Goal: Task Accomplishment & Management: Complete application form

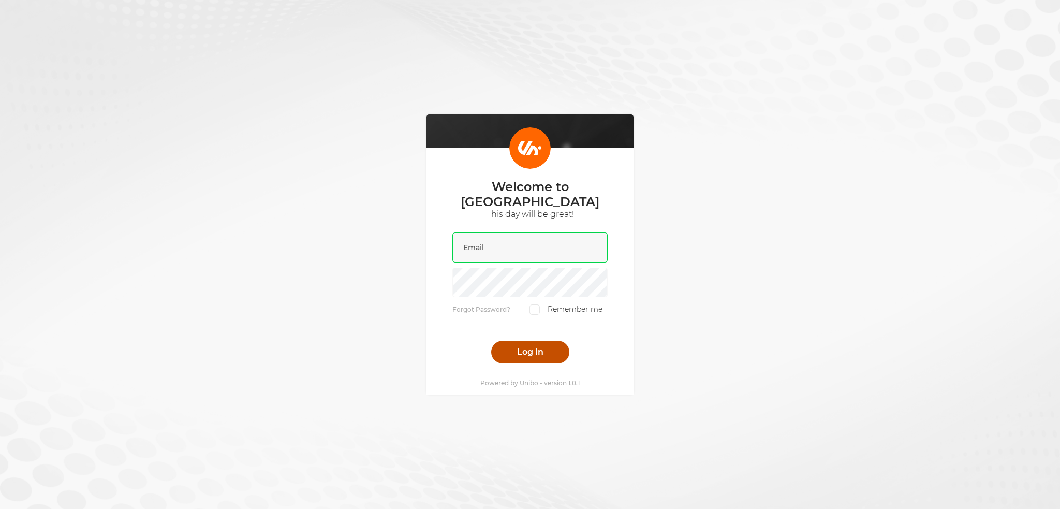
type input "liam@scatters.com"
click at [516, 345] on button "Log in" at bounding box center [530, 351] width 78 height 23
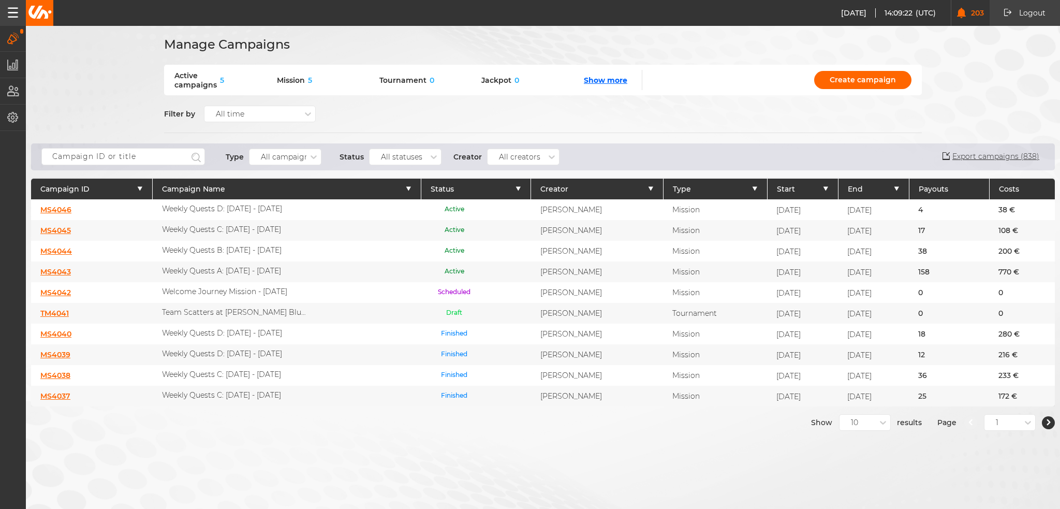
click at [47, 207] on link "MS4046" at bounding box center [55, 209] width 31 height 9
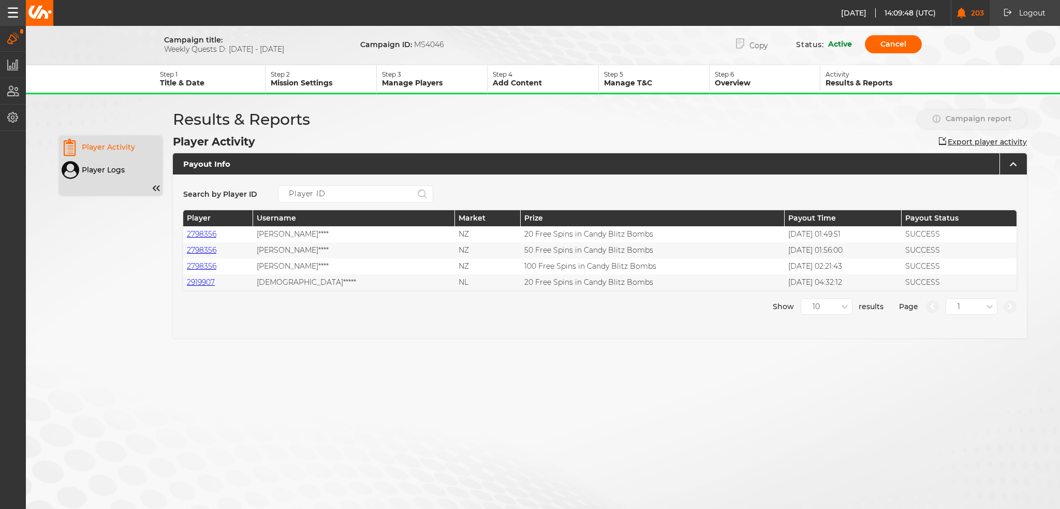
click at [348, 81] on p "Mission Settings" at bounding box center [323, 82] width 105 height 9
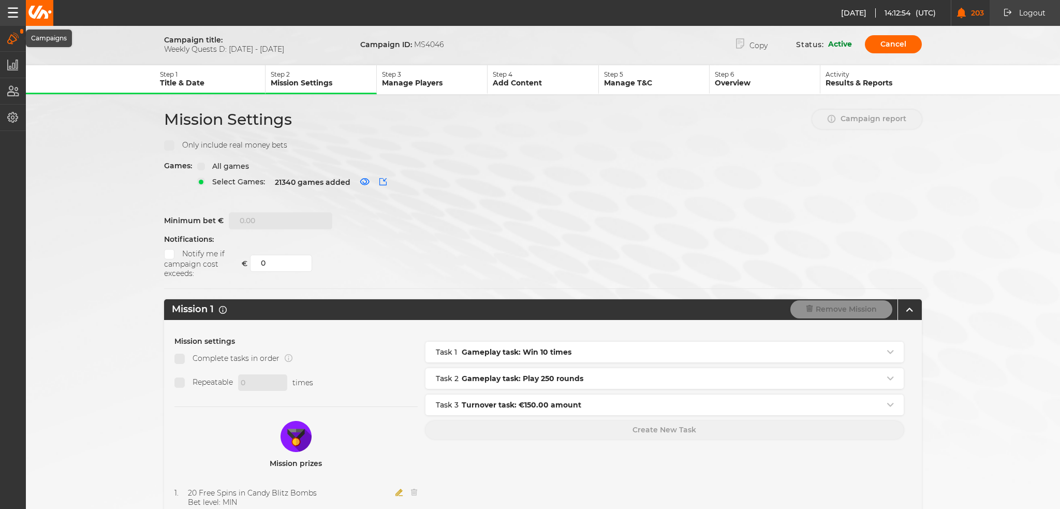
click at [17, 41] on icon "button" at bounding box center [13, 38] width 12 height 11
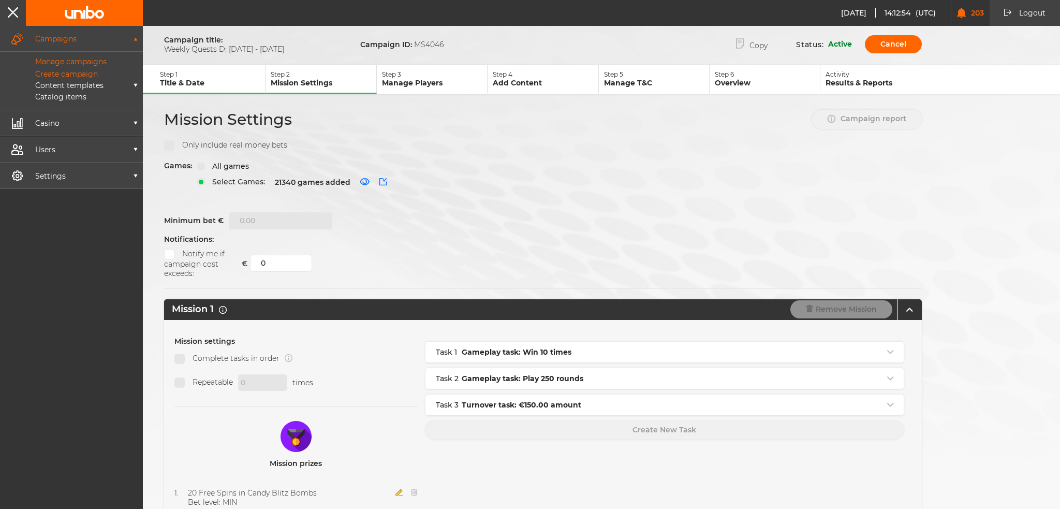
click at [53, 62] on p "Manage campaigns" at bounding box center [59, 61] width 95 height 9
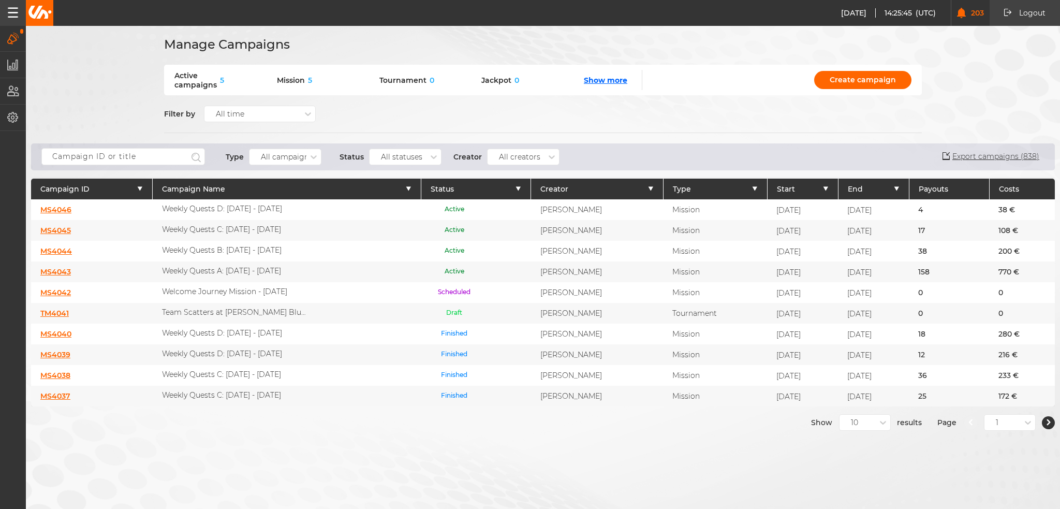
click at [57, 271] on link "MS4043" at bounding box center [55, 271] width 31 height 9
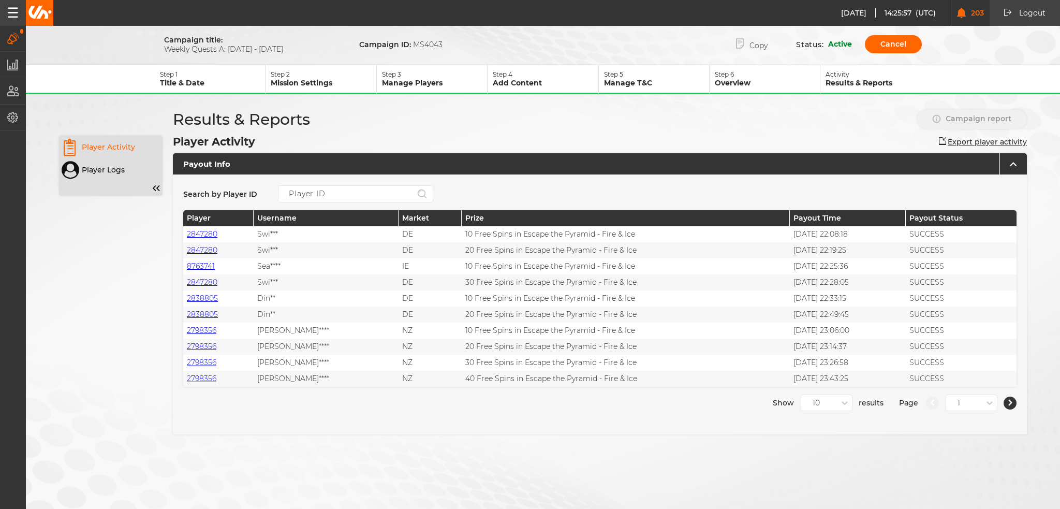
drag, startPoint x: 292, startPoint y: 44, endPoint x: 163, endPoint y: 48, distance: 128.4
click at [163, 48] on div "Campaign title: Weekly Quests A: 28.08 - 03.09.25 Campaign ID: MS4043 Copy Stat…" at bounding box center [543, 44] width 776 height 21
copy span "Weekly Quests A: 28.08 - 03.09.25"
click at [744, 39] on button "Copy" at bounding box center [751, 44] width 63 height 21
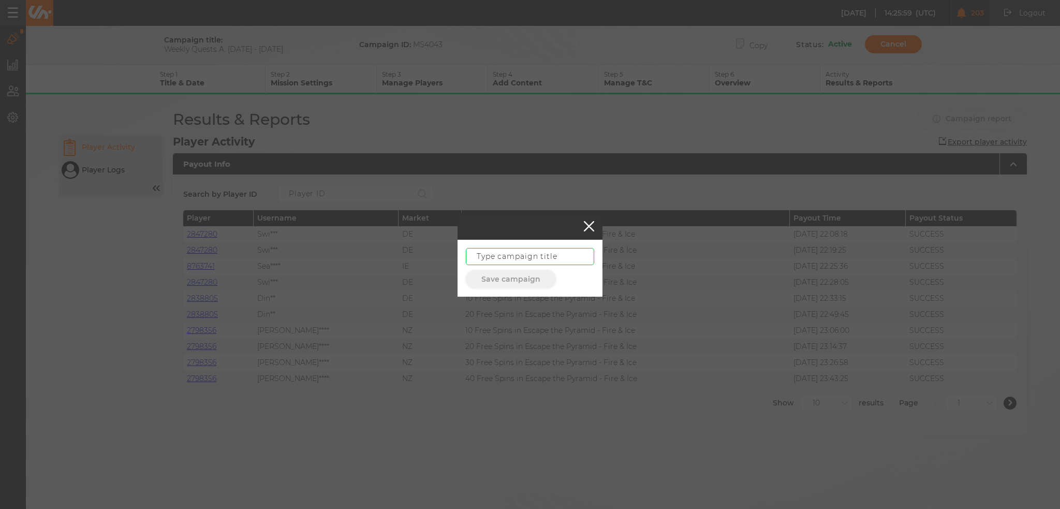
click at [522, 257] on input "text" at bounding box center [530, 256] width 128 height 17
paste input "Weekly Quests A: 28.08 - 03.09.25"
click at [553, 263] on input "Weekly Quests A: 28.08 - 03.09.25" at bounding box center [530, 256] width 128 height 17
drag, startPoint x: 548, startPoint y: 254, endPoint x: 644, endPoint y: 263, distance: 95.7
click at [644, 263] on div "Weekly Quests A: 28.08 - 03.09.25 Save campaign" at bounding box center [530, 254] width 1060 height 509
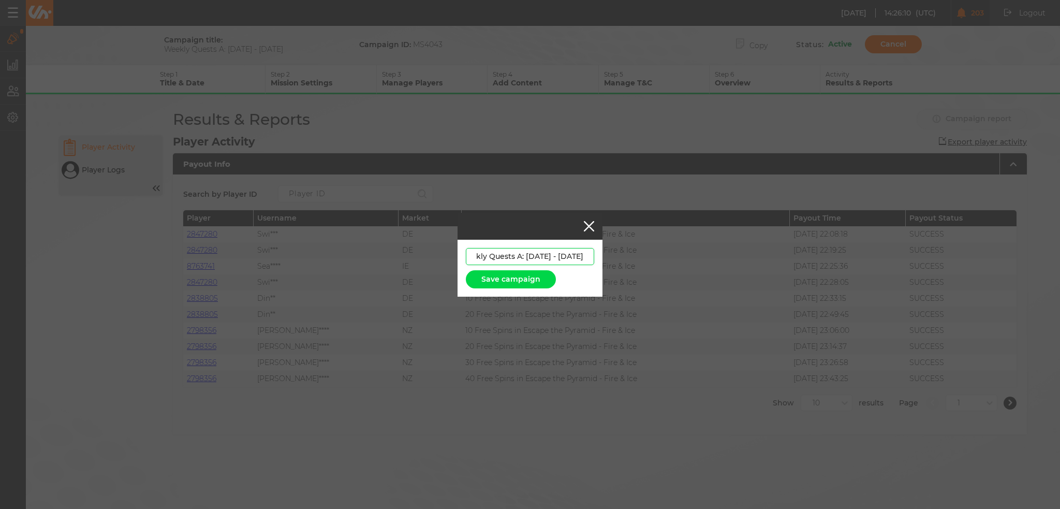
paste input "04.09.25 - 10"
type input "Weekly Quests A: [DATE] - [DATE]"
click at [511, 275] on button "Save campaign" at bounding box center [511, 279] width 90 height 18
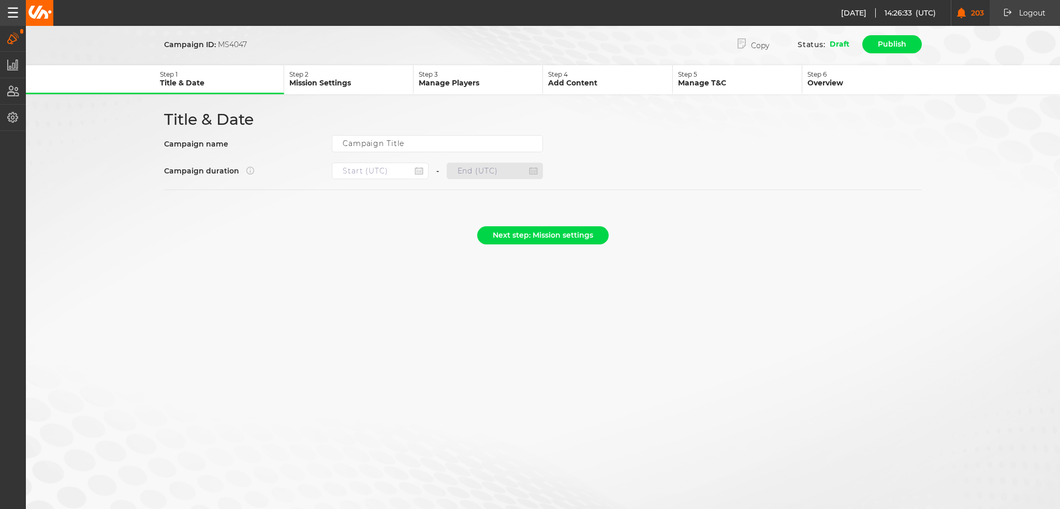
type input "Weekly Quests A: [DATE] - [DATE]"
type input "27.08.2025 22:00"
type input "03.09.2025 21:59"
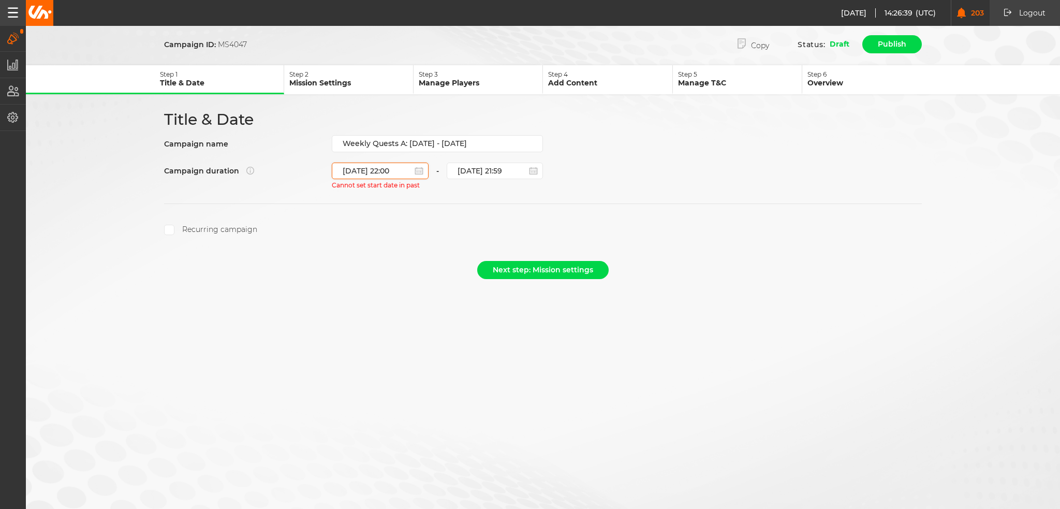
click at [397, 166] on input "27.08.2025 22:00" at bounding box center [380, 170] width 97 height 17
click at [393, 302] on div "3" at bounding box center [394, 309] width 14 height 14
type input "03.09.2025 22:00"
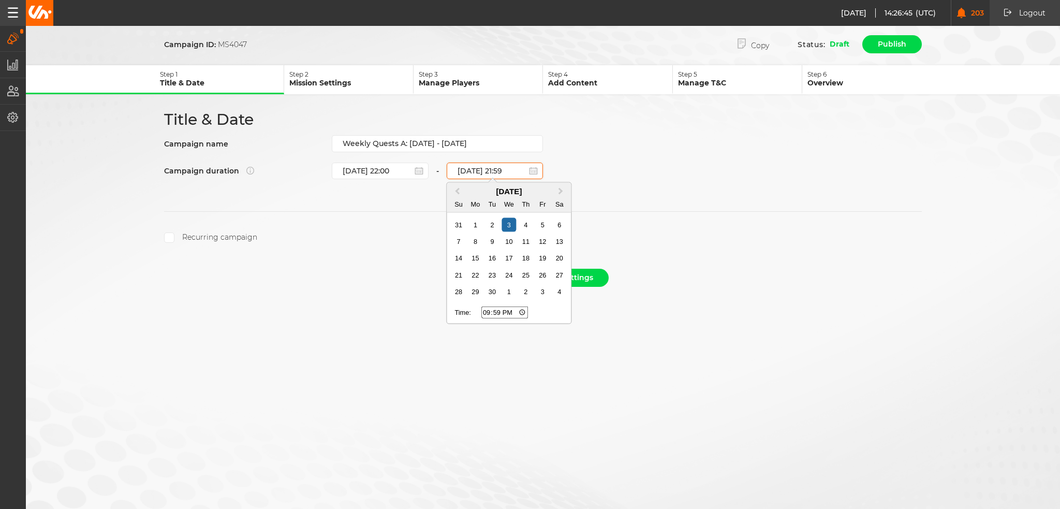
click at [490, 167] on input "03.09.2025 21:59" at bounding box center [495, 170] width 97 height 17
click at [510, 240] on div "10" at bounding box center [509, 241] width 14 height 14
type input "10.09.2025 21:59"
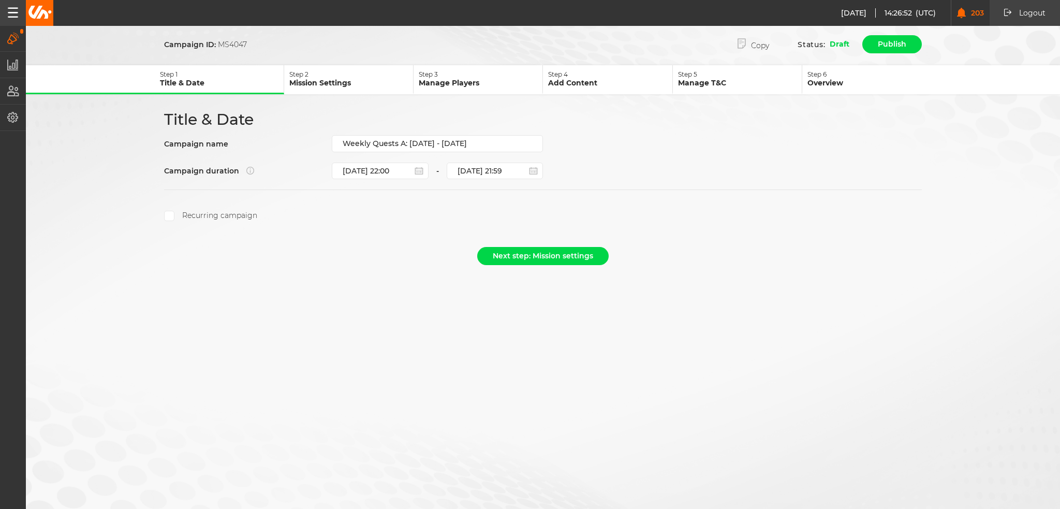
click at [199, 211] on label "Recurring campaign" at bounding box center [210, 216] width 93 height 10
click at [174, 211] on input "Recurring campaign" at bounding box center [169, 216] width 10 height 10
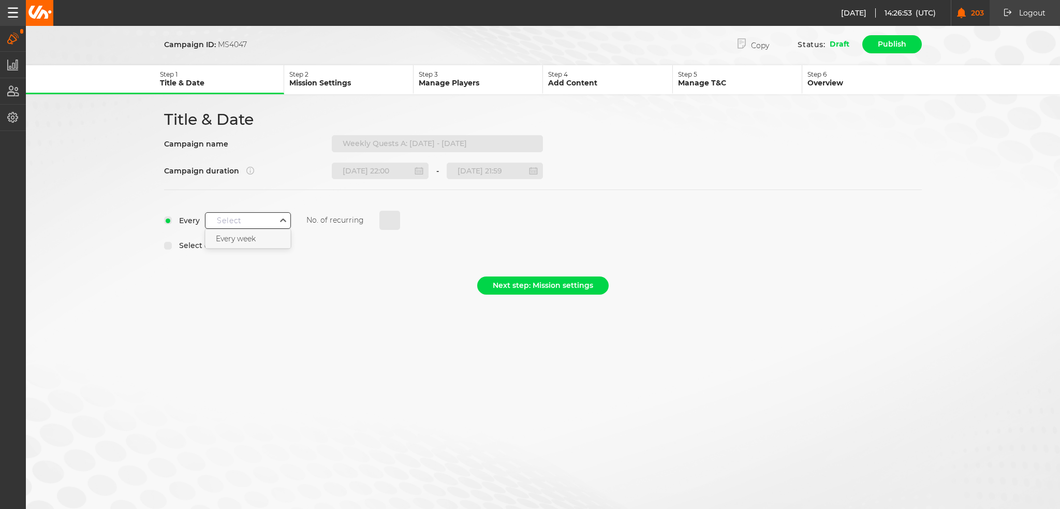
click at [259, 214] on div "Select" at bounding box center [240, 220] width 70 height 13
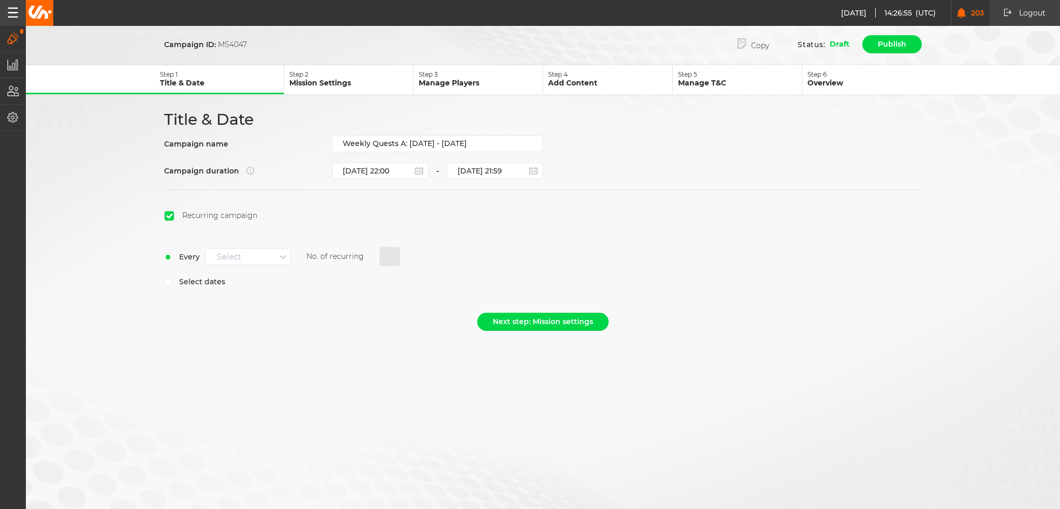
click at [237, 256] on div "Select" at bounding box center [229, 256] width 25 height 9
click at [243, 278] on div "Every week" at bounding box center [247, 274] width 85 height 19
type input "3"
select select "8"
select select "2025"
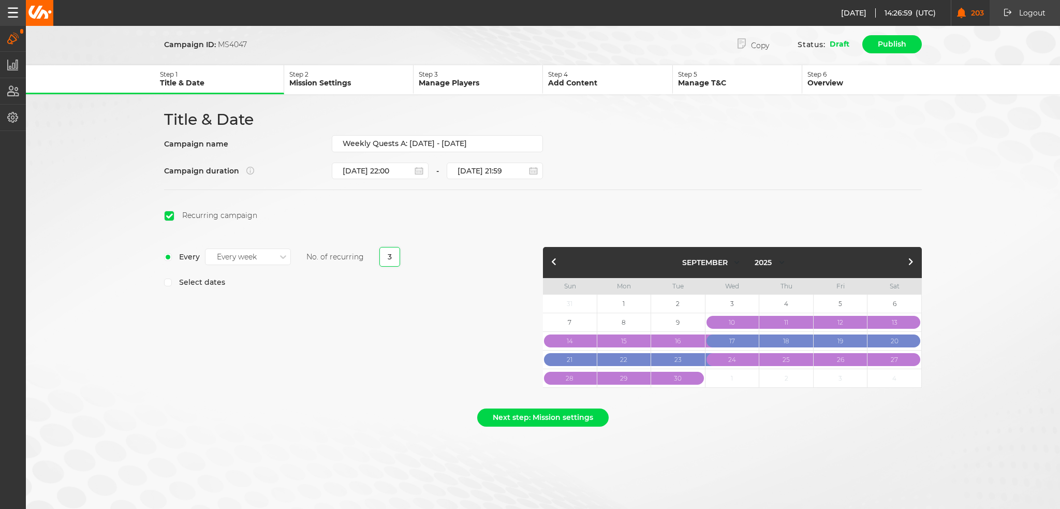
type input "3"
click at [907, 257] on button "button" at bounding box center [910, 262] width 12 height 12
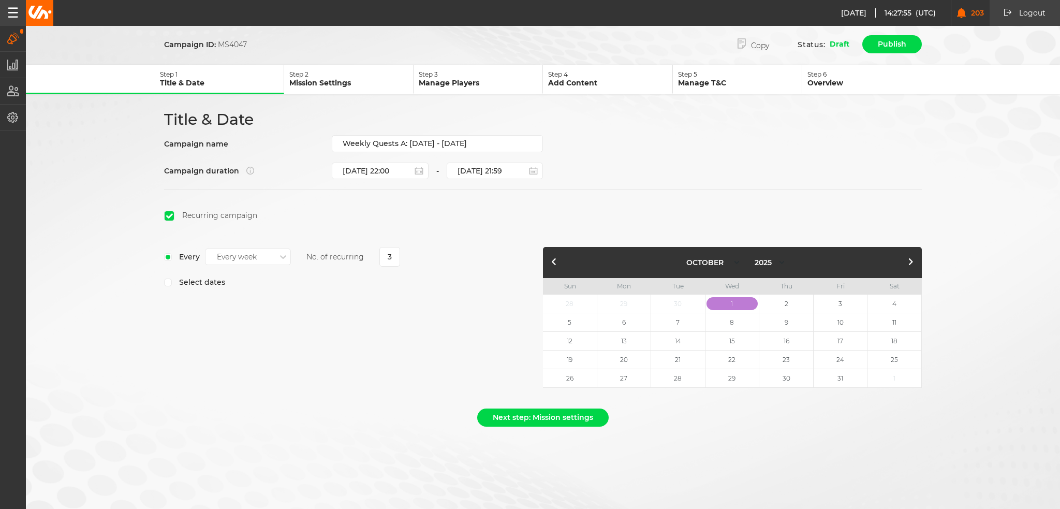
click at [556, 262] on button "button" at bounding box center [554, 262] width 12 height 12
select select "8"
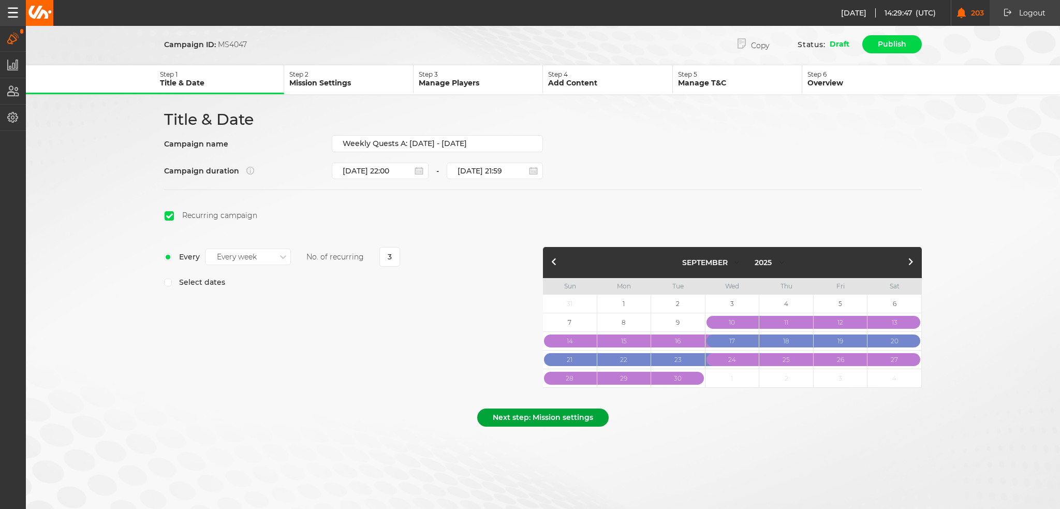
click at [537, 415] on button "Next step: Mission settings" at bounding box center [542, 417] width 131 height 18
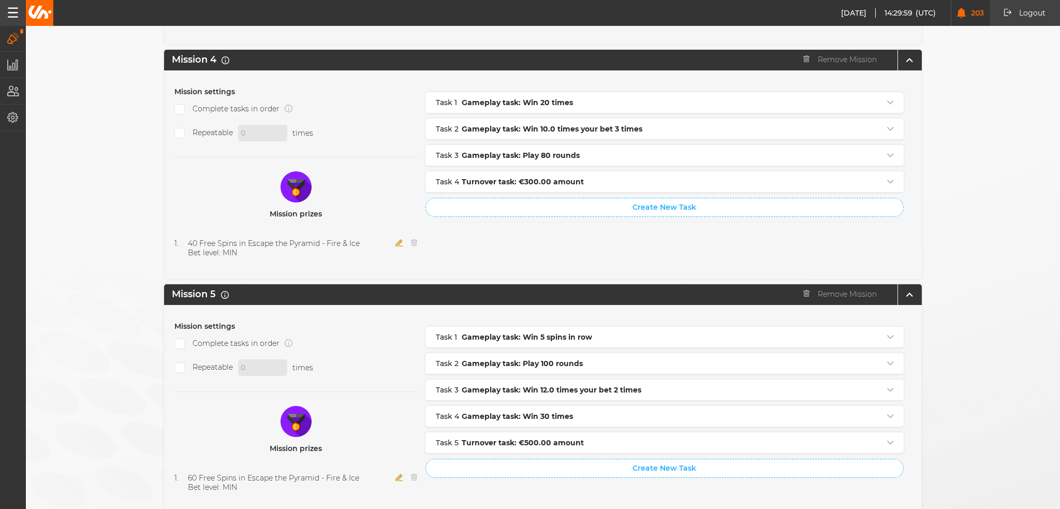
scroll to position [1028, 0]
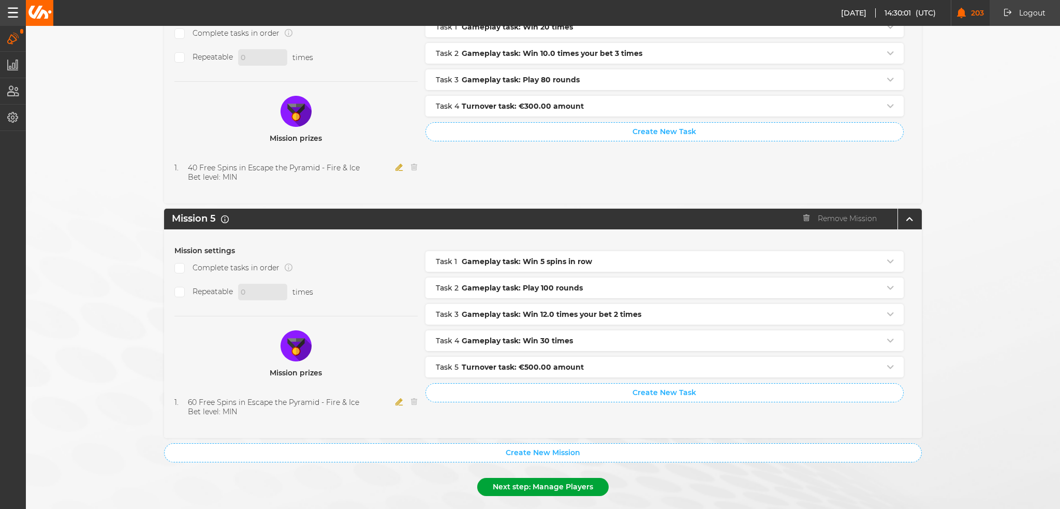
click at [522, 478] on button "Next step: Manage Players" at bounding box center [542, 487] width 131 height 18
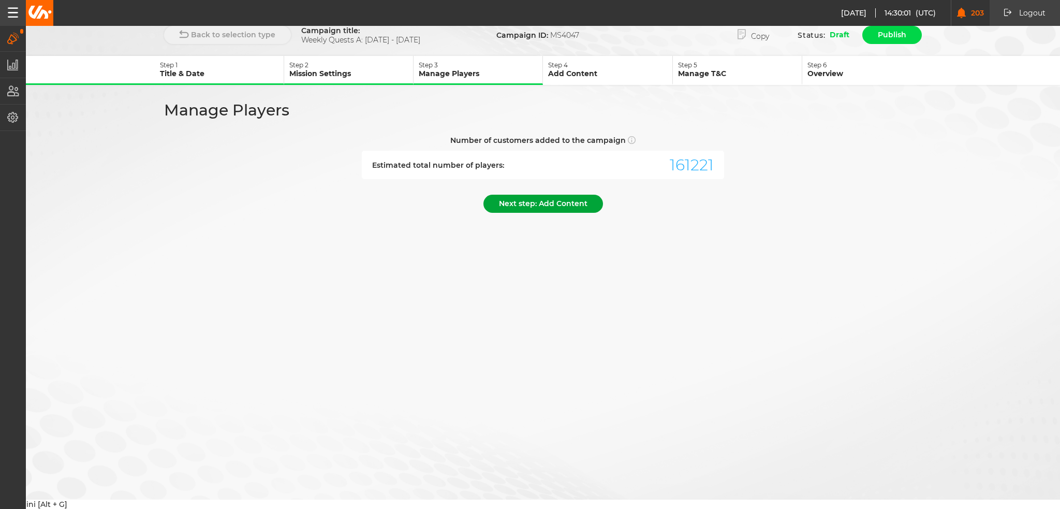
scroll to position [0, 0]
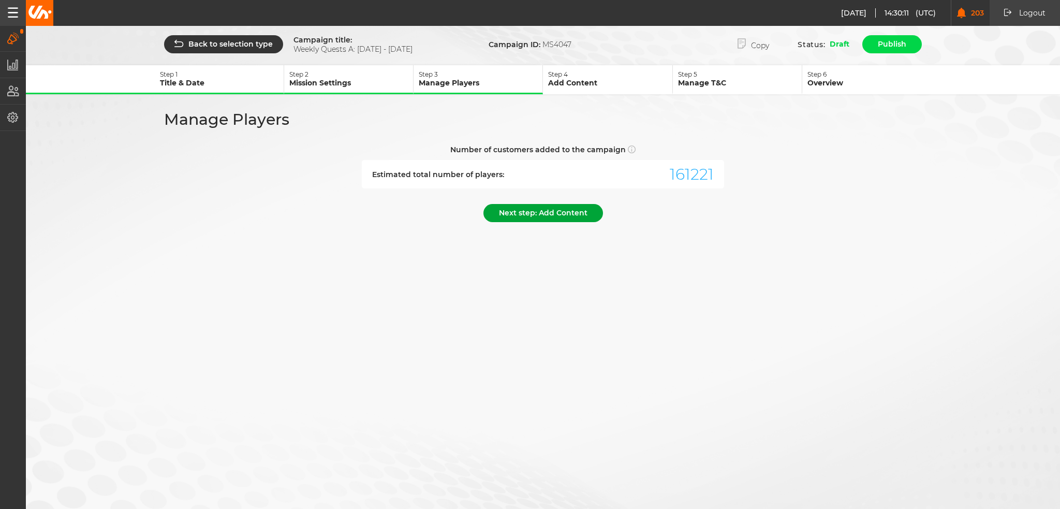
click at [569, 210] on button "Next step: Add Content" at bounding box center [543, 213] width 120 height 18
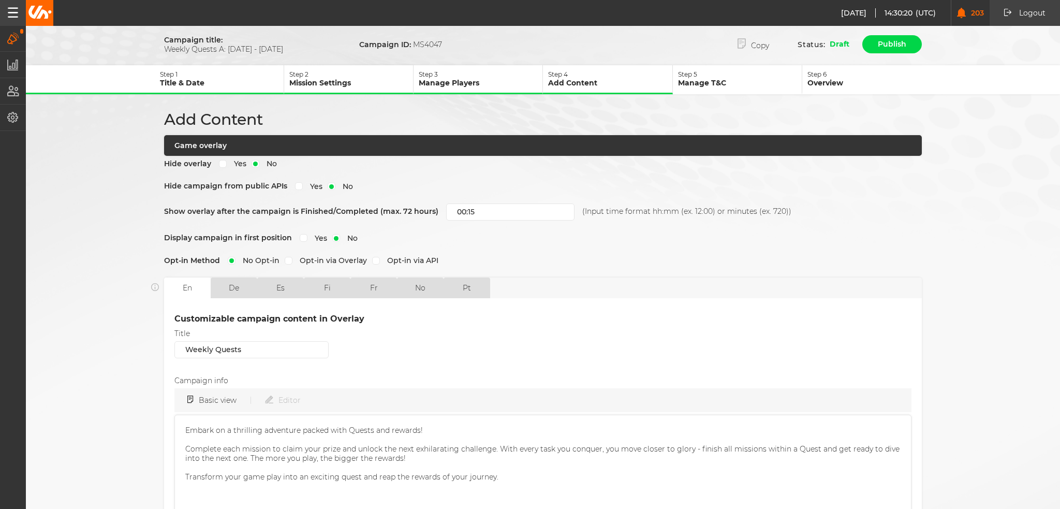
scroll to position [250, 0]
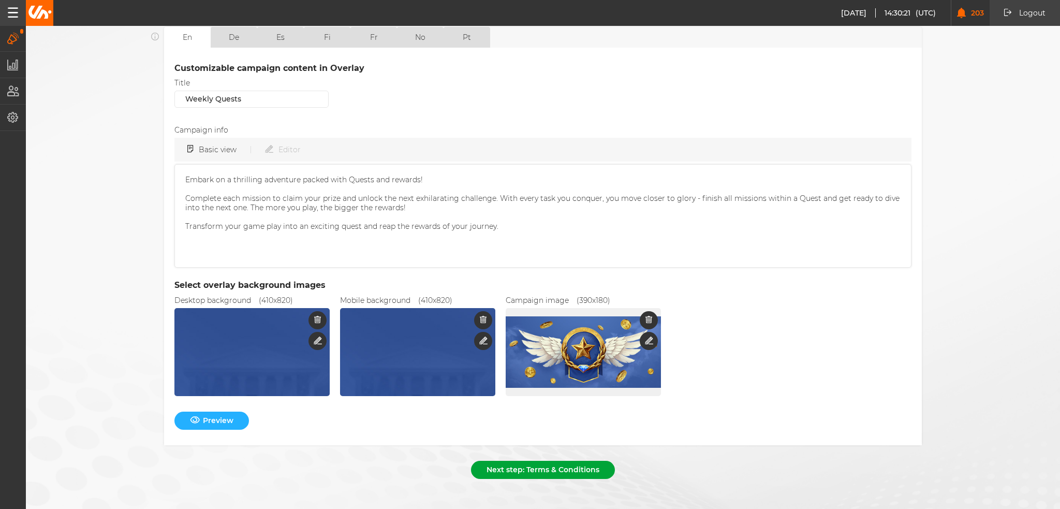
click at [530, 460] on button "Next step: Terms & Conditions" at bounding box center [543, 469] width 144 height 18
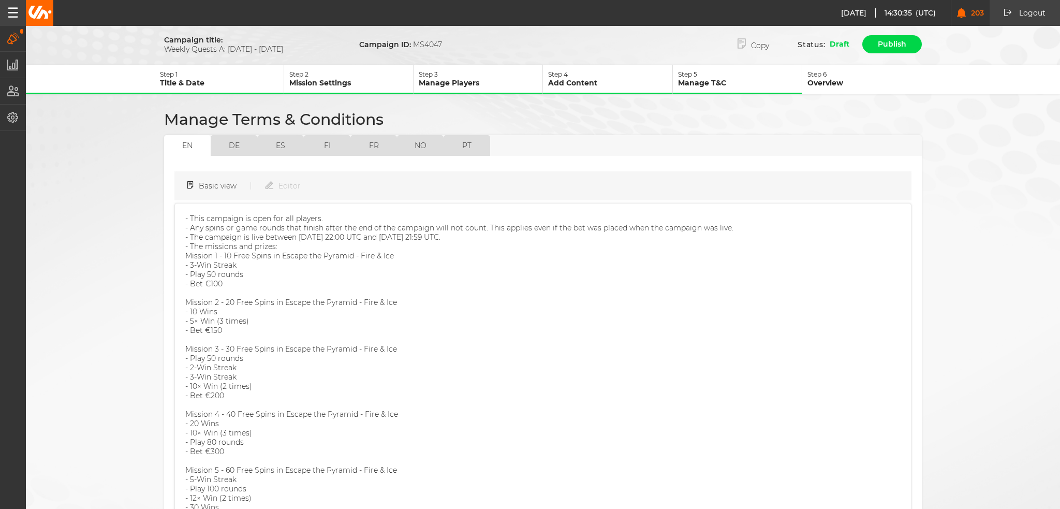
scroll to position [128, 0]
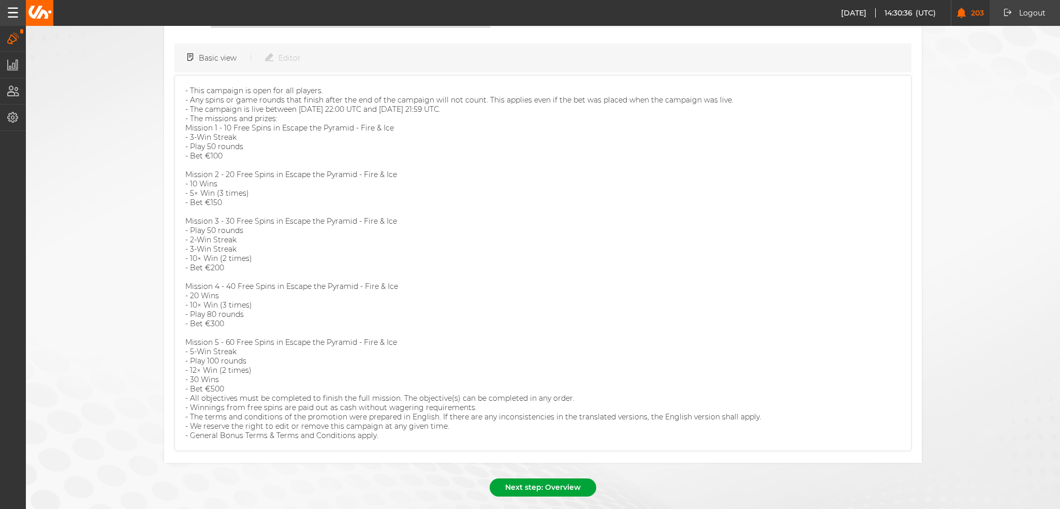
click at [562, 478] on button "Next step: Overview" at bounding box center [542, 487] width 107 height 18
select select "8"
select select "2025"
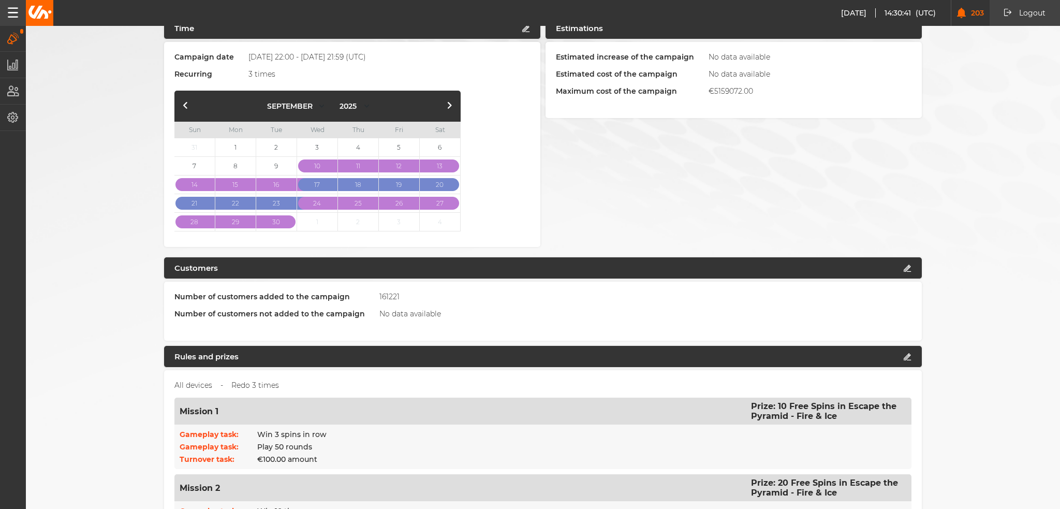
click at [449, 103] on button "button" at bounding box center [449, 106] width 12 height 12
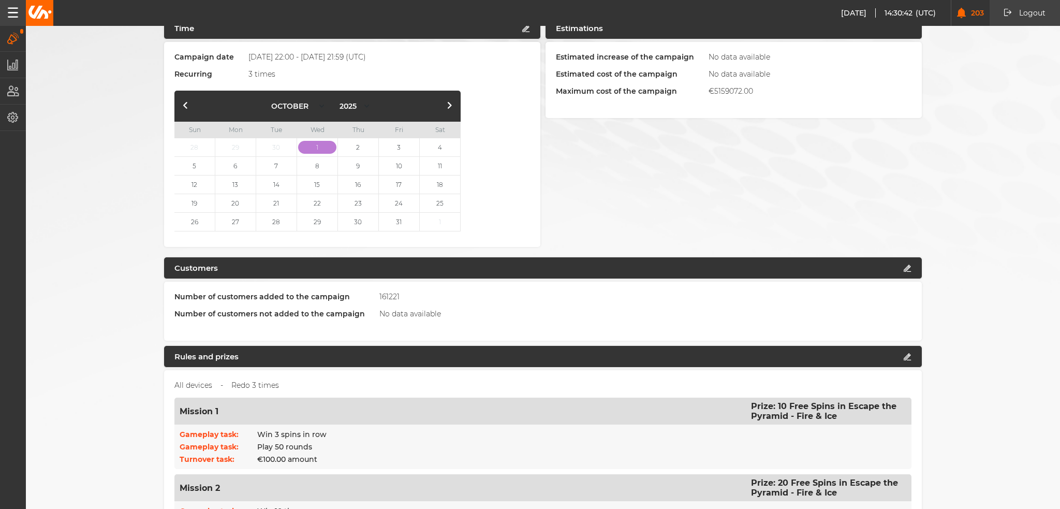
click at [175, 98] on div "January February March April May June July August September October November De…" at bounding box center [317, 106] width 286 height 31
click at [187, 103] on button "button" at bounding box center [186, 106] width 12 height 12
select select "8"
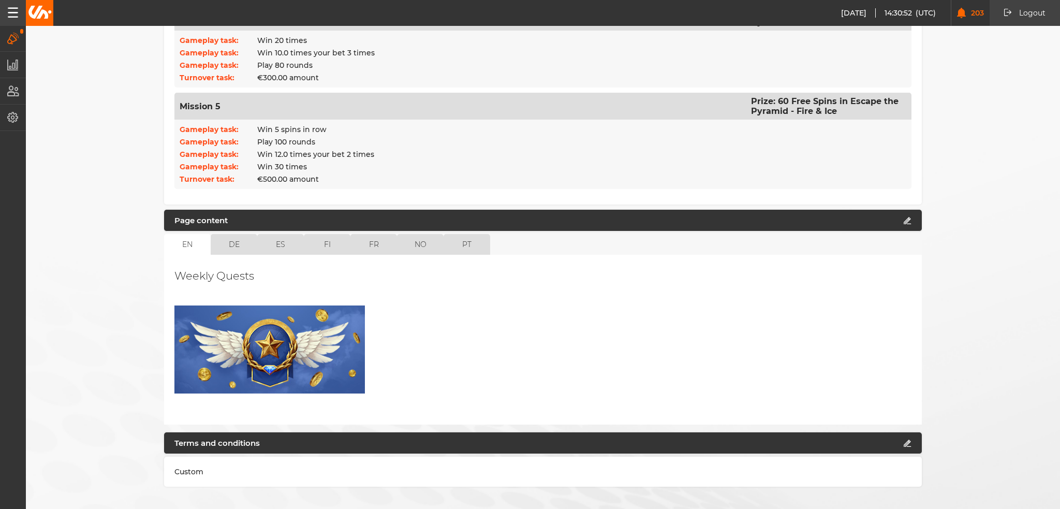
scroll to position [822, 0]
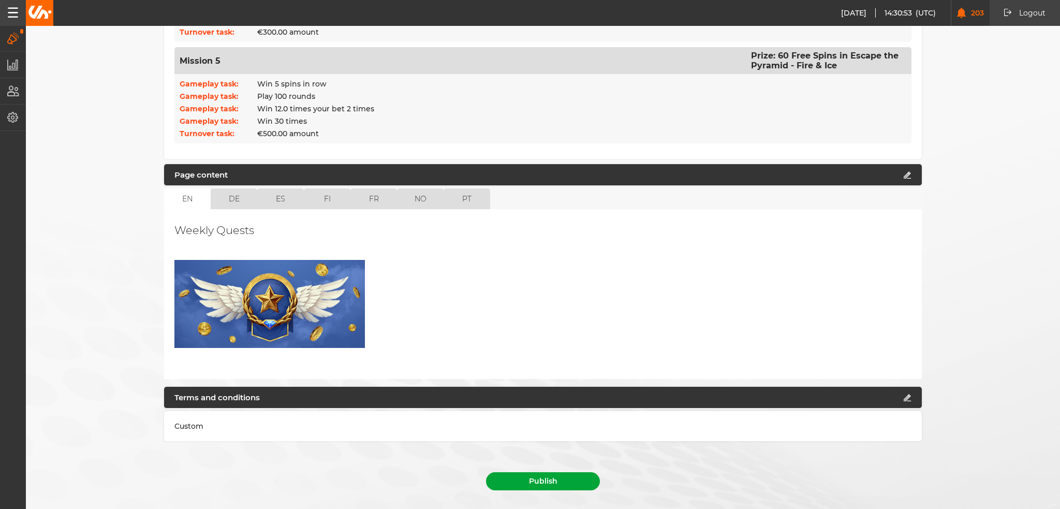
click at [558, 472] on button "Publish" at bounding box center [543, 481] width 114 height 18
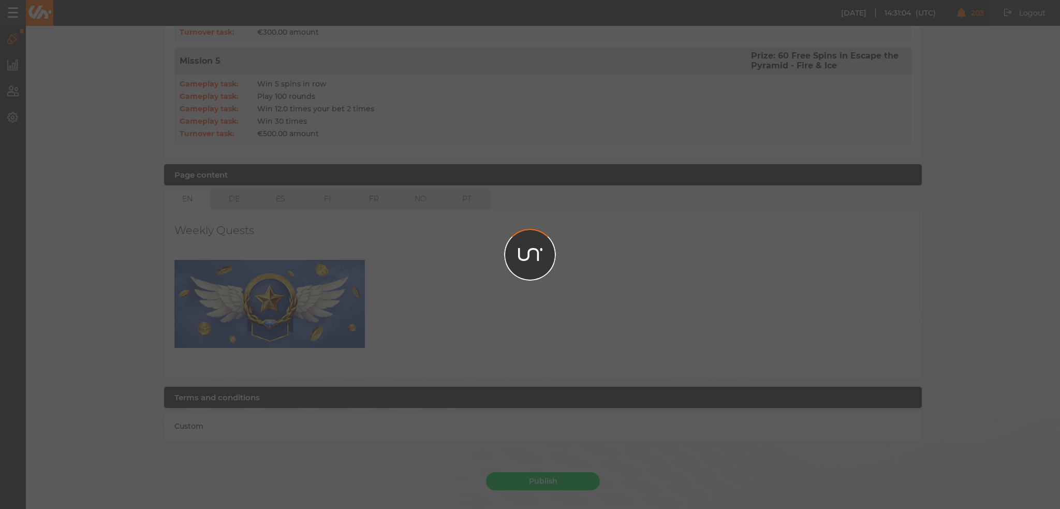
scroll to position [798, 0]
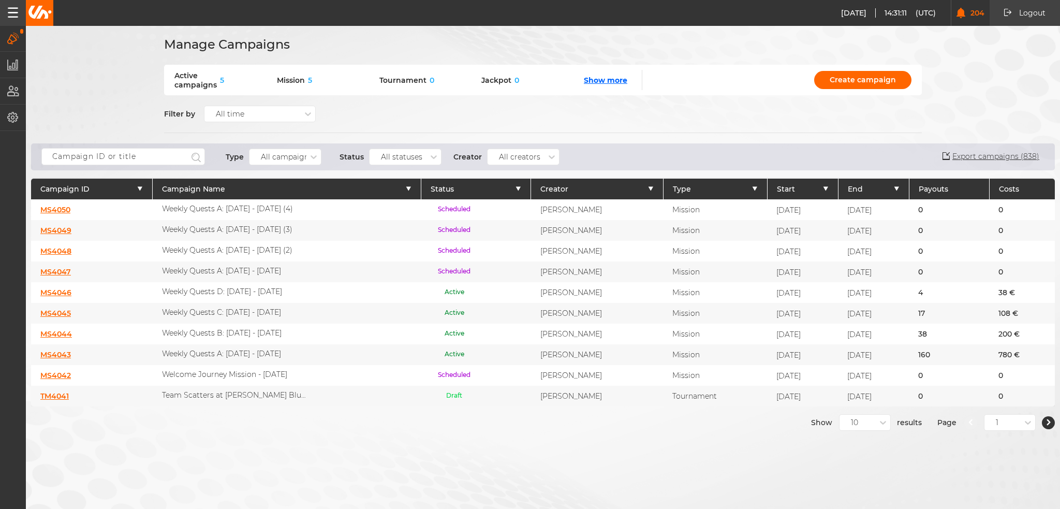
click at [68, 246] on link "MS4048" at bounding box center [55, 250] width 31 height 9
click at [66, 229] on link "MS4049" at bounding box center [55, 230] width 31 height 9
click at [66, 206] on link "MS4050" at bounding box center [55, 209] width 30 height 9
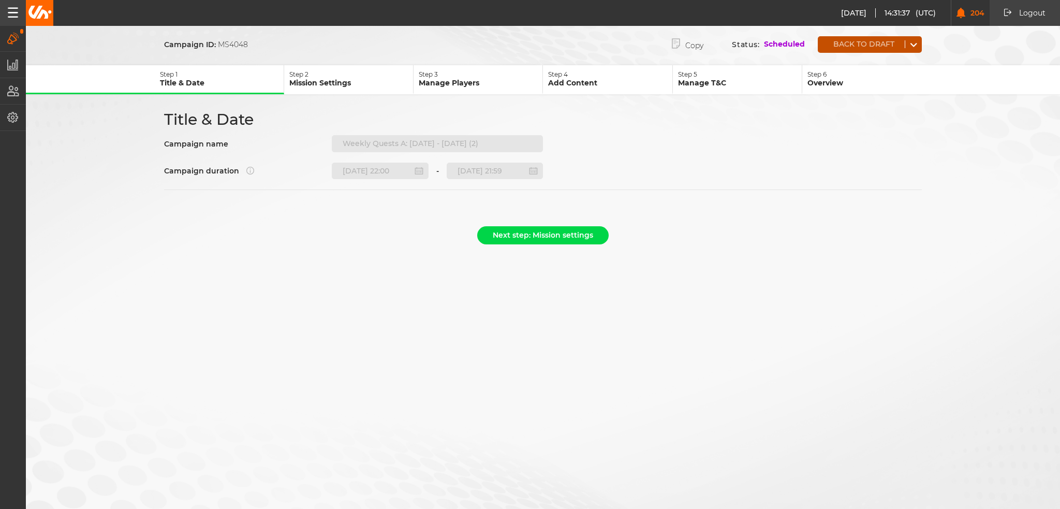
click at [849, 45] on button "Back to draft" at bounding box center [860, 44] width 87 height 8
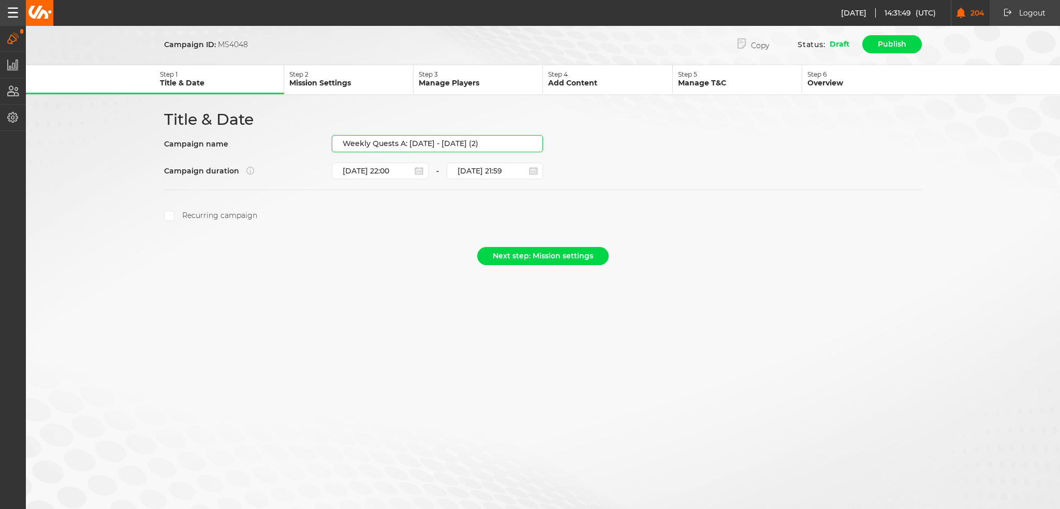
click at [509, 140] on input "Weekly Quests A: [DATE] - [DATE] (2)" at bounding box center [437, 143] width 211 height 17
click at [509, 140] on input "Weekly Quests A: 04.09.25 - 10.09.25 (2)" at bounding box center [437, 143] width 211 height 17
drag, startPoint x: 510, startPoint y: 140, endPoint x: 411, endPoint y: 146, distance: 99.1
click at [411, 146] on input "Weekly Quests A: 04.09.25 - 10.09.25 (2)" at bounding box center [437, 143] width 211 height 17
paste input "[DATE] - [DATE]"
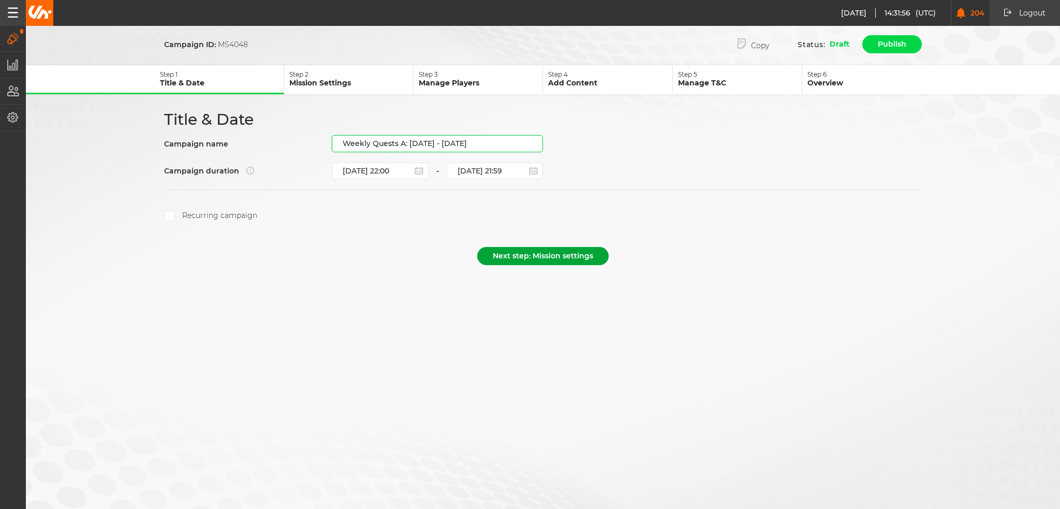
type input "Weekly Quests A: [DATE] - [DATE]"
click at [521, 249] on button "Next step: Mission settings" at bounding box center [542, 256] width 131 height 18
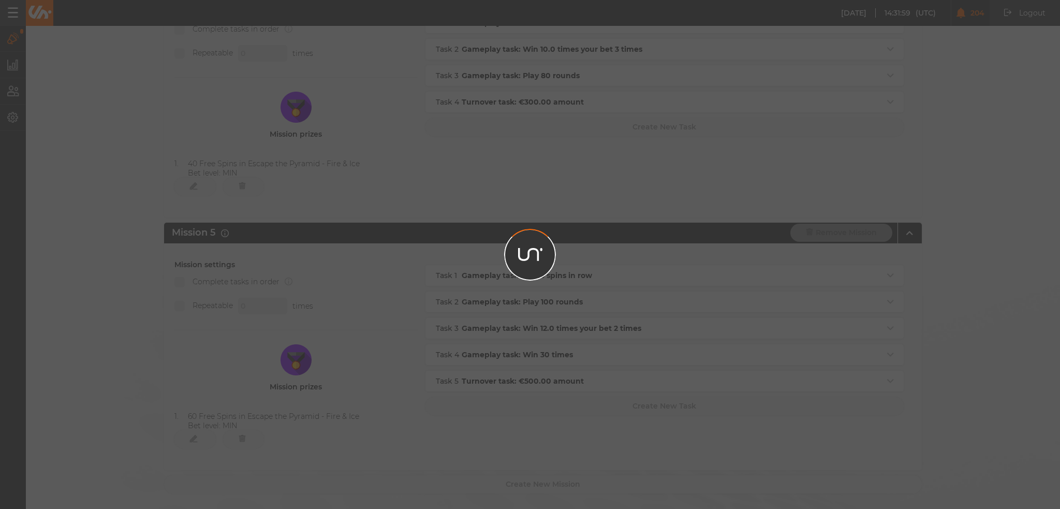
scroll to position [1028, 0]
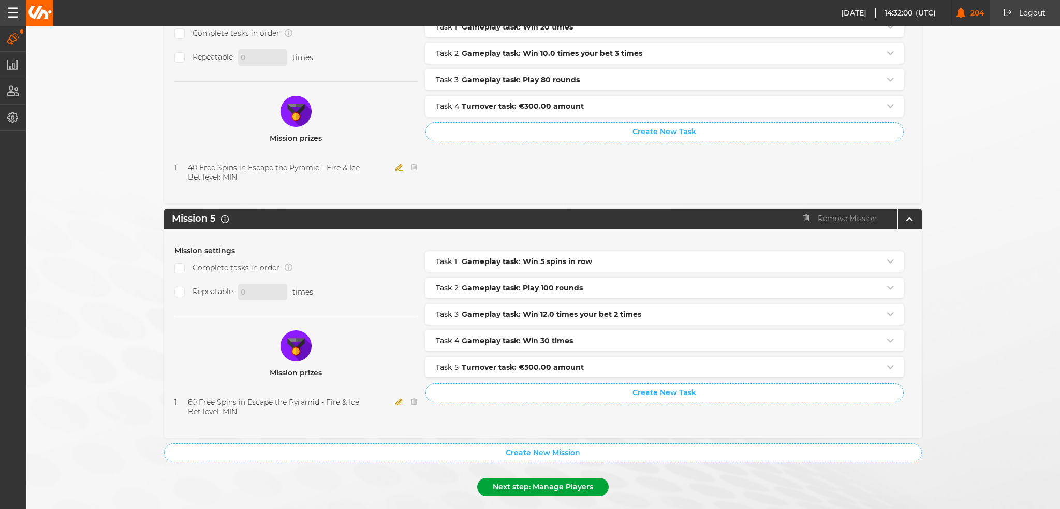
click at [516, 478] on button "Next step: Manage Players" at bounding box center [542, 487] width 131 height 18
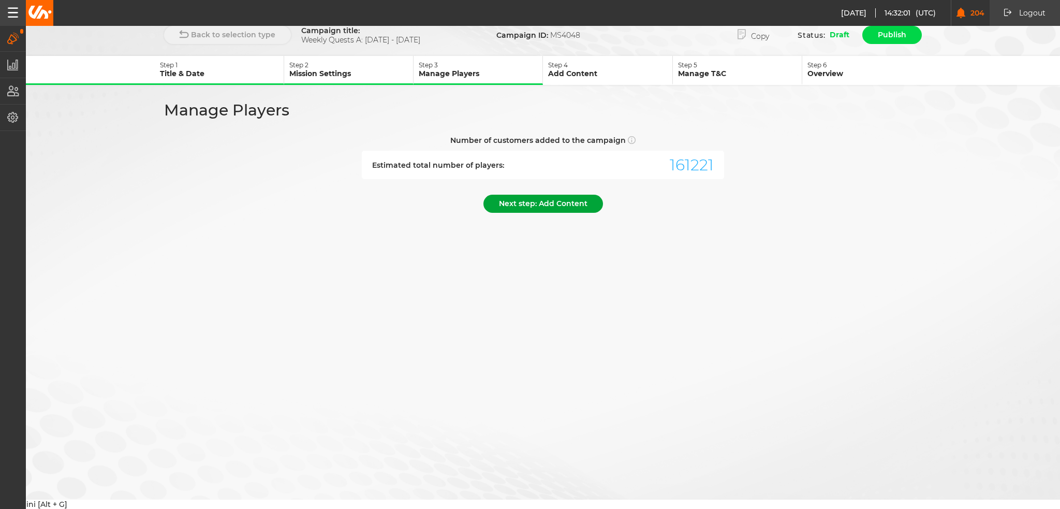
scroll to position [0, 0]
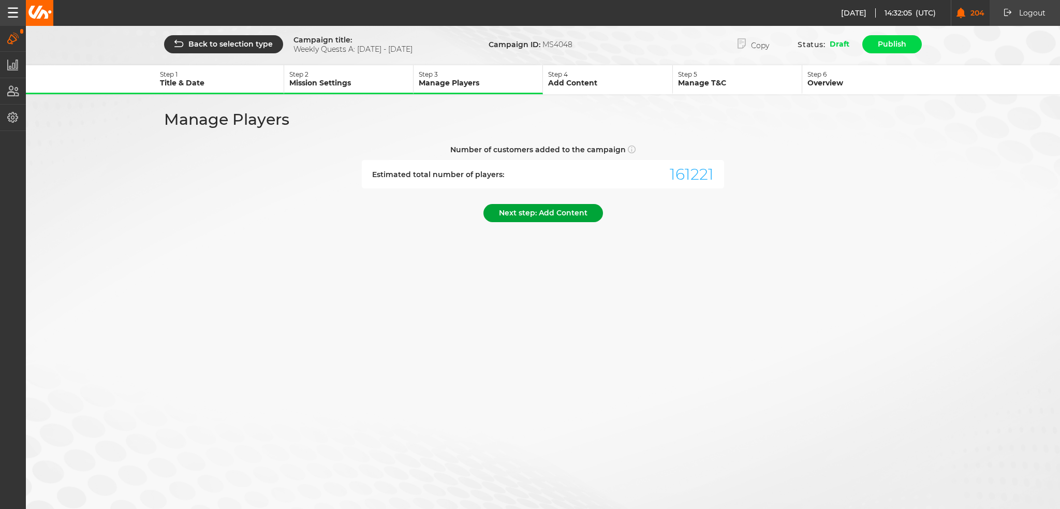
click at [557, 211] on button "Next step: Add Content" at bounding box center [543, 213] width 120 height 18
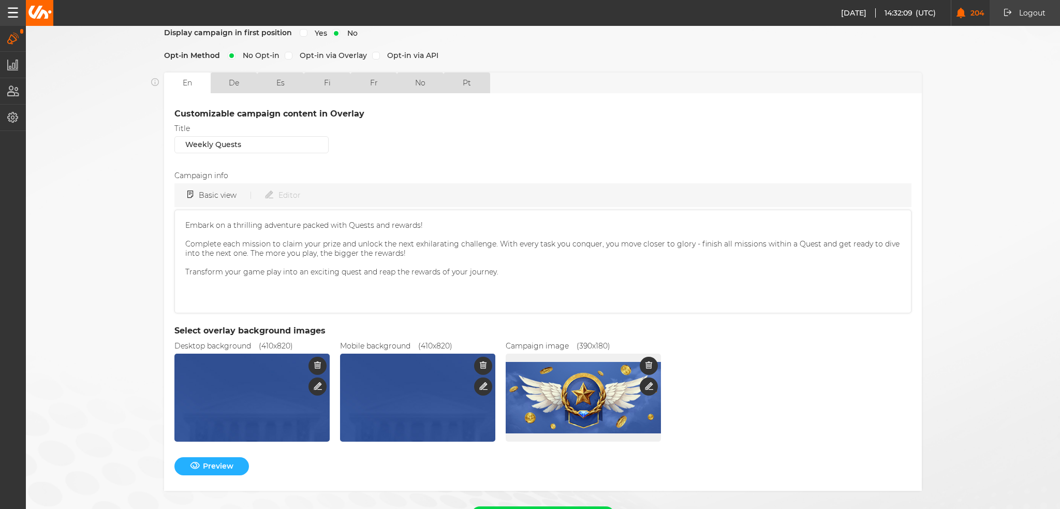
scroll to position [250, 0]
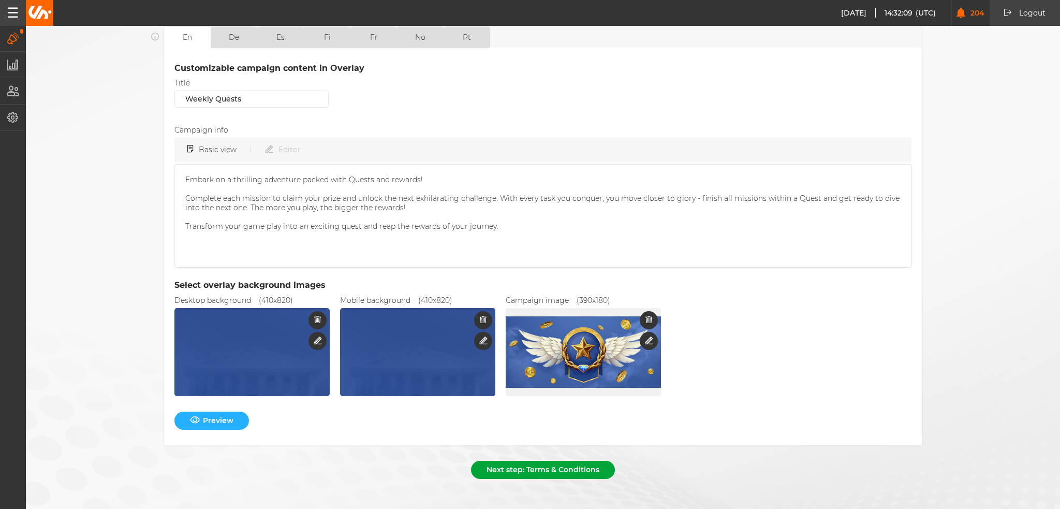
click at [540, 460] on button "Next step: Terms & Conditions" at bounding box center [543, 469] width 144 height 18
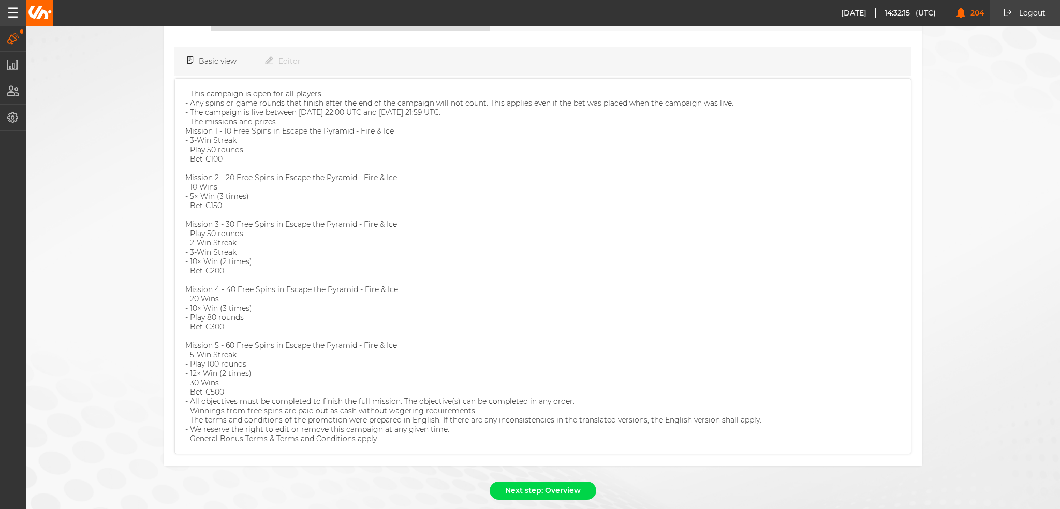
scroll to position [128, 0]
click at [531, 478] on button "Next step: Overview" at bounding box center [542, 487] width 107 height 18
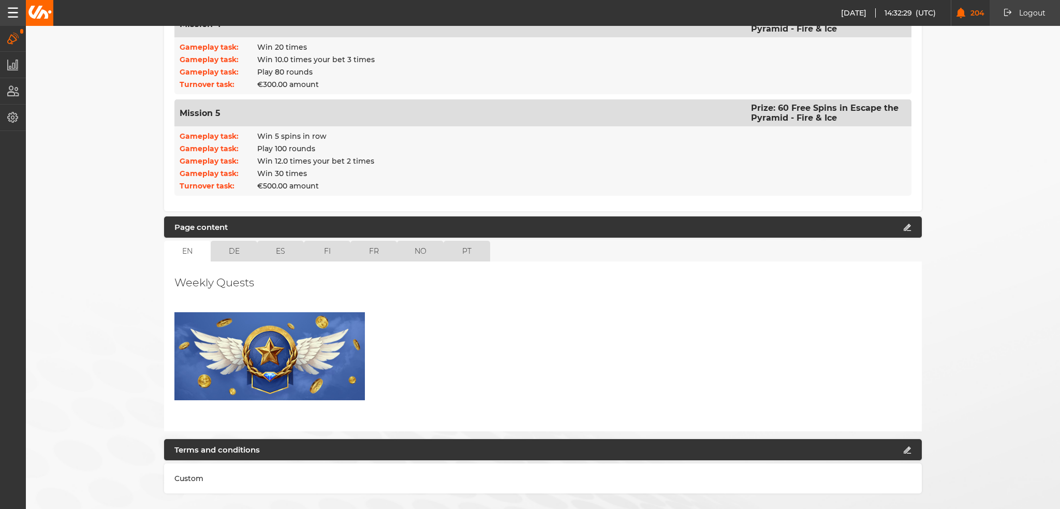
scroll to position [692, 0]
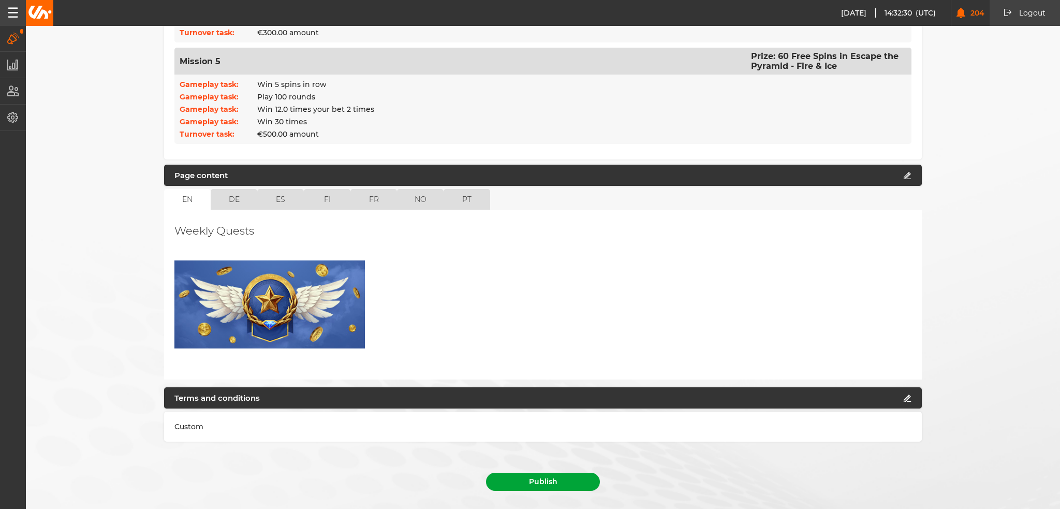
click at [577, 472] on button "Publish" at bounding box center [543, 481] width 114 height 18
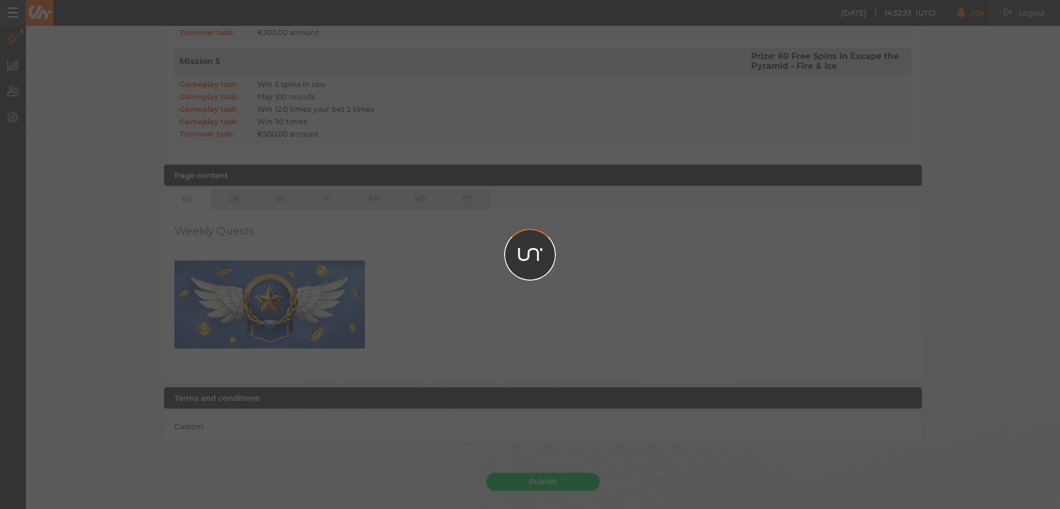
scroll to position [668, 0]
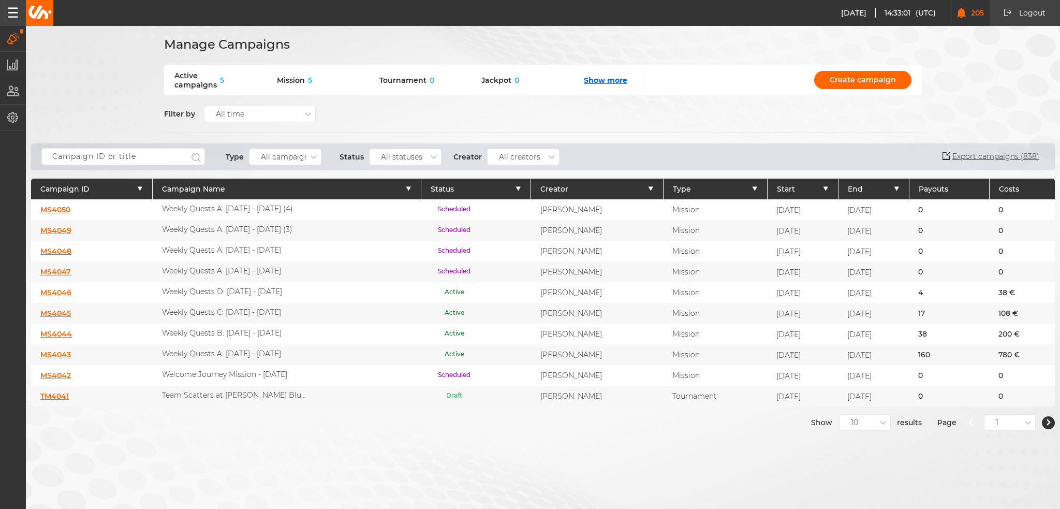
drag, startPoint x: 396, startPoint y: 455, endPoint x: 397, endPoint y: 293, distance: 162.5
click at [396, 455] on div "Manage Campaigns Active campaigns 5 Mission 5 Tournament 0 Jackpot 0 Show more …" at bounding box center [530, 254] width 1060 height 509
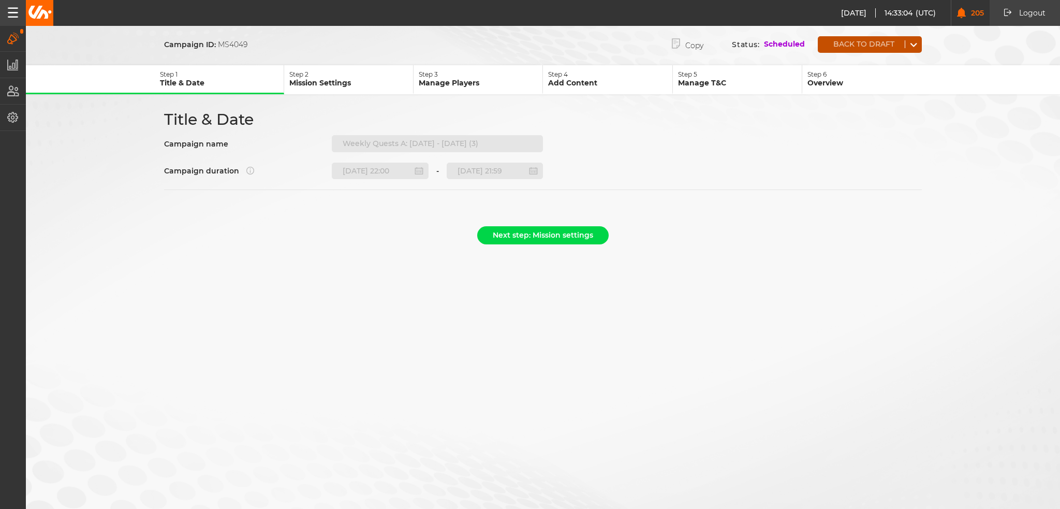
click at [845, 44] on button "Back to draft" at bounding box center [860, 44] width 87 height 8
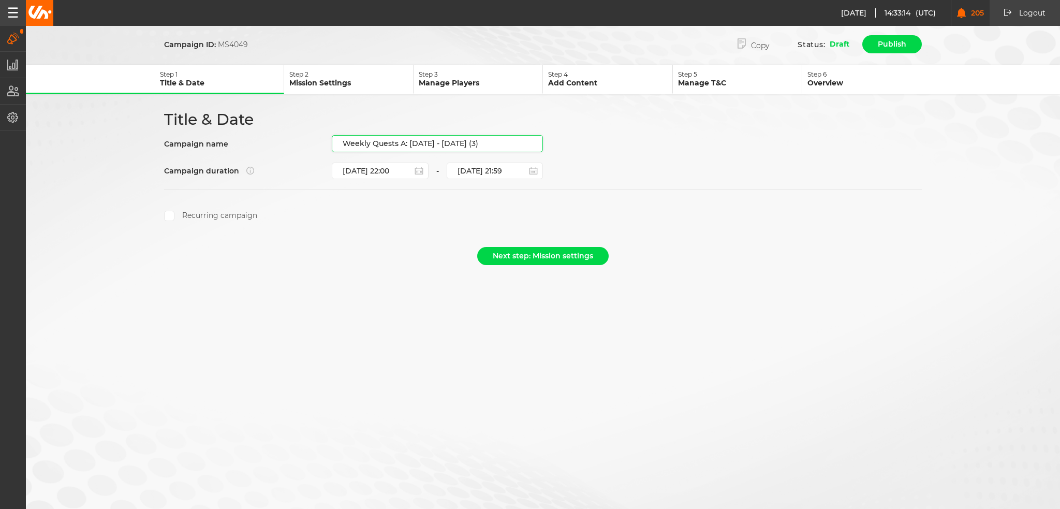
click at [411, 140] on input "Weekly Quests A: [DATE] - [DATE] (3)" at bounding box center [437, 143] width 211 height 17
click at [410, 141] on input "Weekly Quests A: [DATE] - [DATE] (3)" at bounding box center [437, 143] width 211 height 17
drag, startPoint x: 410, startPoint y: 141, endPoint x: 577, endPoint y: 146, distance: 167.7
click at [577, 146] on div "Title & Date Campaign name Weekly Quests A: 04.09.25 - 10.09.25 (3) Campaign du…" at bounding box center [543, 165] width 776 height 111
paste input "18.09.25 - 24.09.25"
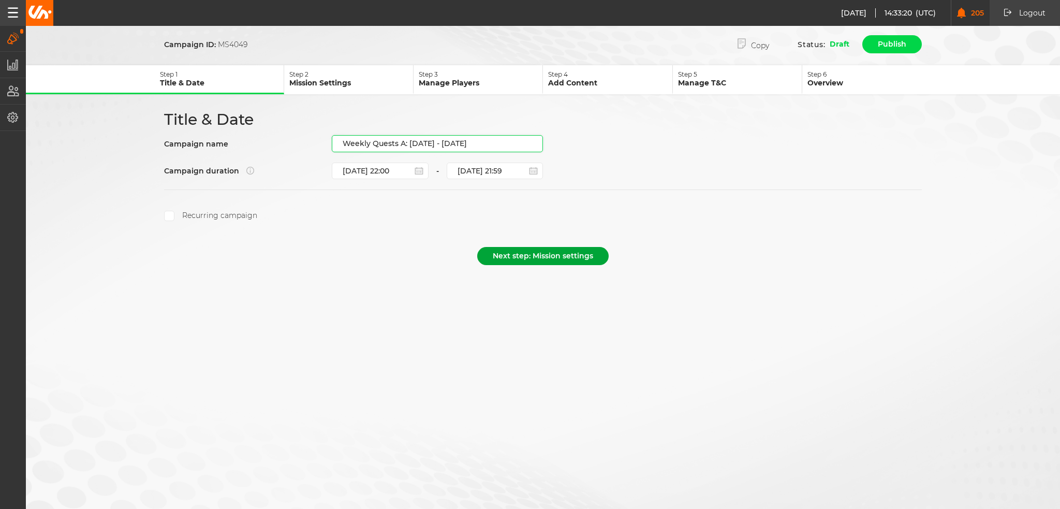
type input "Weekly Quests A: 18.09.25 - 24.09.25"
click at [538, 248] on button "Next step: Mission settings" at bounding box center [542, 256] width 131 height 18
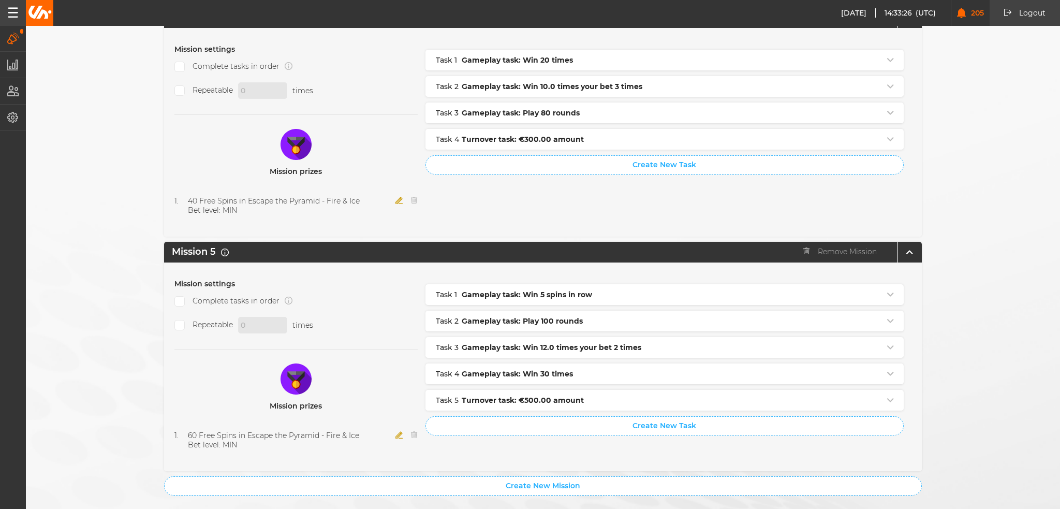
scroll to position [1028, 0]
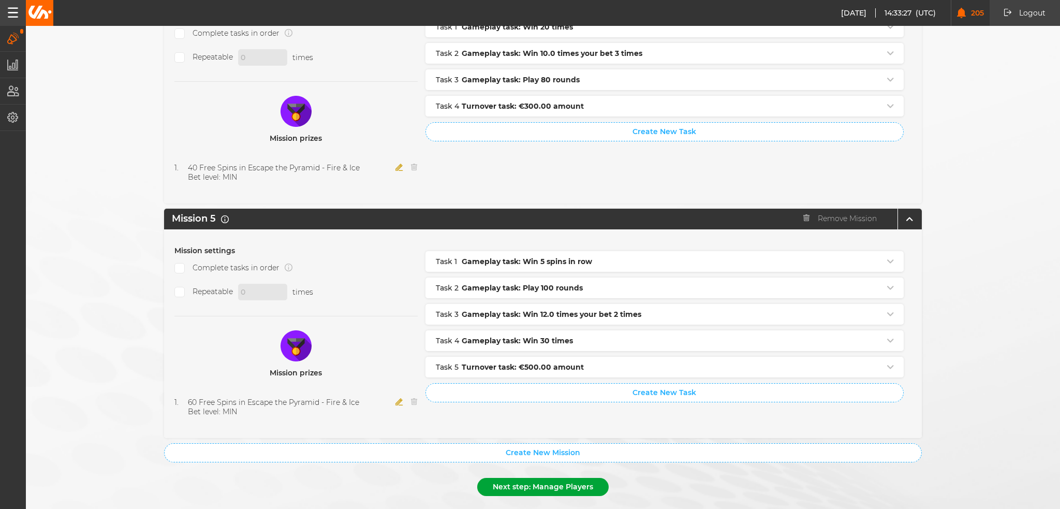
click at [546, 478] on button "Next step: Manage Players" at bounding box center [542, 487] width 131 height 18
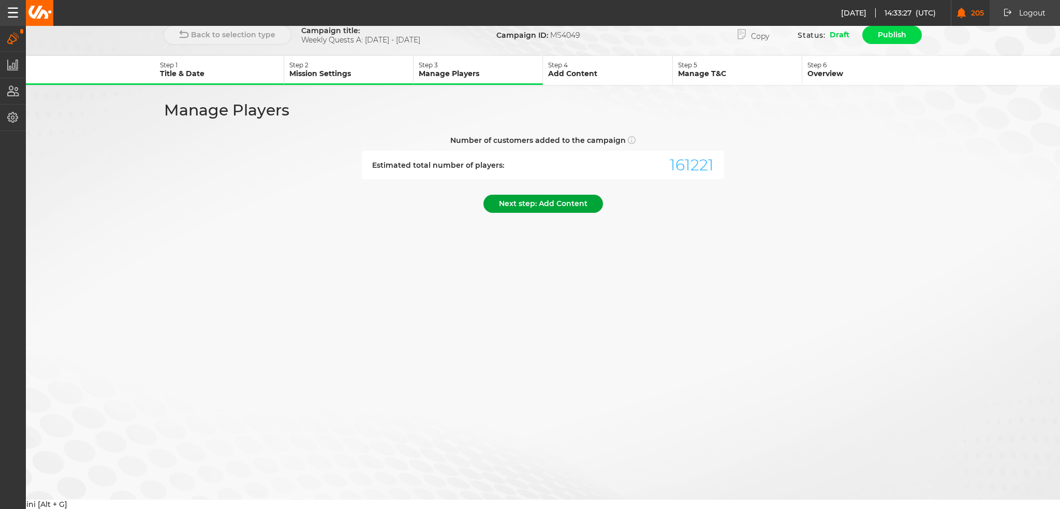
scroll to position [0, 0]
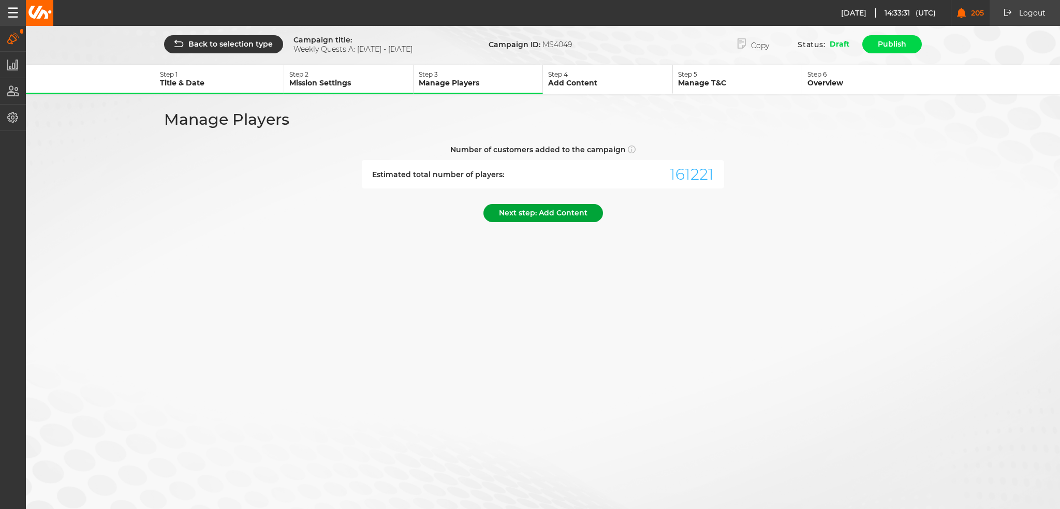
click at [557, 214] on button "Next step: Add Content" at bounding box center [543, 213] width 120 height 18
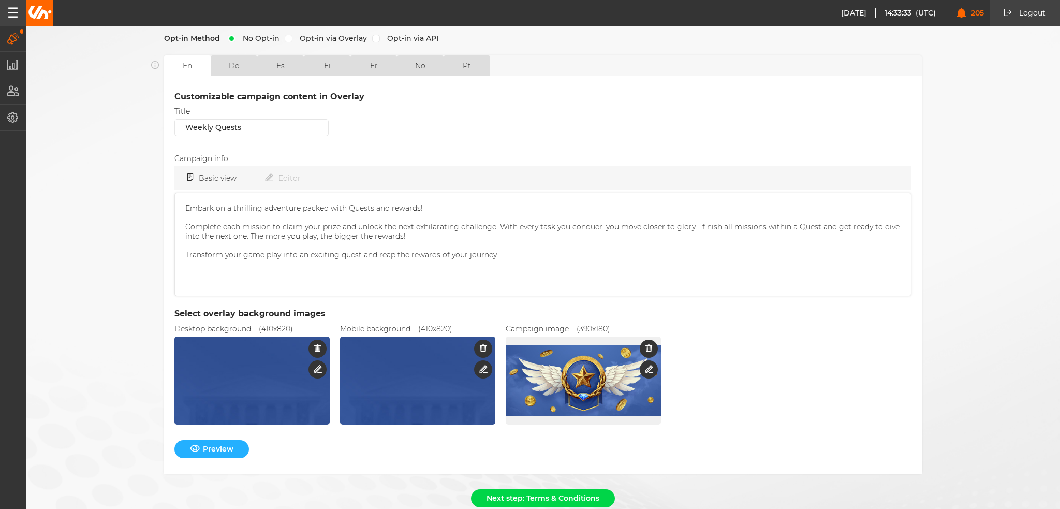
scroll to position [250, 0]
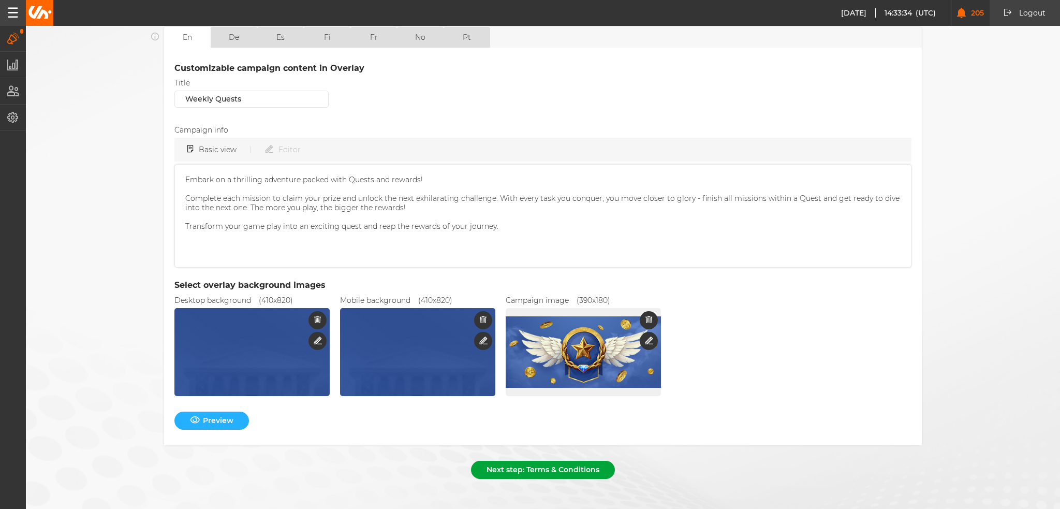
click at [569, 460] on button "Next step: Terms & Conditions" at bounding box center [543, 469] width 144 height 18
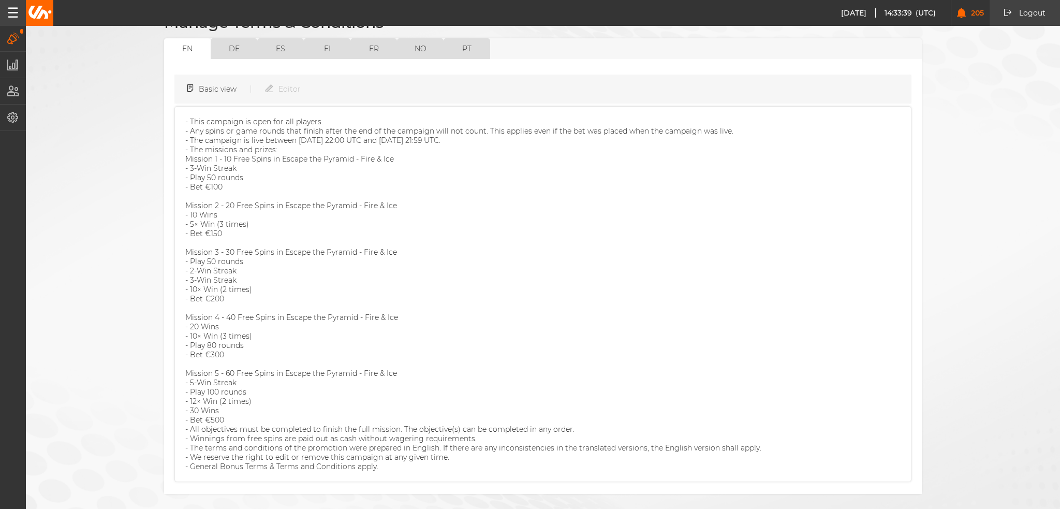
scroll to position [128, 0]
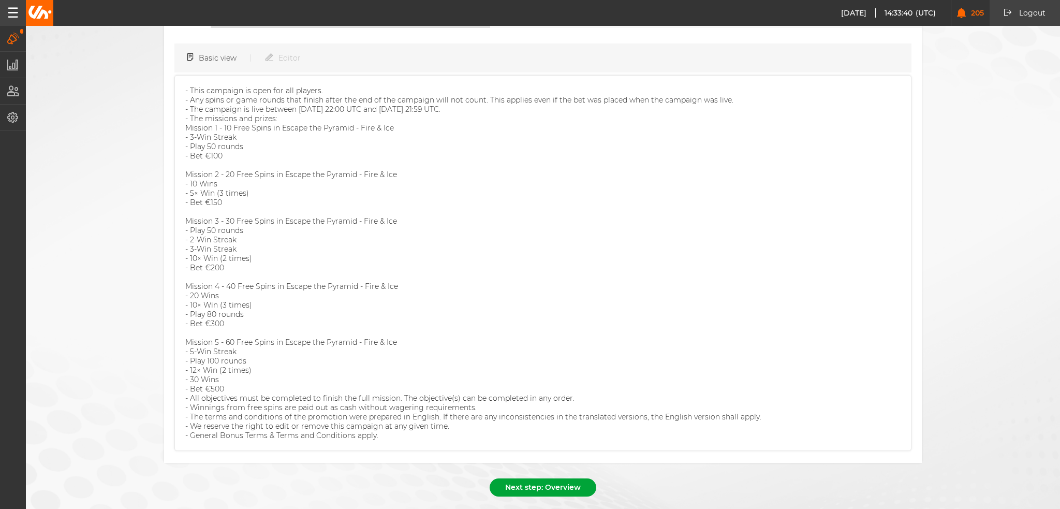
click at [571, 478] on button "Next step: Overview" at bounding box center [542, 487] width 107 height 18
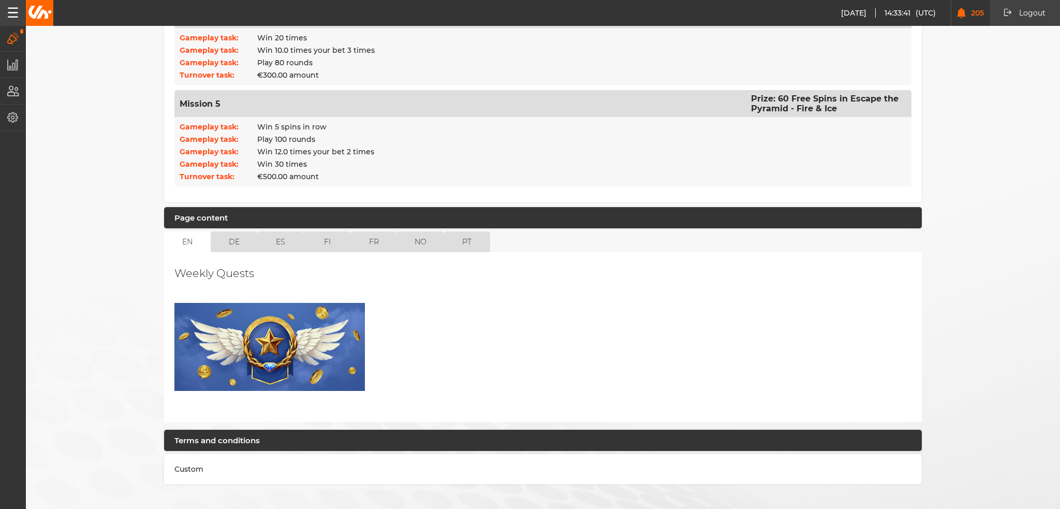
scroll to position [692, 0]
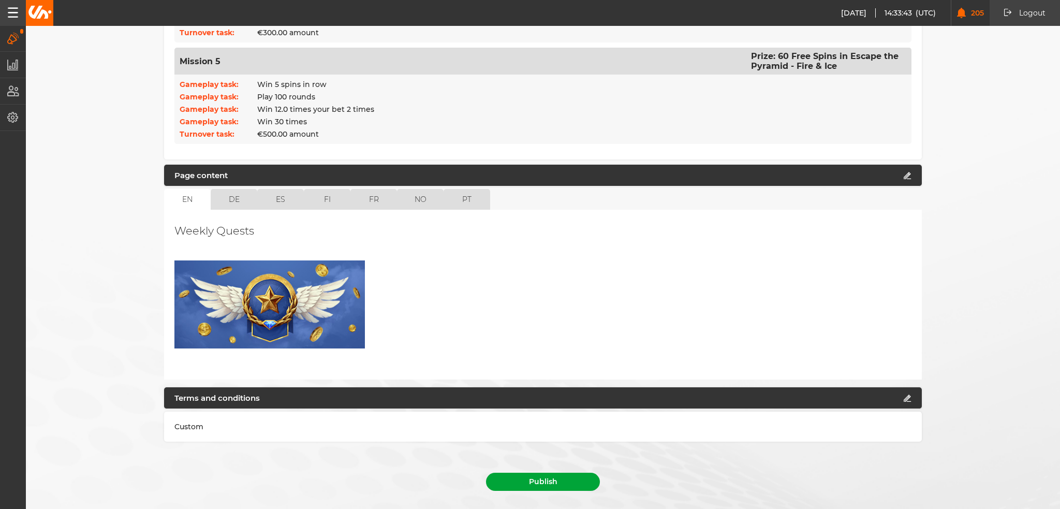
click at [557, 472] on button "Publish" at bounding box center [543, 481] width 114 height 18
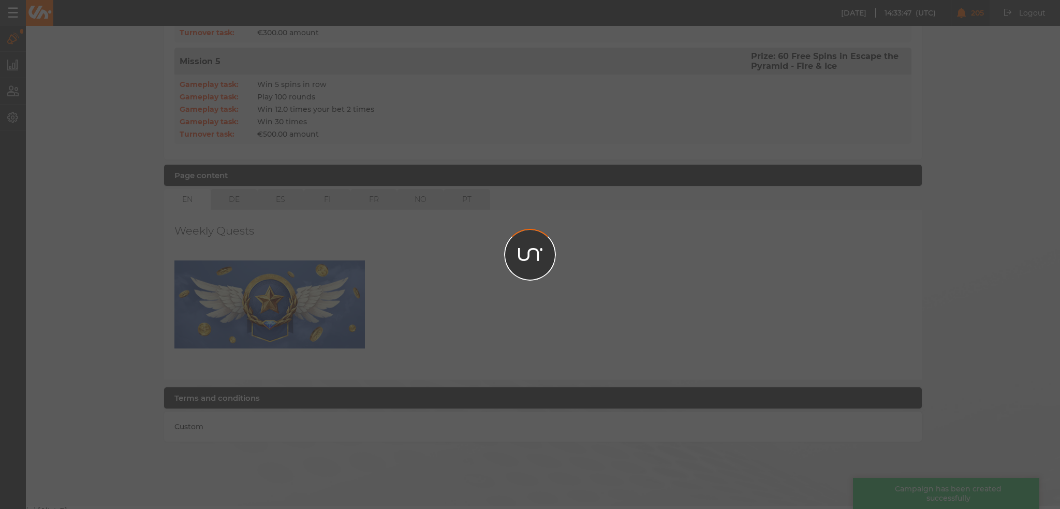
scroll to position [668, 0]
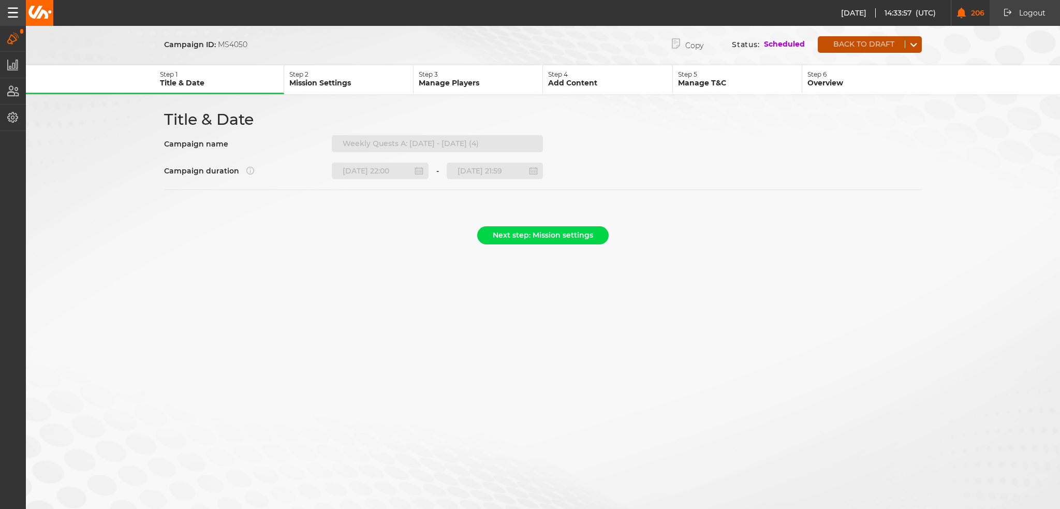
click at [868, 41] on button "Back to draft" at bounding box center [860, 44] width 87 height 8
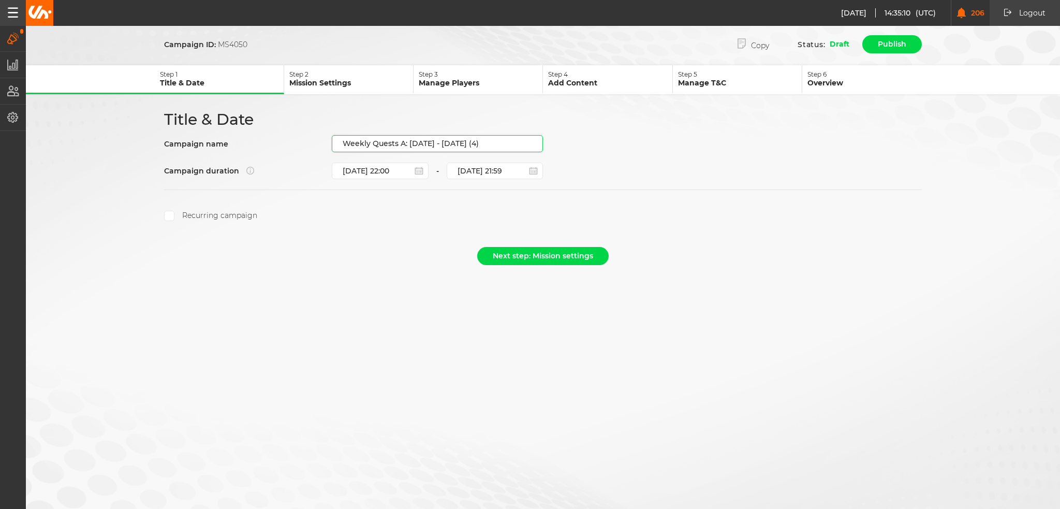
drag, startPoint x: 486, startPoint y: 141, endPoint x: 494, endPoint y: 141, distance: 7.2
click at [486, 141] on input "Weekly Quests A: [DATE] - [DATE] (4)" at bounding box center [437, 143] width 211 height 17
click at [497, 141] on input "Weekly Quests A: [DATE] - [DATE] (4)" at bounding box center [437, 143] width 211 height 17
drag, startPoint x: 497, startPoint y: 140, endPoint x: 408, endPoint y: 146, distance: 88.7
click at [408, 146] on input "Weekly Quests A: [DATE] - [DATE] (4)" at bounding box center [437, 143] width 211 height 17
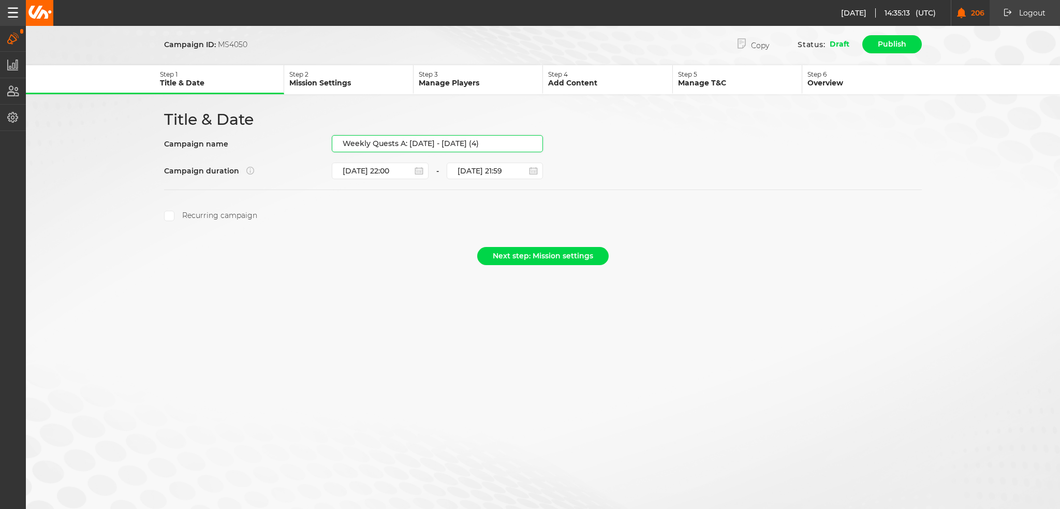
paste input "25.09.25 - 01.10.25"
type input "Weekly Quests A: 25.09.25 - 01.10.25"
click at [497, 140] on input "Weekly Quests A: 25.09.25 - 01.10.25" at bounding box center [437, 143] width 211 height 17
click at [466, 217] on div "Recurring campaign" at bounding box center [542, 216] width 757 height 10
click at [541, 249] on button "Next step: Mission settings" at bounding box center [542, 256] width 131 height 18
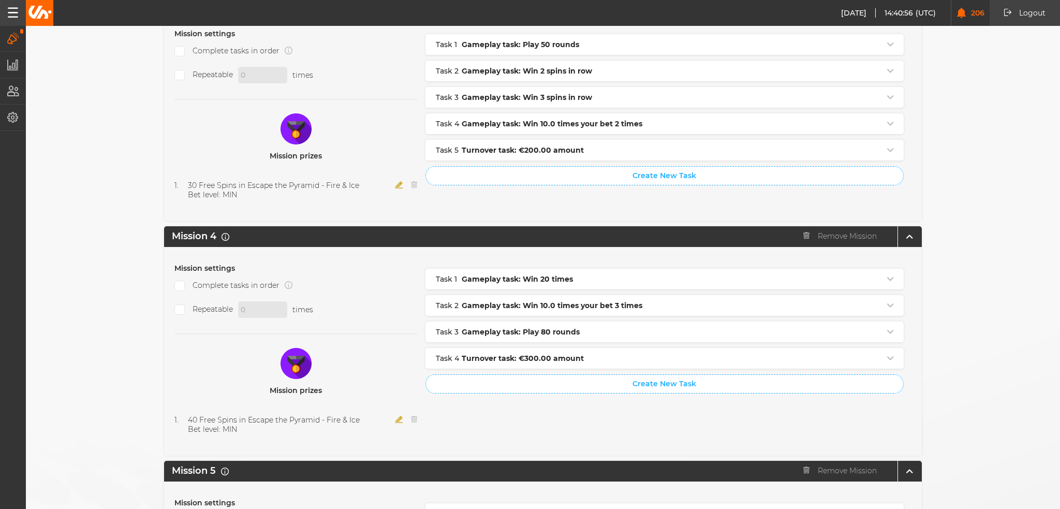
scroll to position [1028, 0]
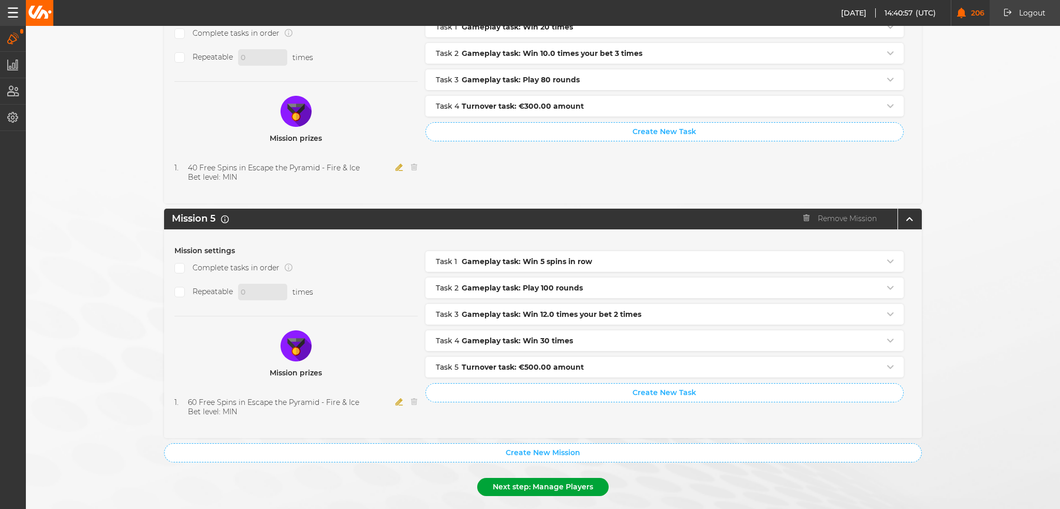
click at [540, 478] on button "Next step: Manage Players" at bounding box center [542, 487] width 131 height 18
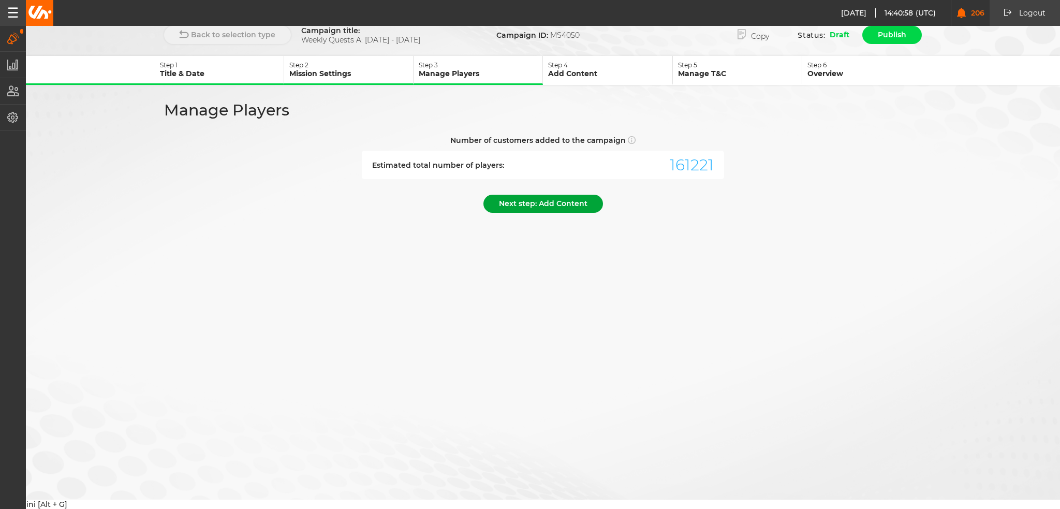
scroll to position [0, 0]
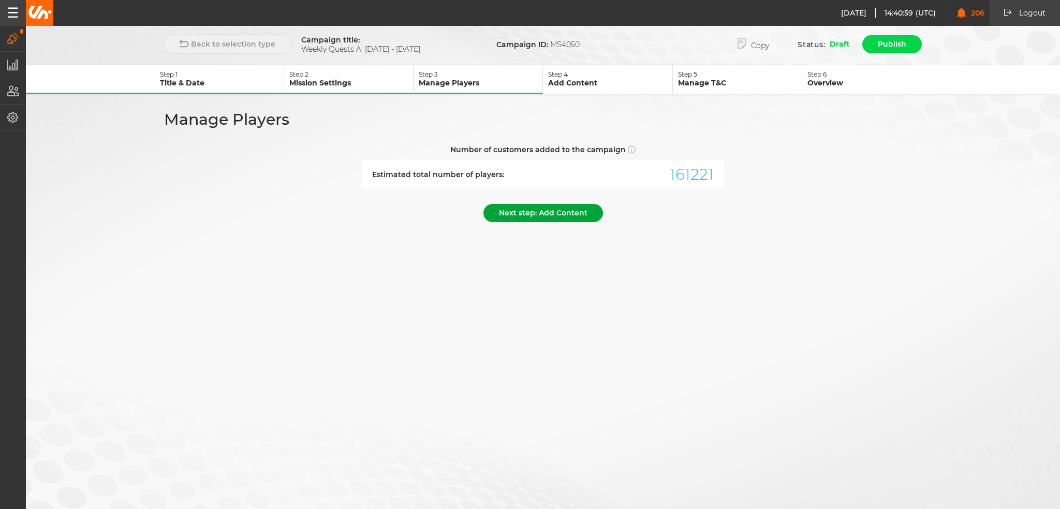
click at [527, 213] on button "Next step: Add Content" at bounding box center [543, 213] width 120 height 18
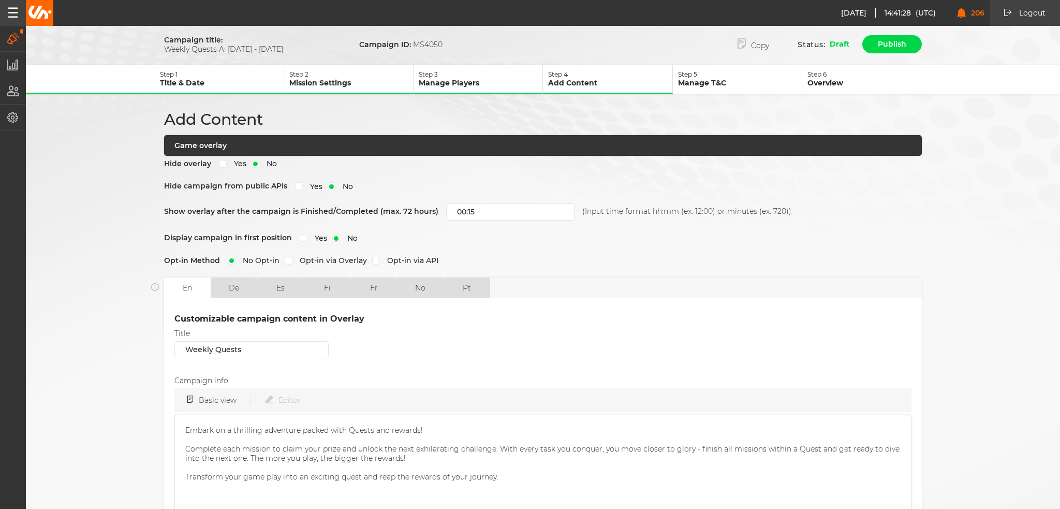
scroll to position [250, 0]
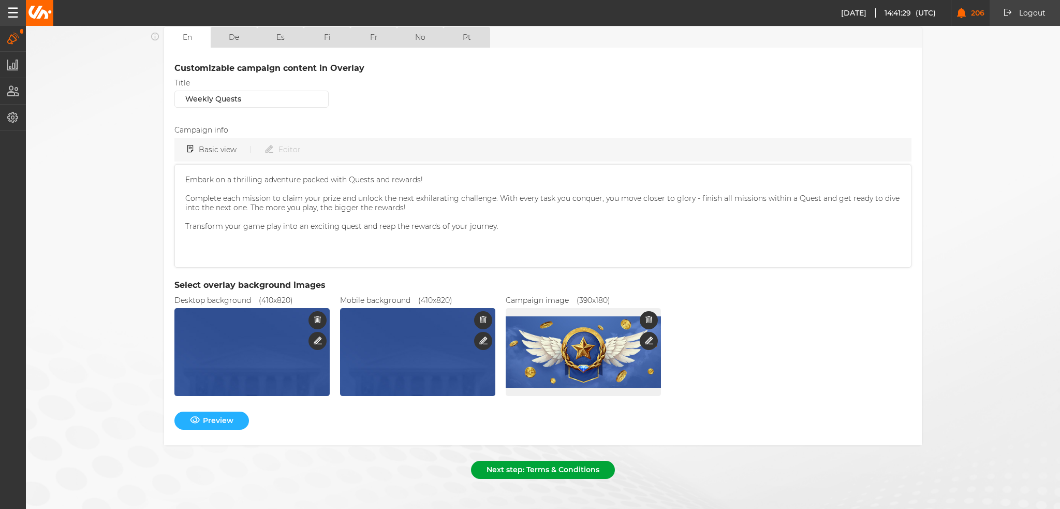
click at [519, 460] on button "Next step: Terms & Conditions" at bounding box center [543, 469] width 144 height 18
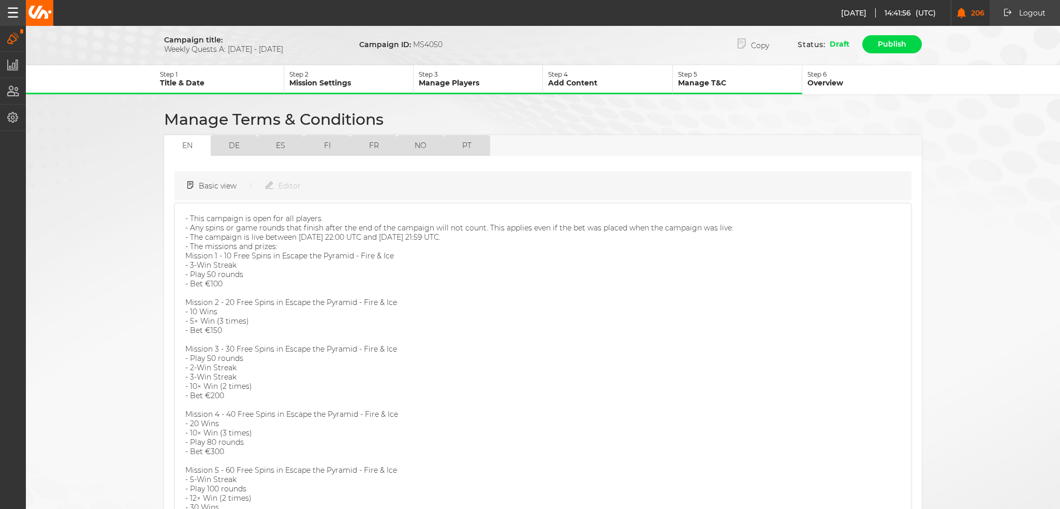
scroll to position [128, 0]
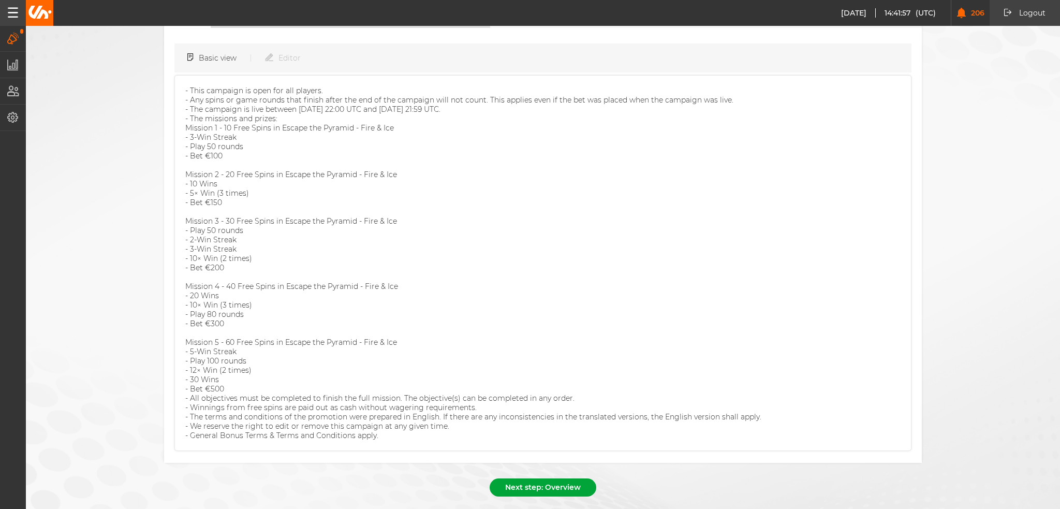
click at [558, 478] on button "Next step: Overview" at bounding box center [542, 487] width 107 height 18
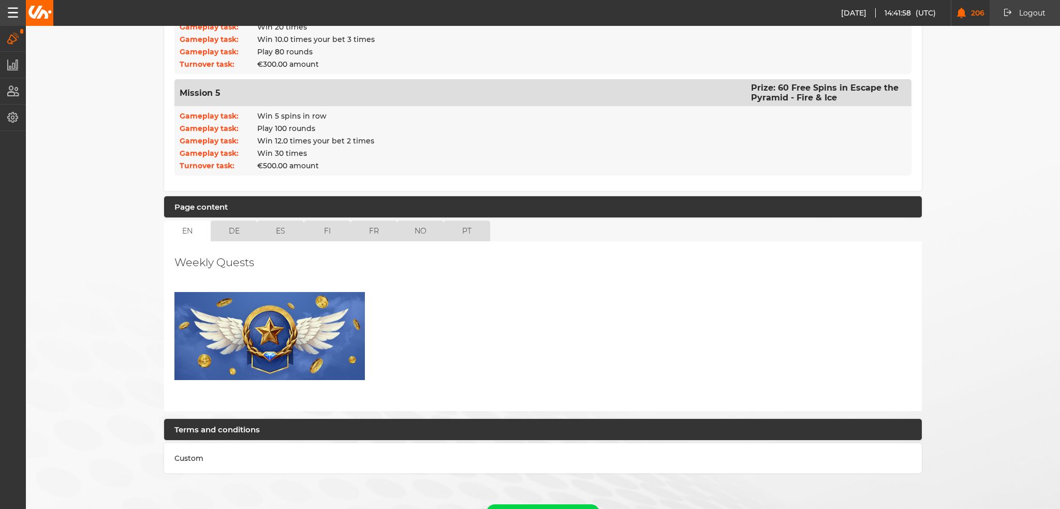
scroll to position [692, 0]
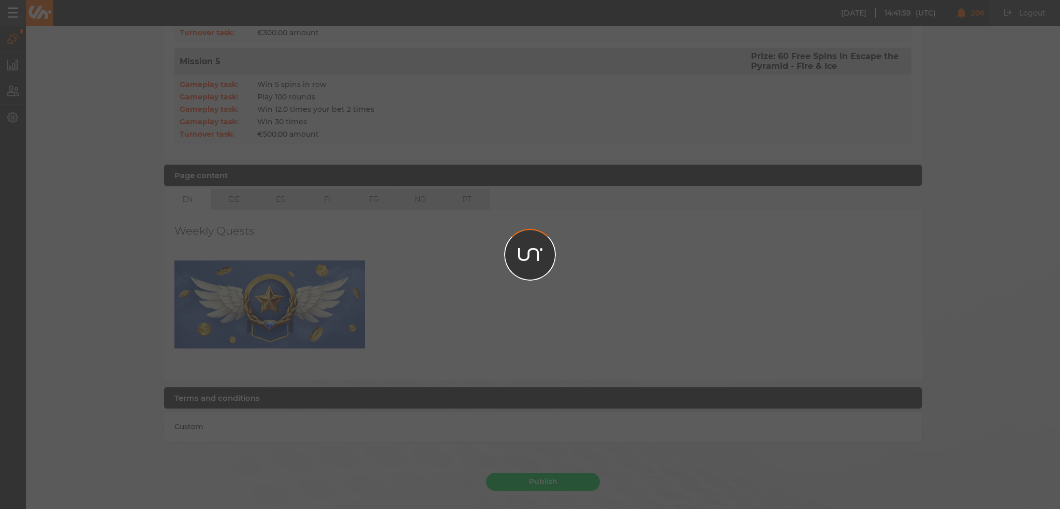
click at [554, 455] on div at bounding box center [530, 254] width 1060 height 509
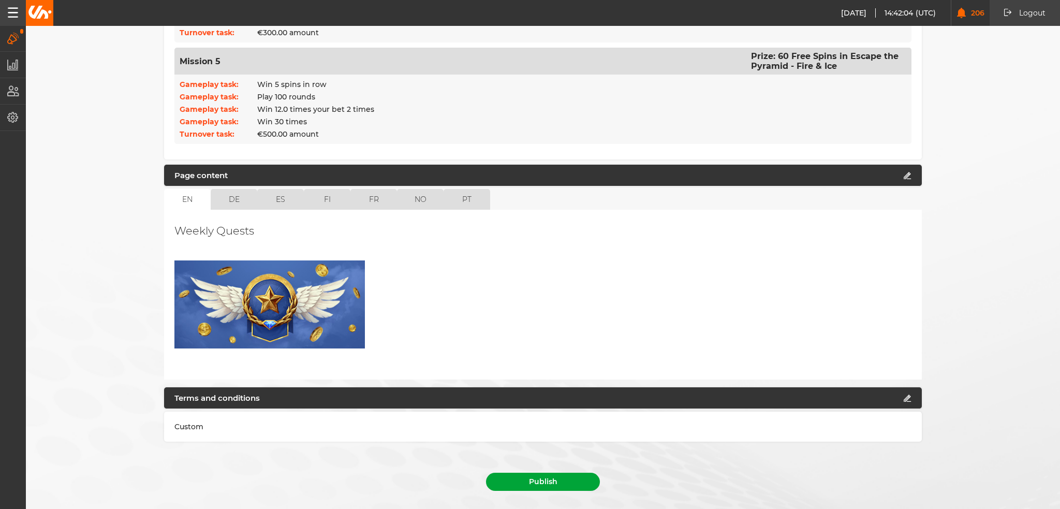
click at [540, 472] on button "Publish" at bounding box center [543, 481] width 114 height 18
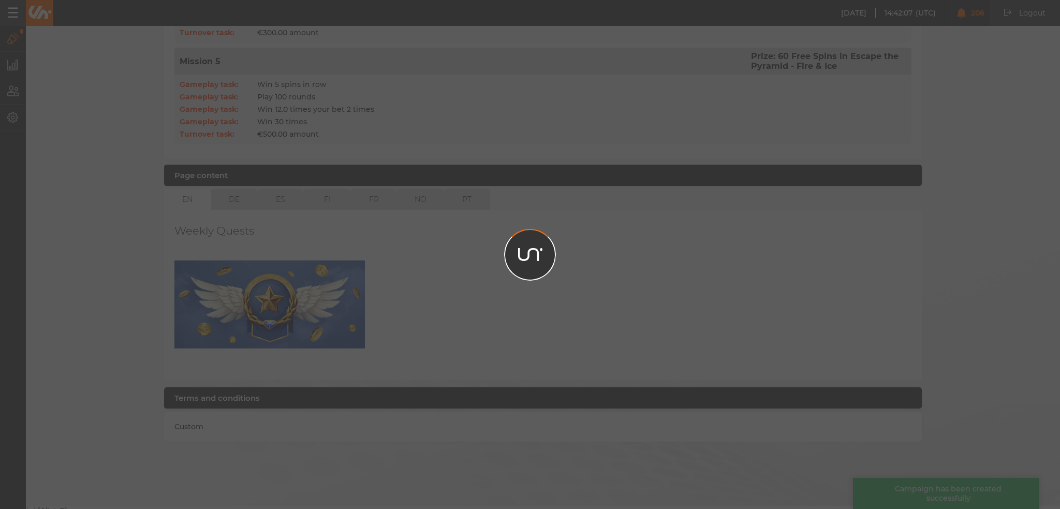
scroll to position [668, 0]
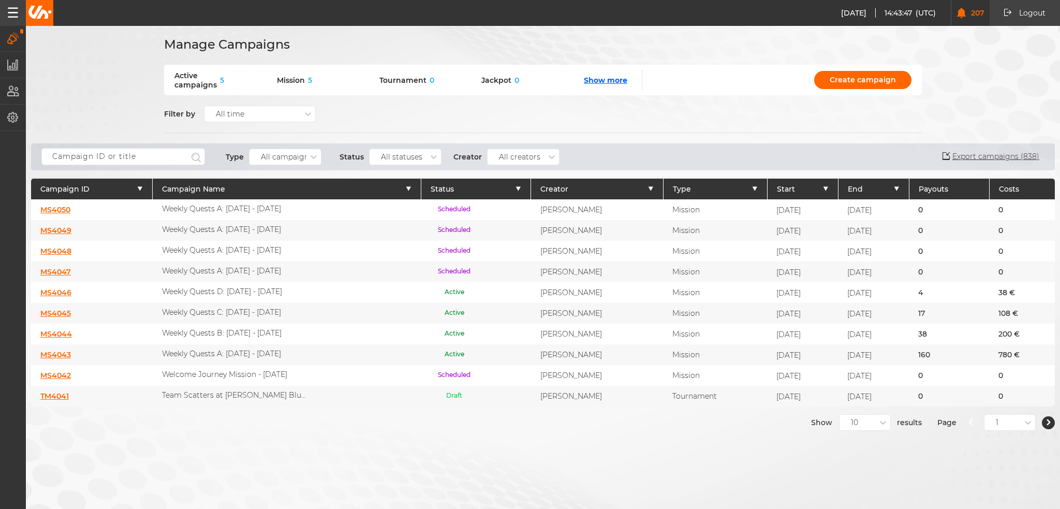
click at [62, 214] on div "MS4050" at bounding box center [92, 209] width 122 height 21
click at [63, 209] on link "MS4050" at bounding box center [55, 209] width 30 height 9
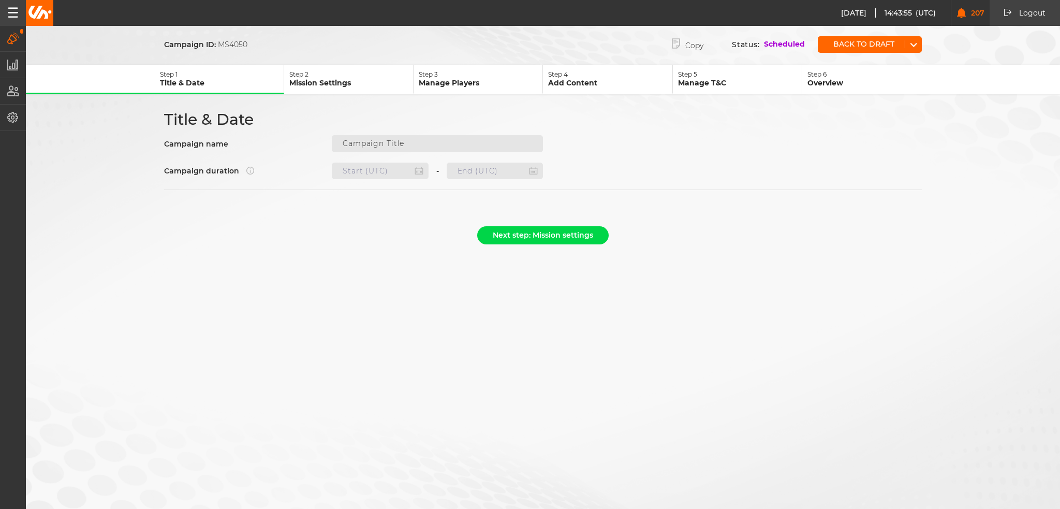
type input "Weekly Quests A: [DATE] - [DATE]"
type input "24.09.2025 22:00"
type input "01.10.2025 21:59"
click at [529, 229] on button "Next step: Mission settings" at bounding box center [542, 235] width 131 height 18
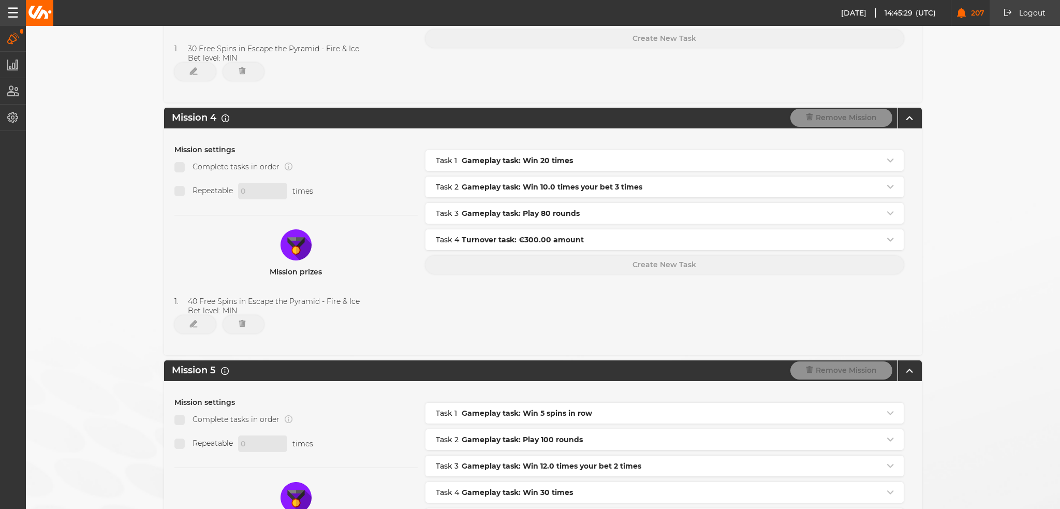
scroll to position [1118, 0]
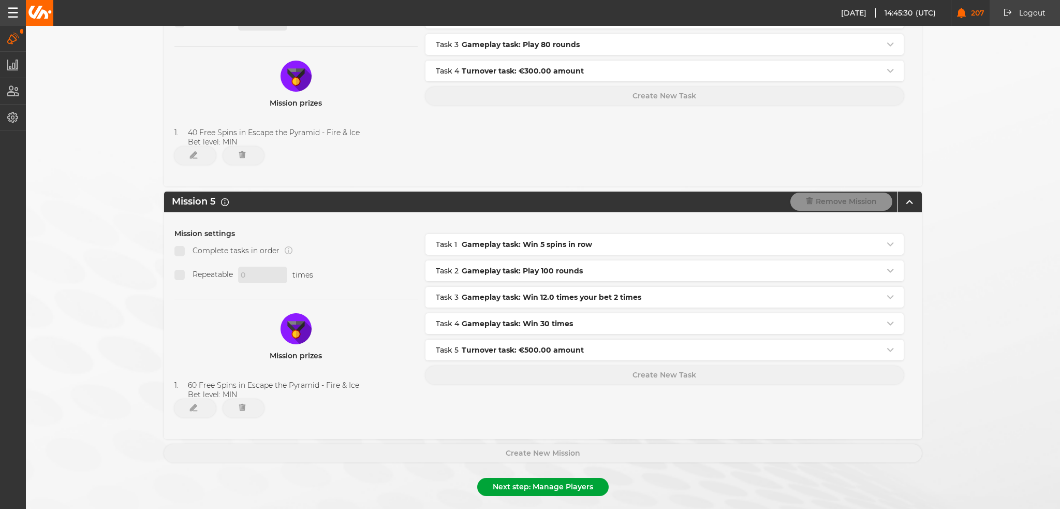
click at [561, 478] on button "Next step: Manage Players" at bounding box center [542, 487] width 131 height 18
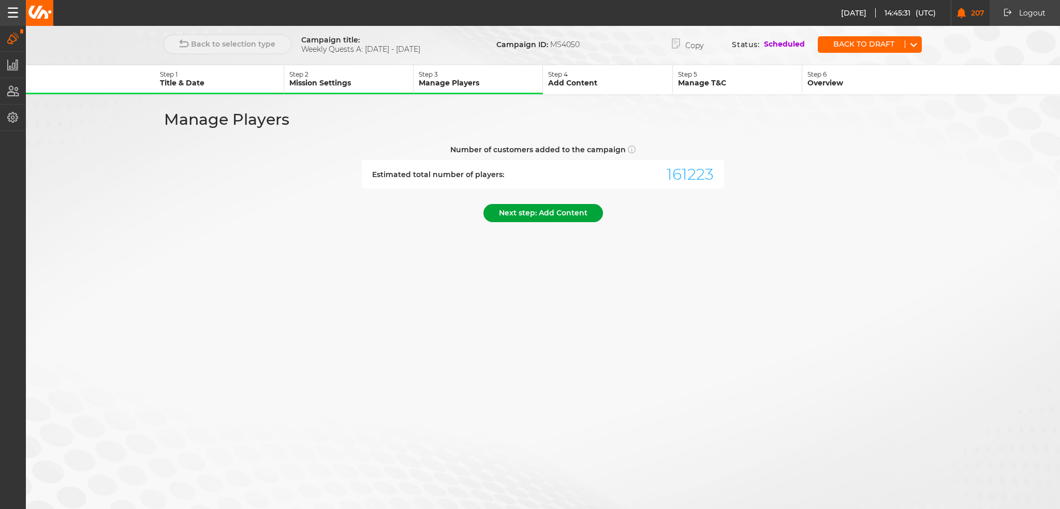
click at [550, 230] on div "Back to selection type Campaign title: Weekly Quests A: 25.09.25 - 01.10.25 Cam…" at bounding box center [530, 126] width 1060 height 253
click at [548, 212] on button "Next step: Add Content" at bounding box center [543, 213] width 120 height 18
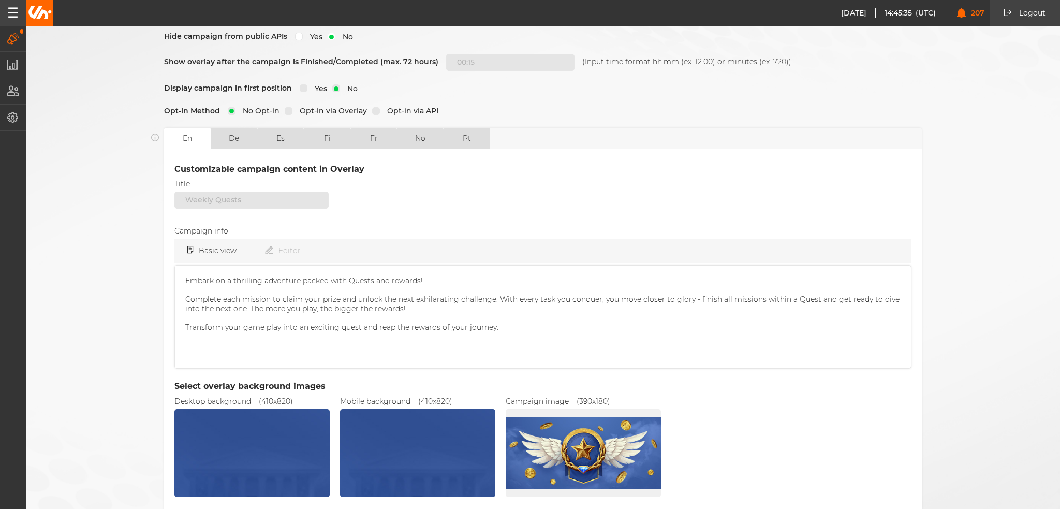
scroll to position [250, 0]
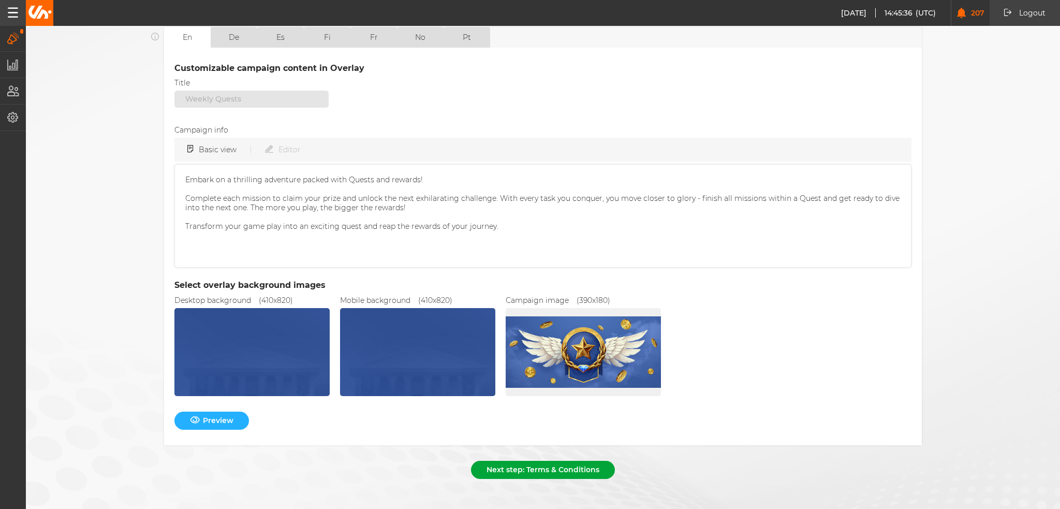
click at [531, 460] on button "Next step: Terms & Conditions" at bounding box center [543, 469] width 144 height 18
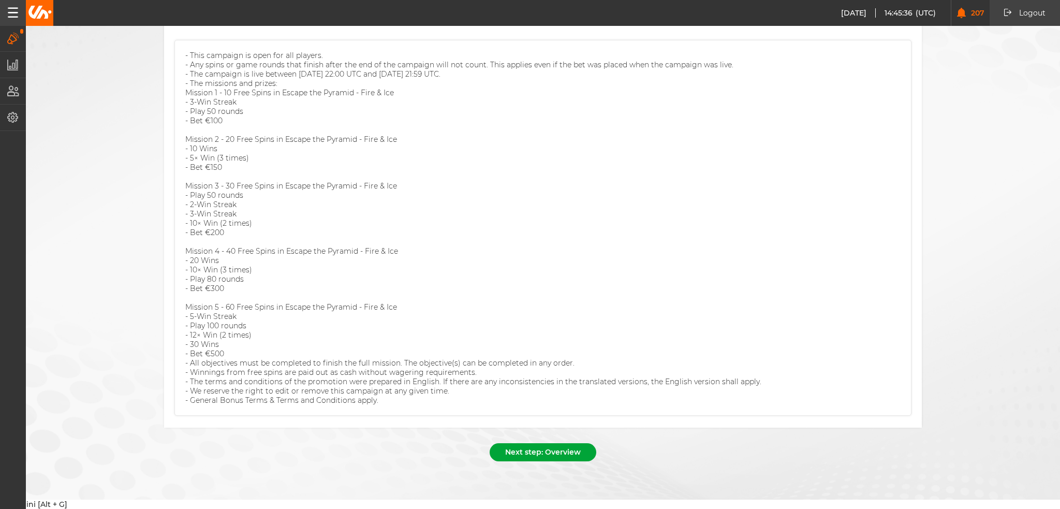
scroll to position [97, 0]
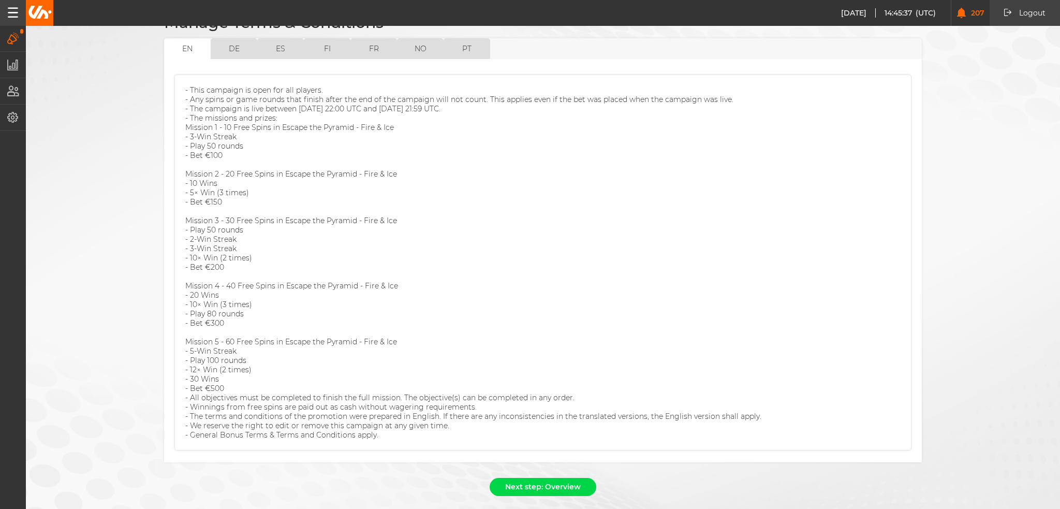
click at [560, 449] on form "Campaign title: Weekly Quests A: 25.09.25 - 01.10.25 Campaign ID: MS4050 Copy S…" at bounding box center [543, 219] width 1034 height 564
click at [555, 478] on button "Next step: Overview" at bounding box center [542, 487] width 107 height 18
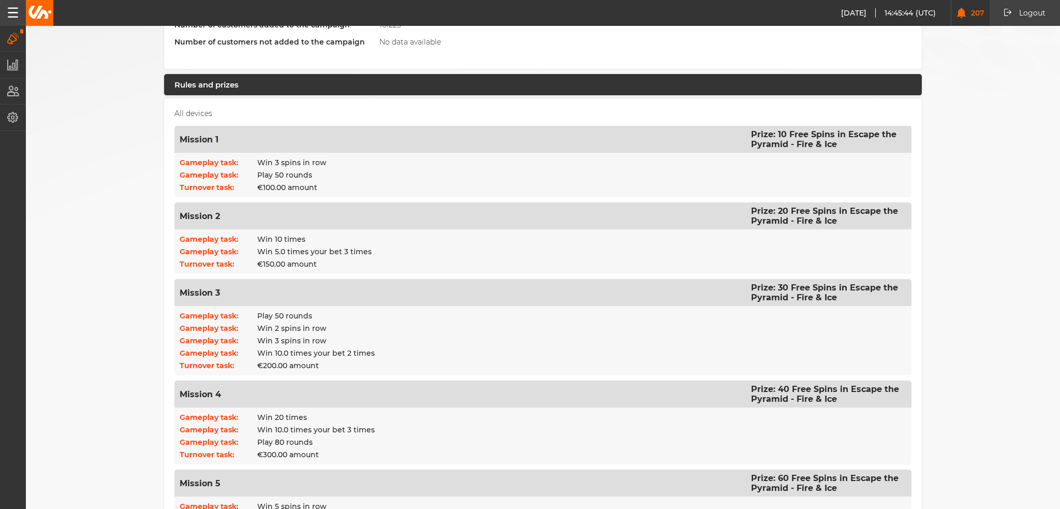
scroll to position [203, 0]
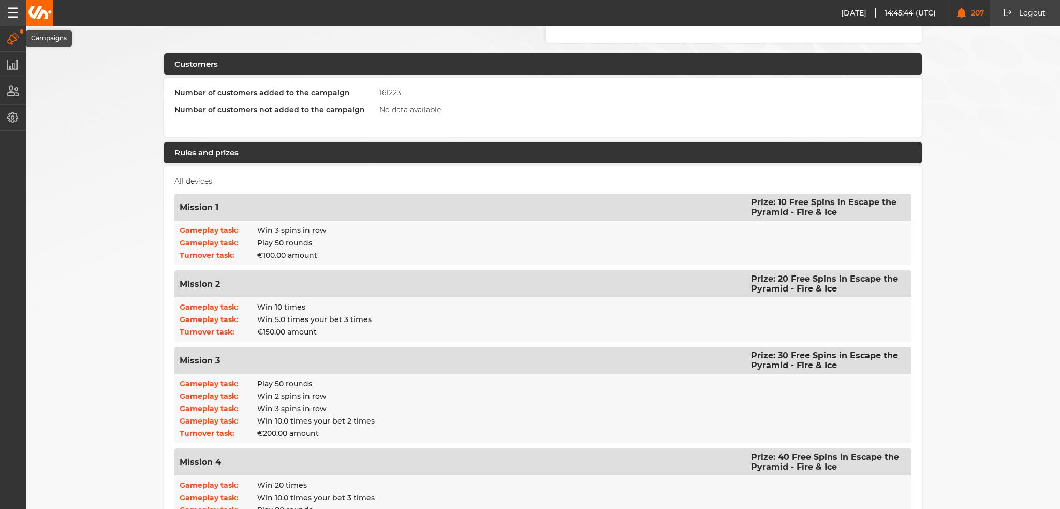
click at [25, 48] on div "29.08.2025 14:45:44 (UTC) 207 Logout Logout 29.08.2025 16:45:44 Campaigns Manag…" at bounding box center [530, 396] width 1060 height 1198
click at [19, 34] on icon "button" at bounding box center [13, 38] width 12 height 11
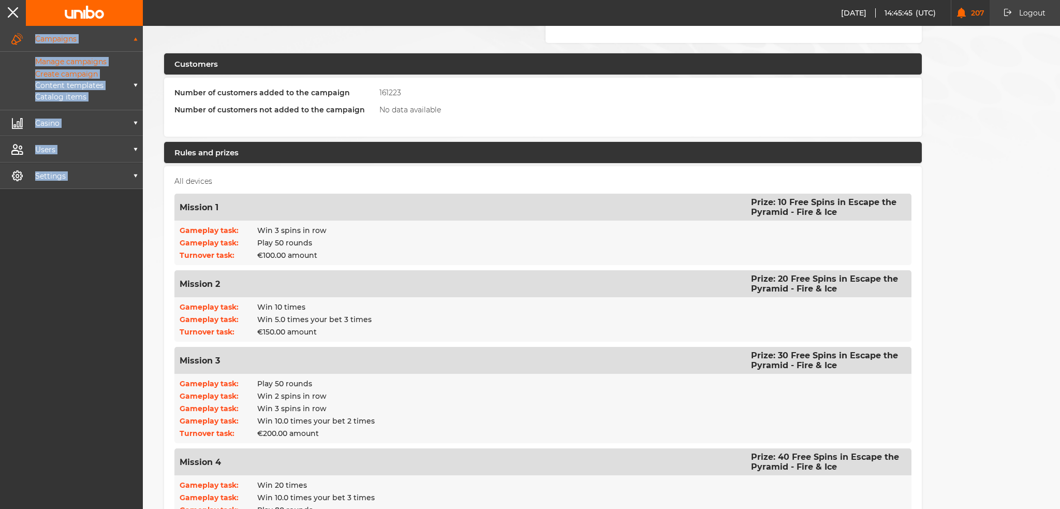
click at [55, 60] on p "Manage campaigns" at bounding box center [59, 61] width 95 height 9
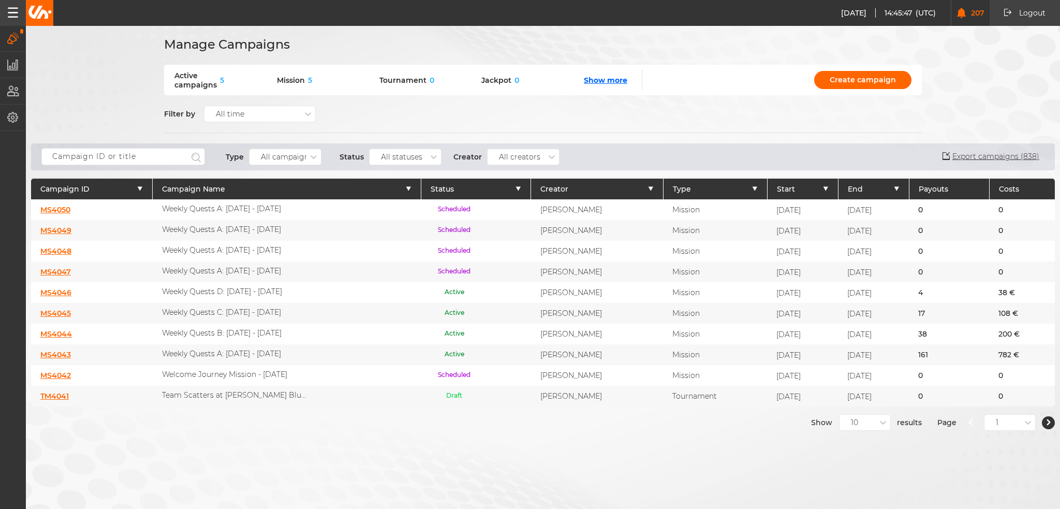
click at [104, 103] on div "Manage Campaigns Active campaigns 5 Mission 5 Tournament 0 Jackpot 0 Show more …" at bounding box center [530, 215] width 1060 height 430
drag, startPoint x: 61, startPoint y: 322, endPoint x: 61, endPoint y: 329, distance: 6.7
click at [61, 329] on div "MS4044" at bounding box center [92, 333] width 122 height 21
click at [57, 329] on link "MS4044" at bounding box center [56, 333] width 32 height 9
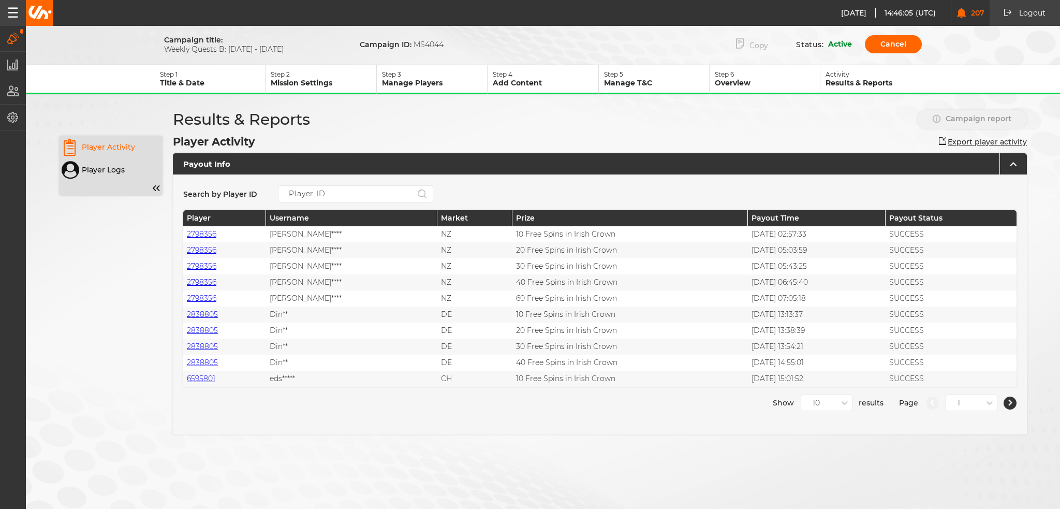
click at [761, 35] on button "Copy" at bounding box center [751, 44] width 63 height 21
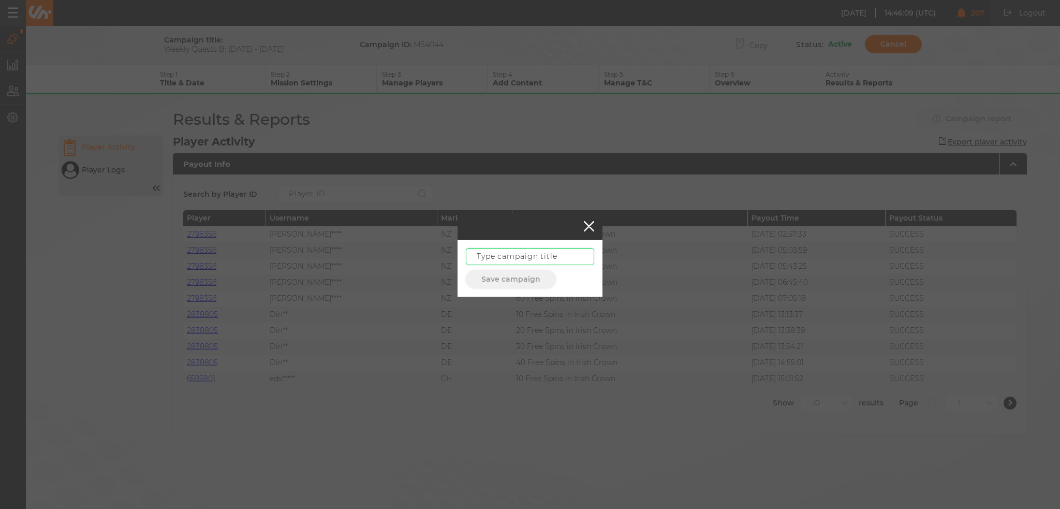
click at [485, 256] on input "text" at bounding box center [530, 256] width 128 height 17
paste input "Weekly Quests B: 28.08 - 03.09.25"
click at [544, 256] on input "Weekly Quests B: 28.08 - 03.09.25" at bounding box center [530, 256] width 128 height 17
drag, startPoint x: 548, startPoint y: 256, endPoint x: 662, endPoint y: 258, distance: 113.3
click at [662, 258] on div "Weekly Quests B: 28.08 - 03.09.25 Save campaign" at bounding box center [530, 254] width 1060 height 509
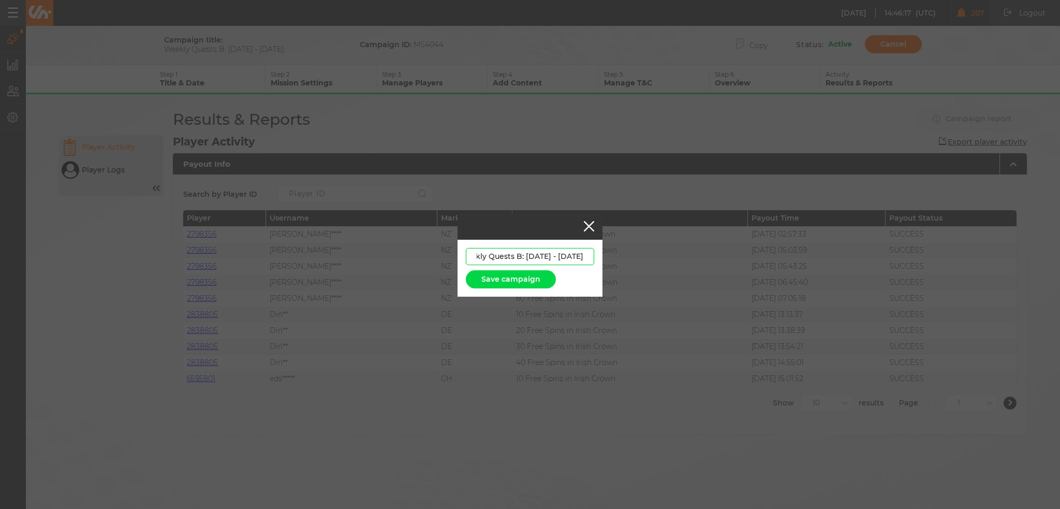
paste input "5.09.25 - 01.10"
click at [548, 256] on input "Weekly Quests B: 25.09.25 - 01.10.25" at bounding box center [530, 256] width 128 height 17
drag, startPoint x: 548, startPoint y: 258, endPoint x: 714, endPoint y: 257, distance: 165.6
click at [714, 257] on div "Weekly Quests B: 25.09.25 - 01.10.25 Save campaign" at bounding box center [530, 254] width 1060 height 509
paste input "04.09.25 - 10.09"
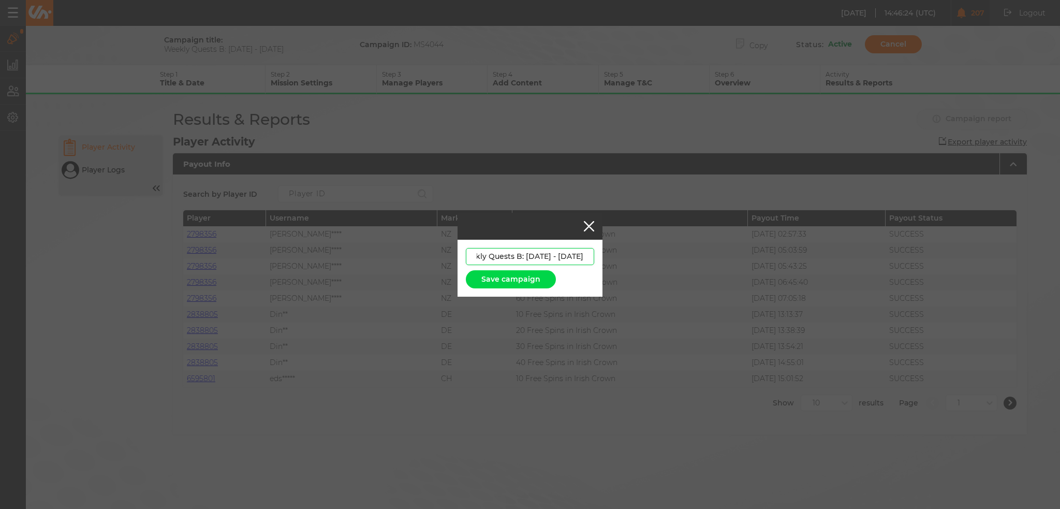
scroll to position [0, 35]
type input "Weekly Quests B: [DATE] - [DATE]"
click at [523, 278] on button "Save campaign" at bounding box center [511, 279] width 90 height 18
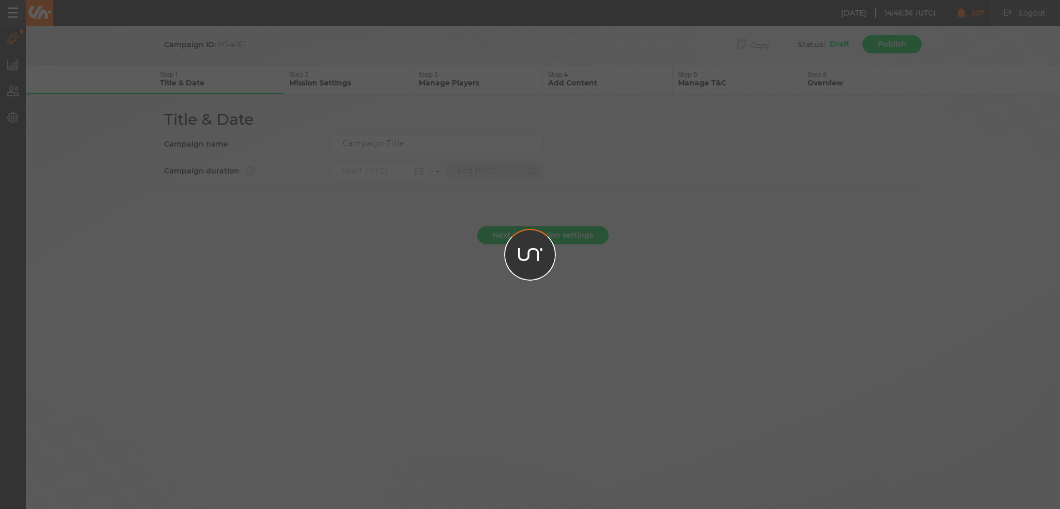
type input "Weekly Quests B: [DATE] - [DATE]"
type input "27.08.2025 22:00"
type input "03.09.2025 21:59"
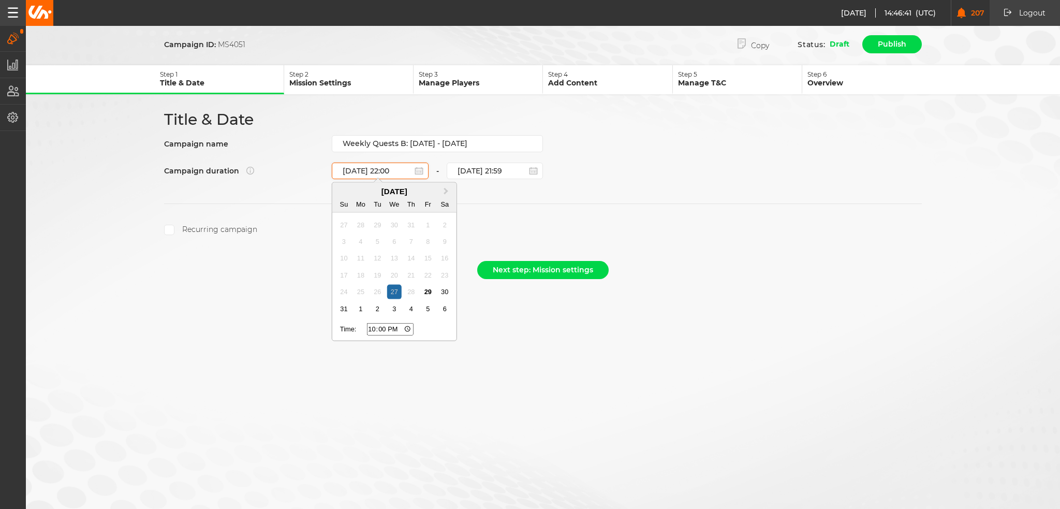
click at [400, 167] on input "27.08.2025 22:00" at bounding box center [380, 170] width 97 height 17
click at [395, 309] on div "3" at bounding box center [394, 309] width 14 height 14
type input "03.09.2025 22:00"
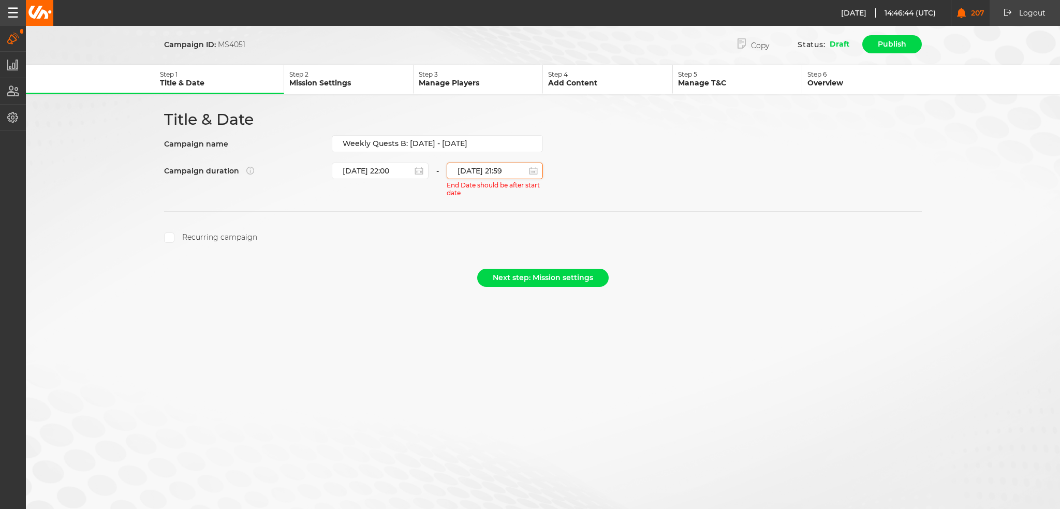
click at [486, 167] on input "03.09.2025 21:59" at bounding box center [495, 170] width 97 height 17
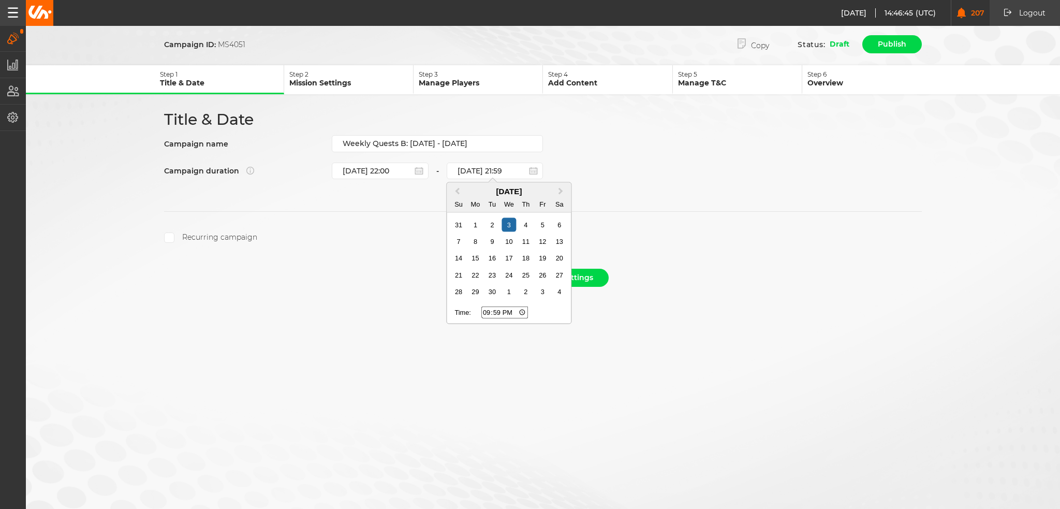
click at [507, 243] on div "10" at bounding box center [509, 241] width 14 height 14
type input "10.09.2025 21:59"
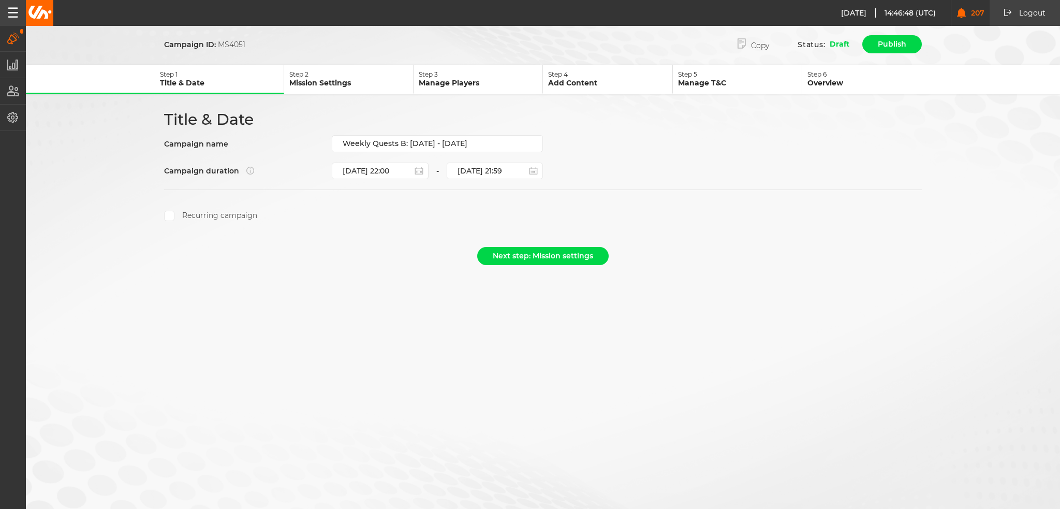
click at [214, 215] on label "Recurring campaign" at bounding box center [210, 216] width 93 height 10
click at [174, 215] on input "Recurring campaign" at bounding box center [169, 216] width 10 height 10
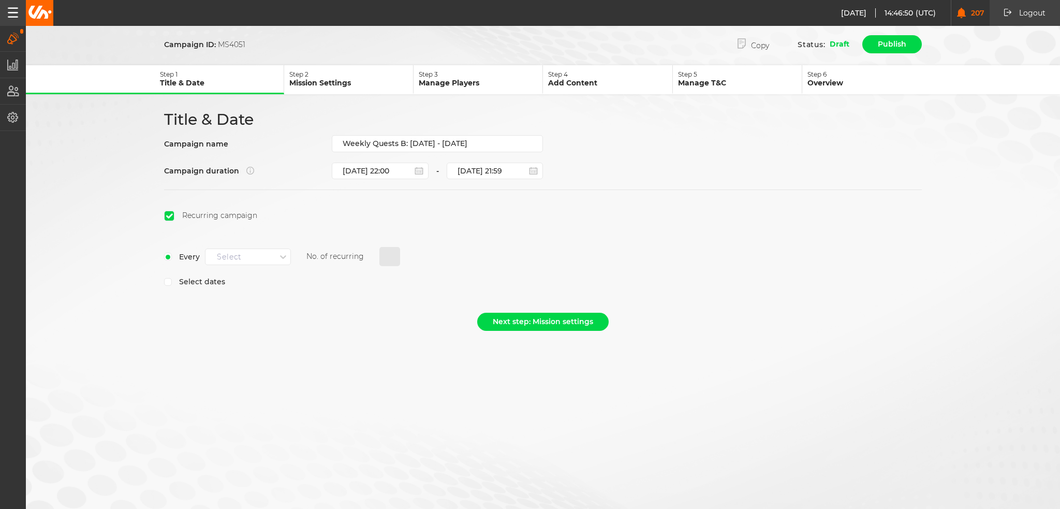
click at [263, 255] on div "Select" at bounding box center [240, 256] width 70 height 13
click at [262, 276] on div "Every week" at bounding box center [247, 274] width 85 height 19
click at [387, 255] on input "0" at bounding box center [389, 257] width 21 height 20
type input "3"
select select "8"
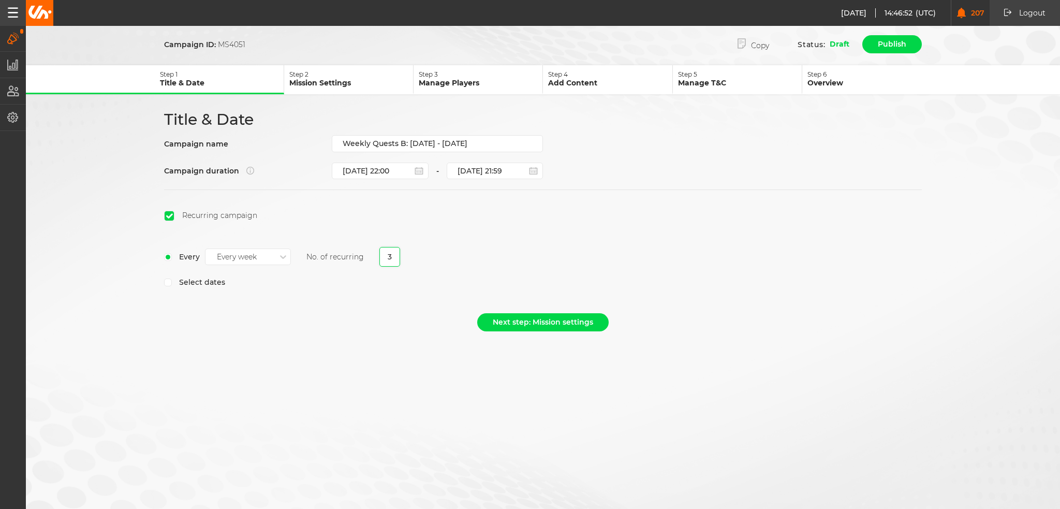
select select "2025"
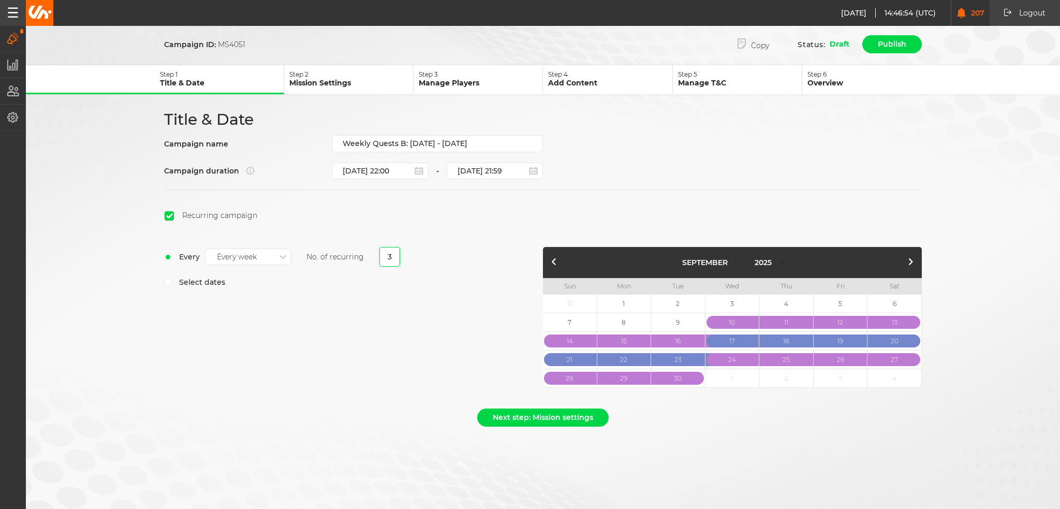
type input "3"
click at [910, 259] on button "button" at bounding box center [910, 262] width 12 height 12
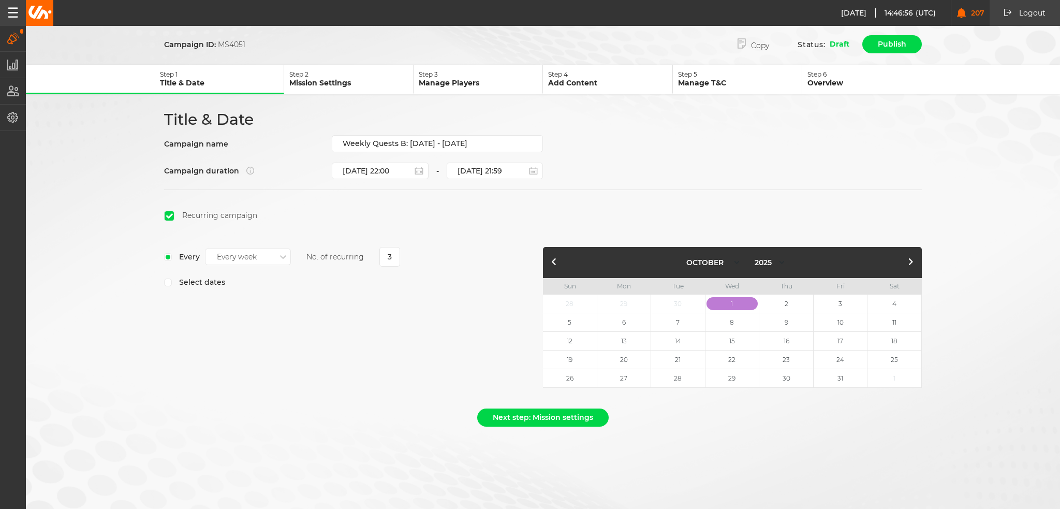
click at [552, 259] on button "button" at bounding box center [554, 262] width 12 height 12
select select "8"
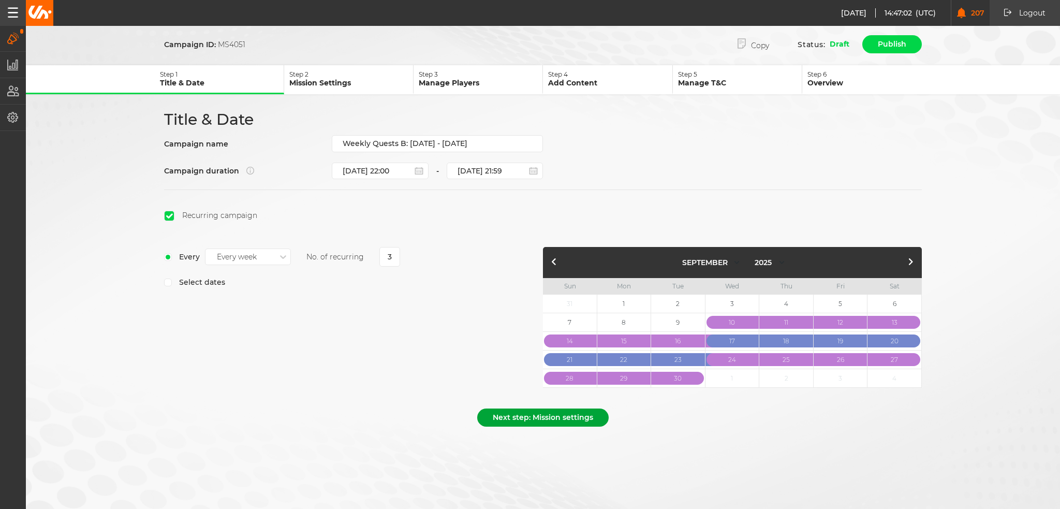
click at [527, 414] on button "Next step: Mission settings" at bounding box center [542, 417] width 131 height 18
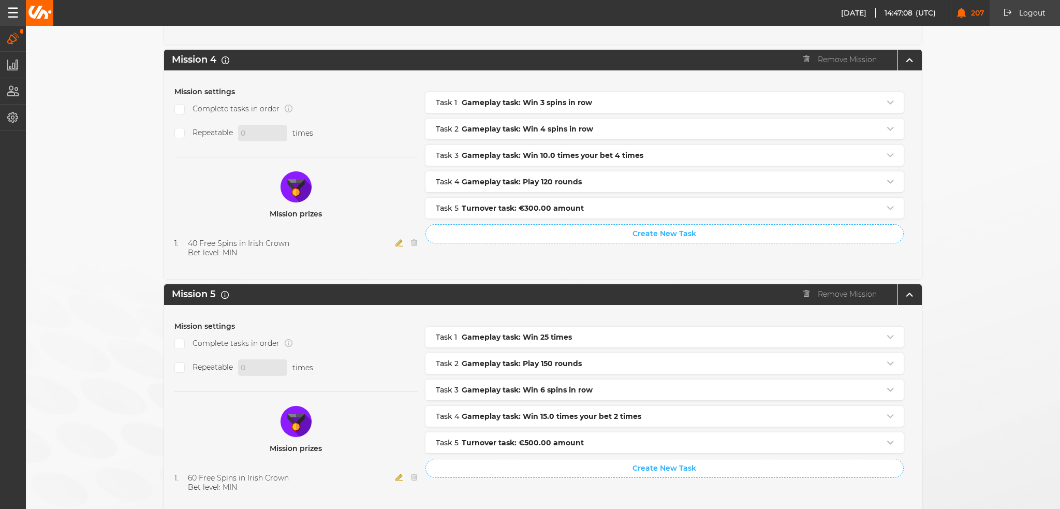
scroll to position [1028, 0]
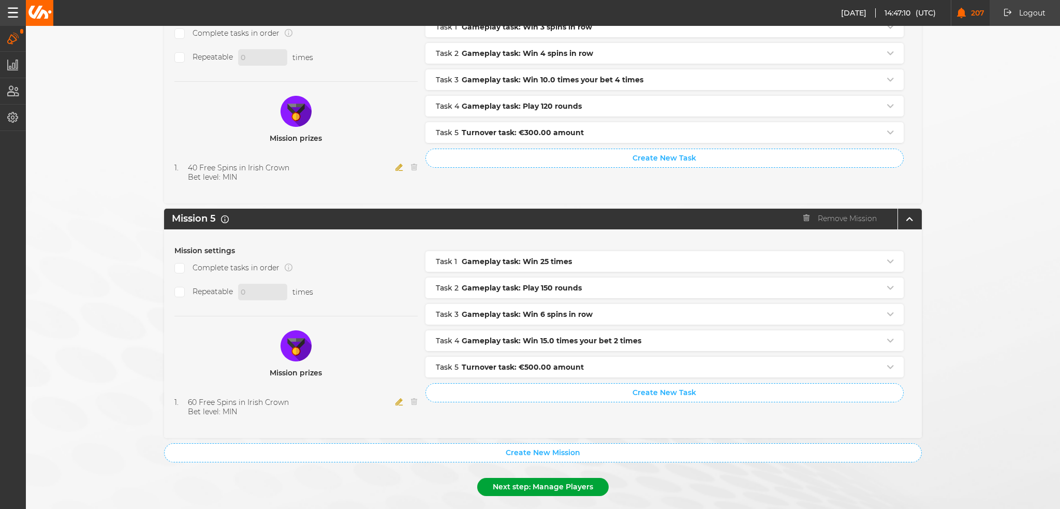
click at [561, 478] on button "Next step: Manage Players" at bounding box center [542, 487] width 131 height 18
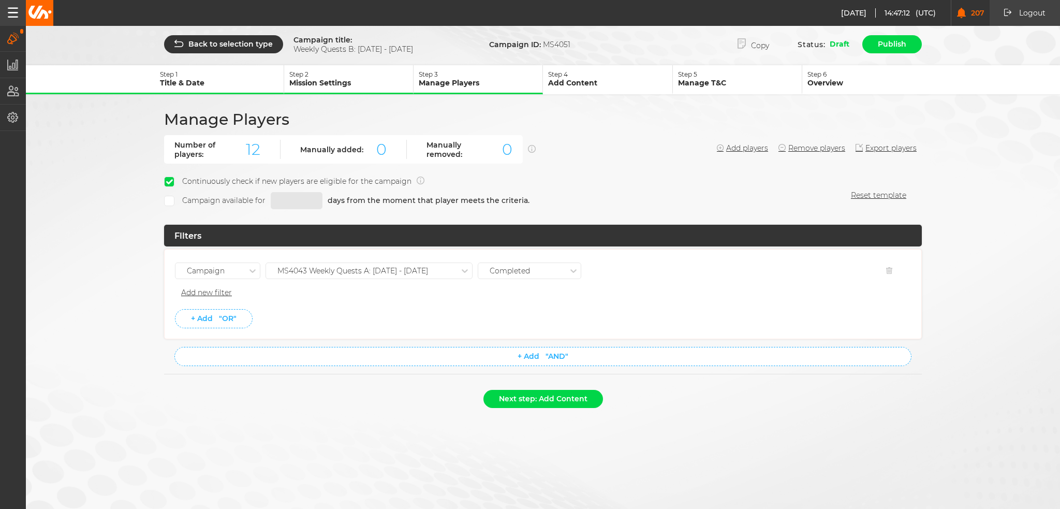
click at [414, 271] on div "MS4043 Weekly Quests A: 28.08 - 03.09.25" at bounding box center [352, 270] width 151 height 9
click at [404, 355] on div "MS4047 Weekly Quests A: [DATE] - [DATE]" at bounding box center [369, 363] width 206 height 19
click at [356, 419] on div "Back to selection type Campaign title: Weekly Quests B: 04.09.25 - 10.09.25 Cam…" at bounding box center [530, 219] width 1060 height 439
click at [561, 397] on button "Next step: Add Content" at bounding box center [543, 399] width 120 height 18
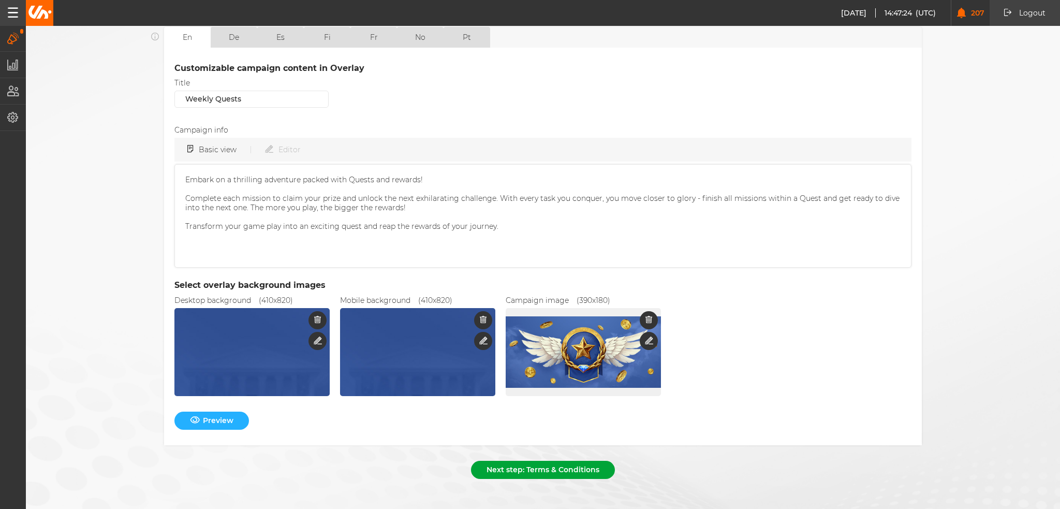
click at [549, 460] on button "Next step: Terms & Conditions" at bounding box center [543, 469] width 144 height 18
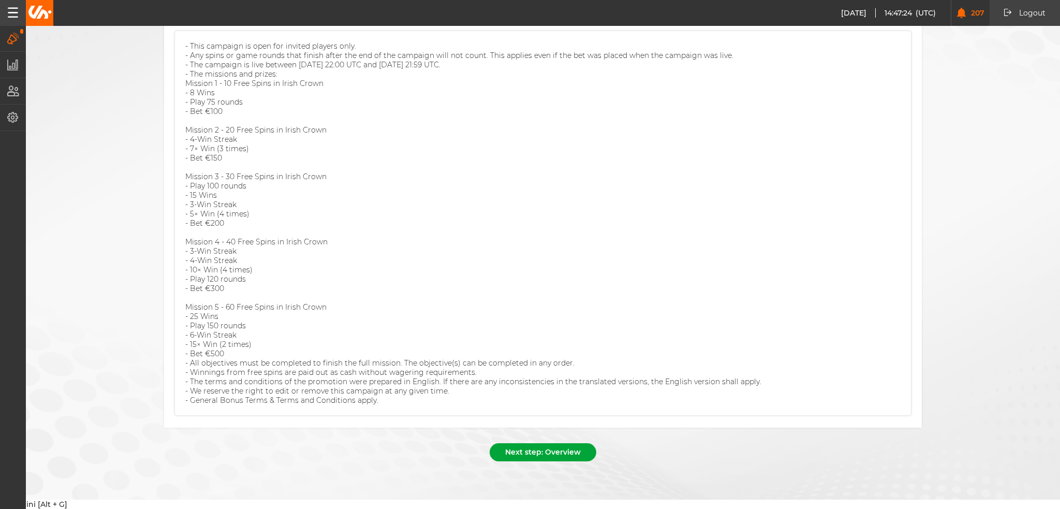
scroll to position [106, 0]
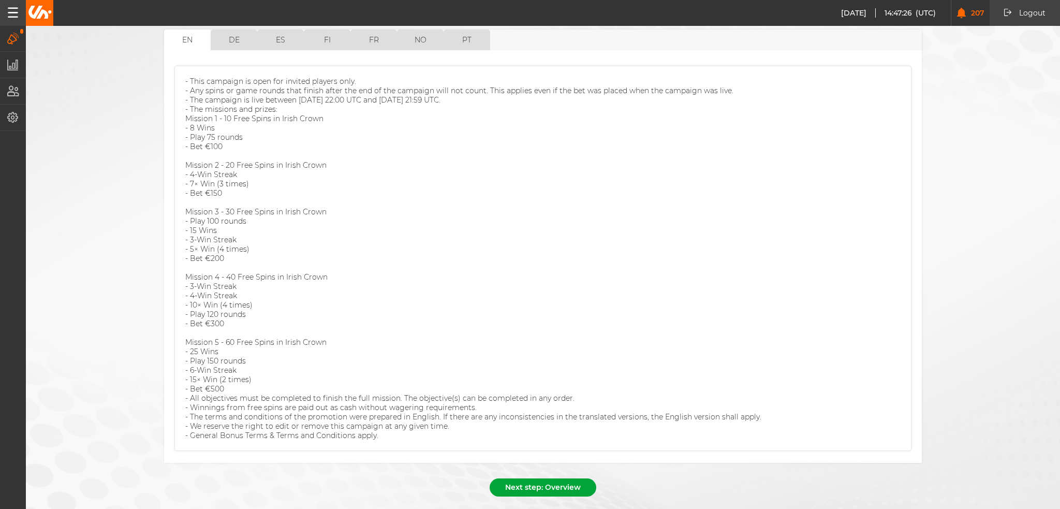
click at [555, 478] on button "Next step: Overview" at bounding box center [542, 487] width 107 height 18
select select "8"
select select "2025"
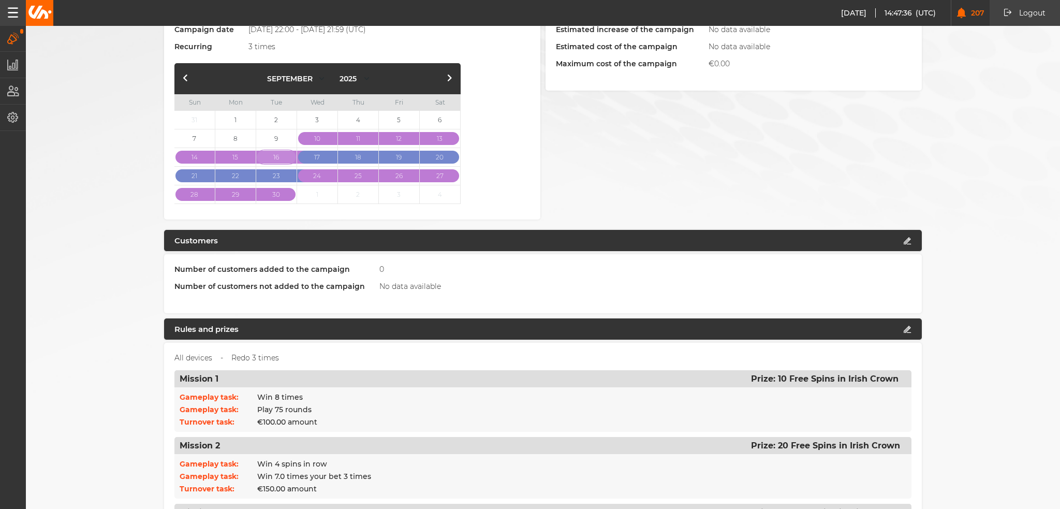
scroll to position [0, 0]
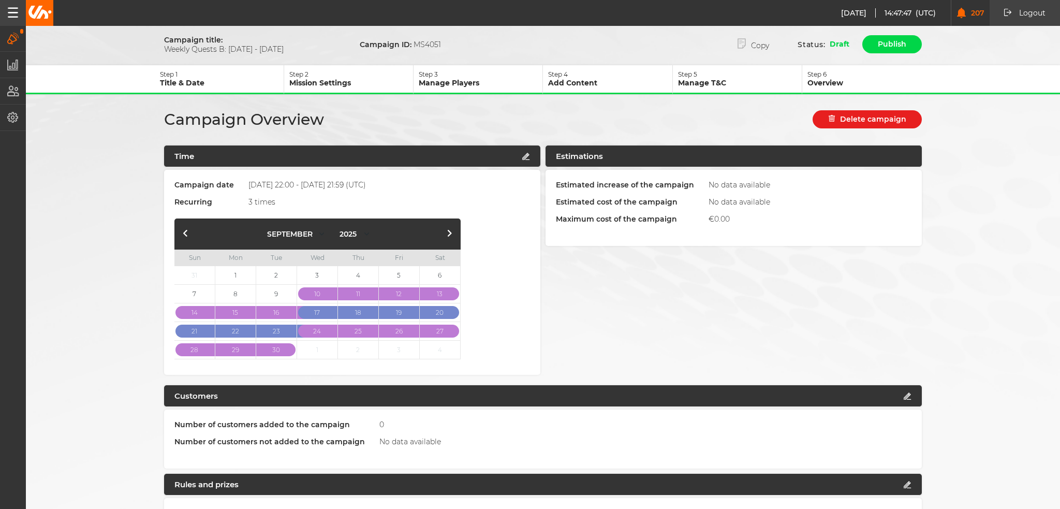
click at [443, 230] on button "button" at bounding box center [449, 234] width 12 height 12
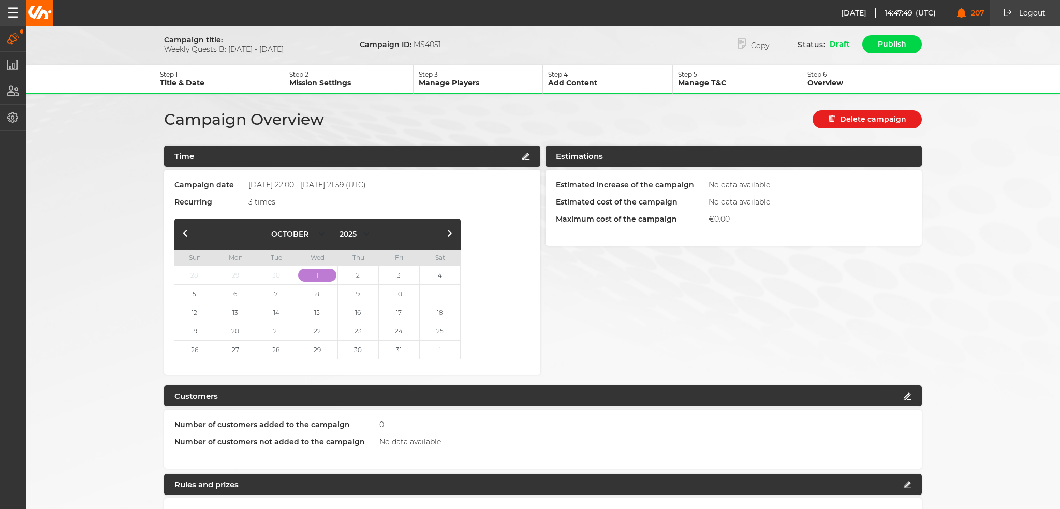
click at [180, 233] on button "button" at bounding box center [186, 234] width 12 height 12
select select "8"
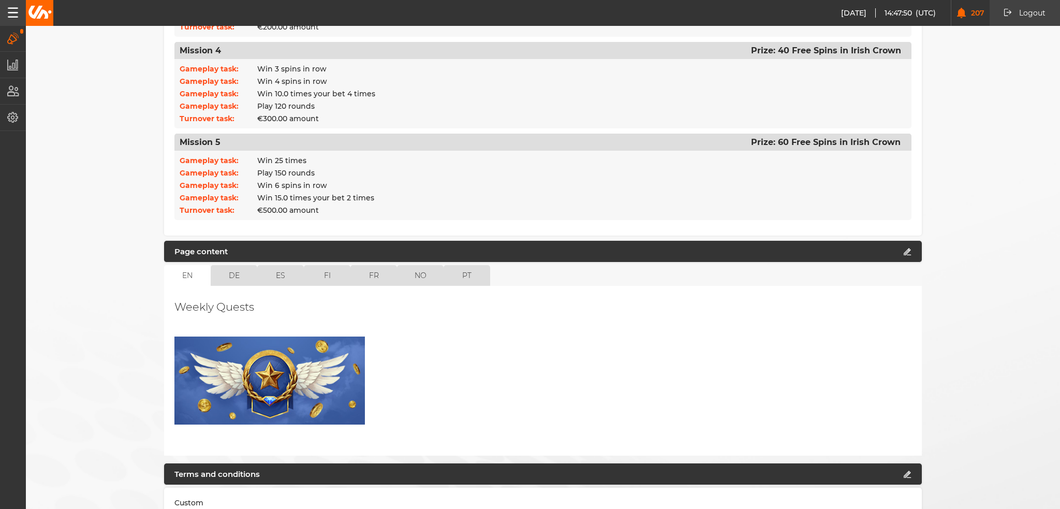
scroll to position [784, 0]
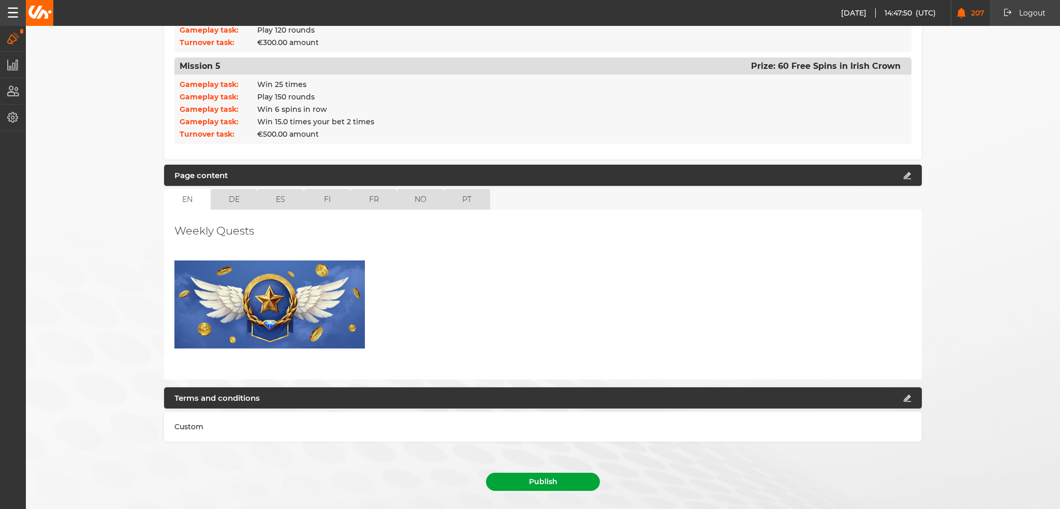
click at [551, 472] on button "Publish" at bounding box center [543, 481] width 114 height 18
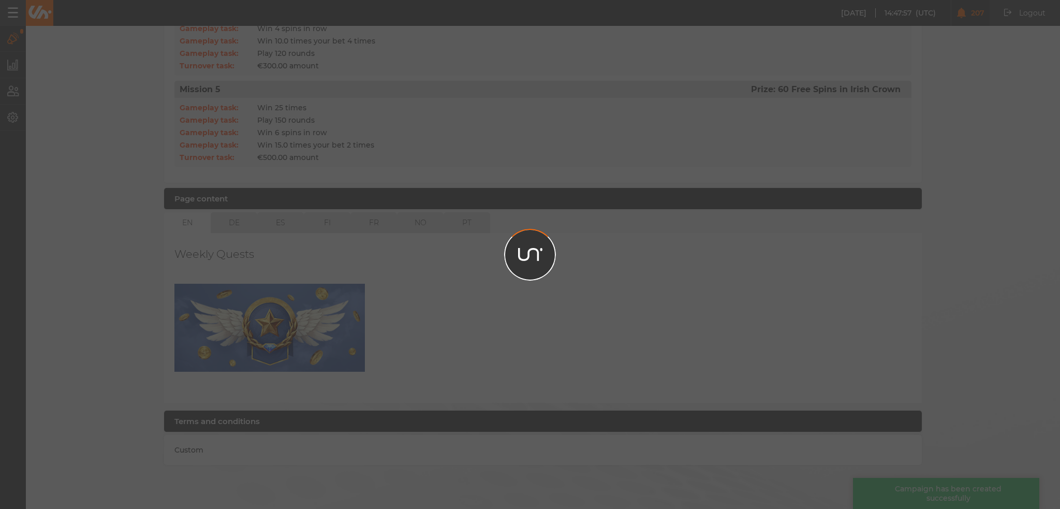
scroll to position [0, 0]
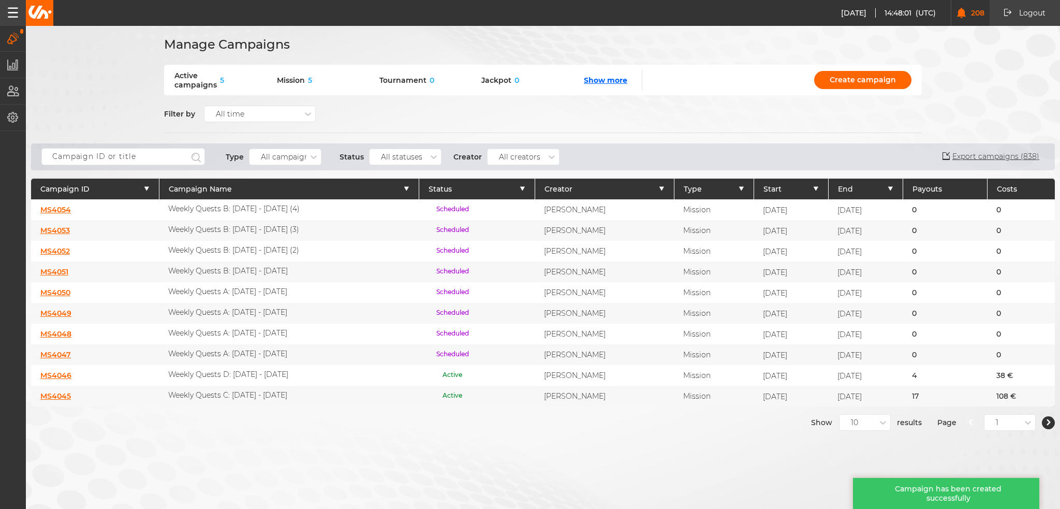
click at [62, 248] on link "MS4052" at bounding box center [54, 250] width 29 height 9
click at [58, 229] on link "MS4053" at bounding box center [54, 230] width 29 height 9
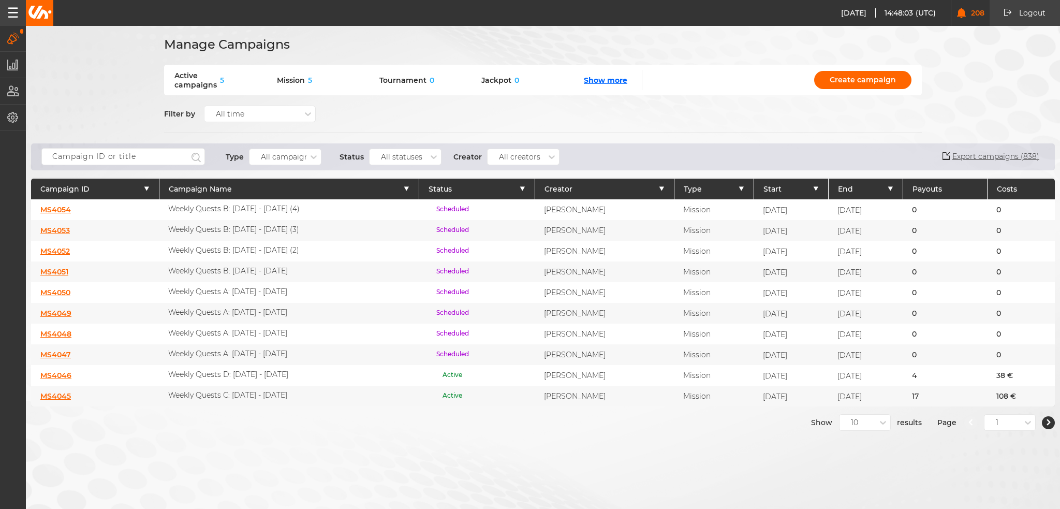
click at [59, 208] on link "MS4054" at bounding box center [55, 209] width 31 height 9
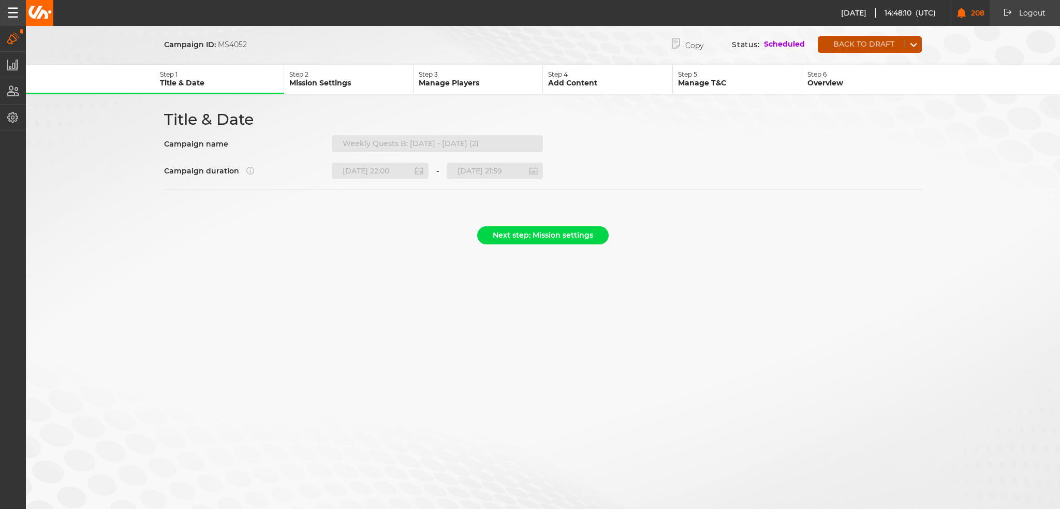
click at [875, 42] on button "Back to draft" at bounding box center [860, 44] width 87 height 8
click at [805, 44] on p "Scheduled" at bounding box center [784, 44] width 41 height 10
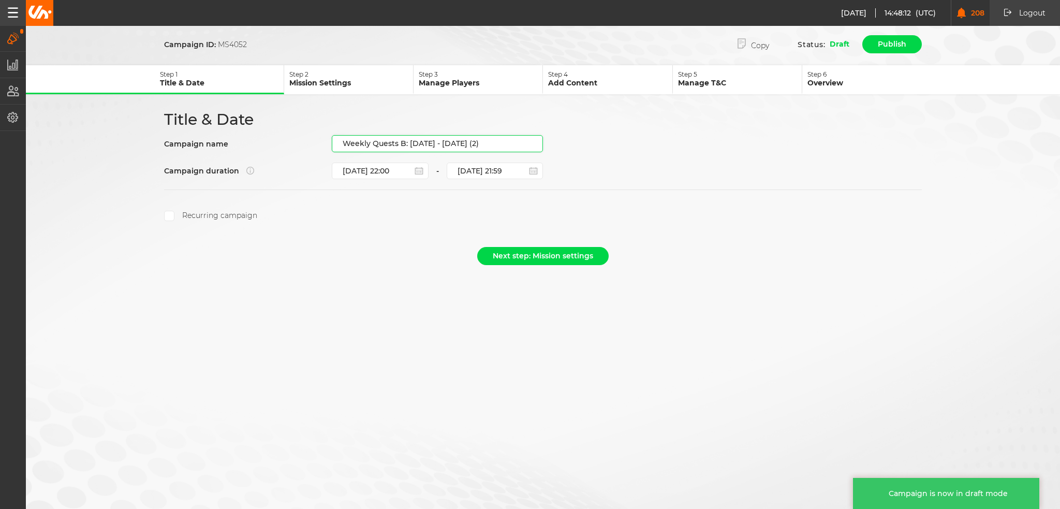
click at [492, 136] on input "Weekly Quests B: [DATE] - [DATE] (2)" at bounding box center [437, 143] width 211 height 17
click at [499, 139] on input "Weekly Quests B: [DATE] - [DATE] (2)" at bounding box center [437, 143] width 211 height 17
drag, startPoint x: 500, startPoint y: 140, endPoint x: 408, endPoint y: 148, distance: 92.5
click at [408, 148] on input "Weekly Quests B: [DATE] - [DATE] (2)" at bounding box center [437, 143] width 211 height 17
paste input "[DATE] - [DATE]"
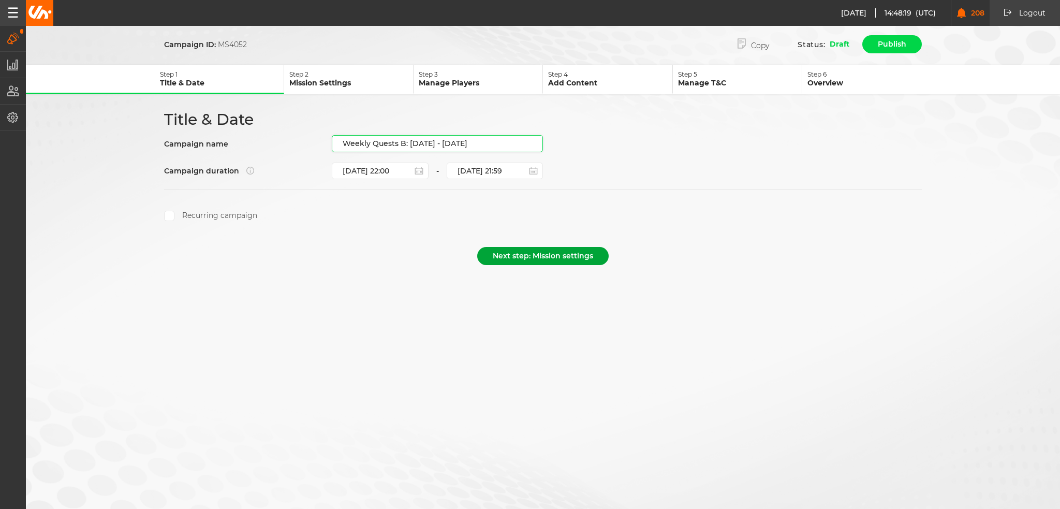
type input "Weekly Quests B: [DATE] - [DATE]"
click at [537, 247] on button "Next step: Mission settings" at bounding box center [542, 256] width 131 height 18
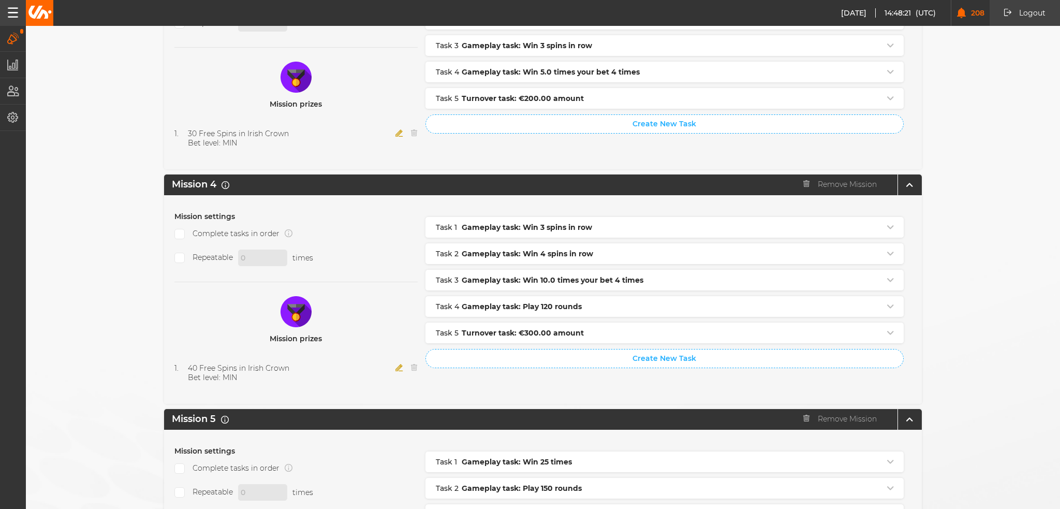
scroll to position [1028, 0]
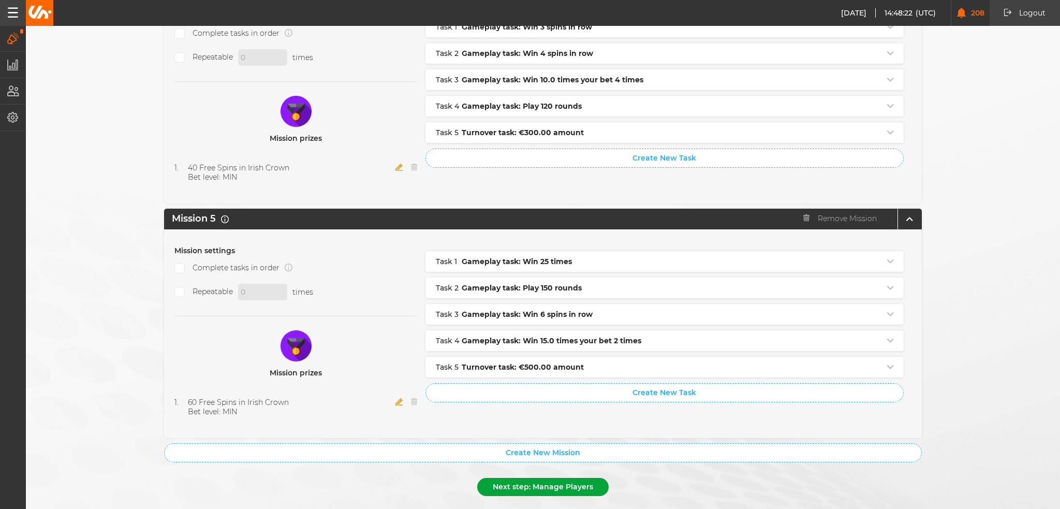
click at [530, 478] on button "Next step: Manage Players" at bounding box center [542, 487] width 131 height 18
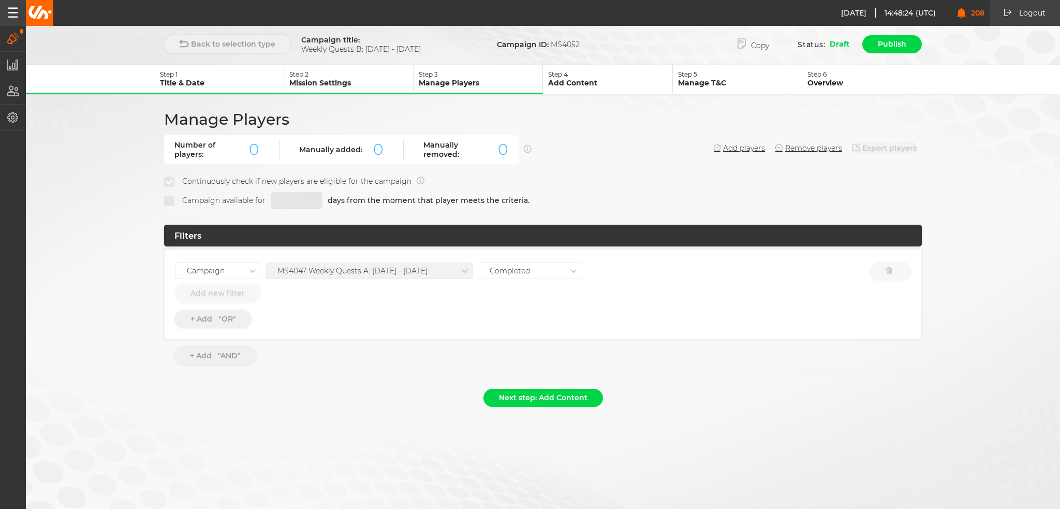
click at [352, 272] on div "MS4047 Weekly Quests A: [DATE] - [DATE]" at bounding box center [352, 270] width 150 height 9
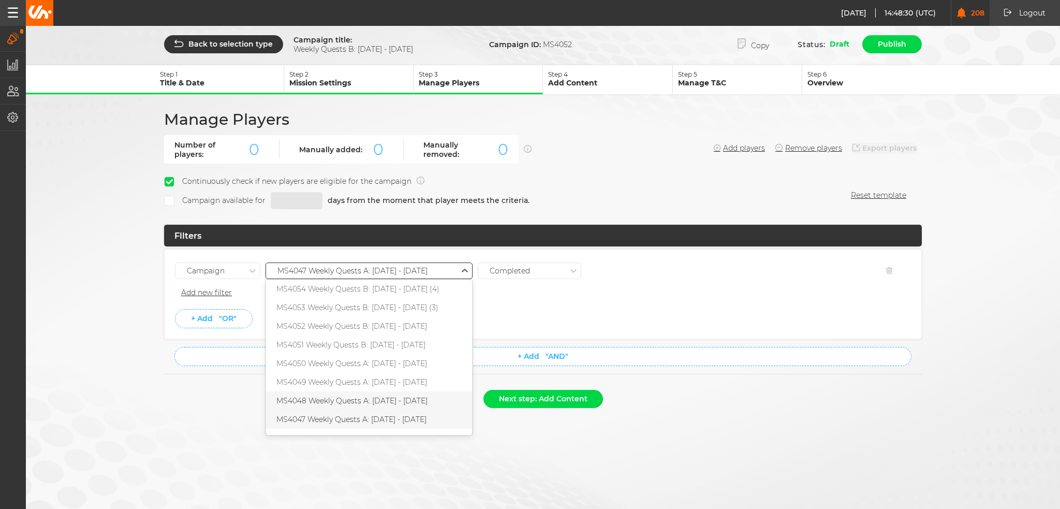
click at [387, 391] on div "MS4048 Weekly Quests A: [DATE] - [DATE]" at bounding box center [369, 400] width 206 height 19
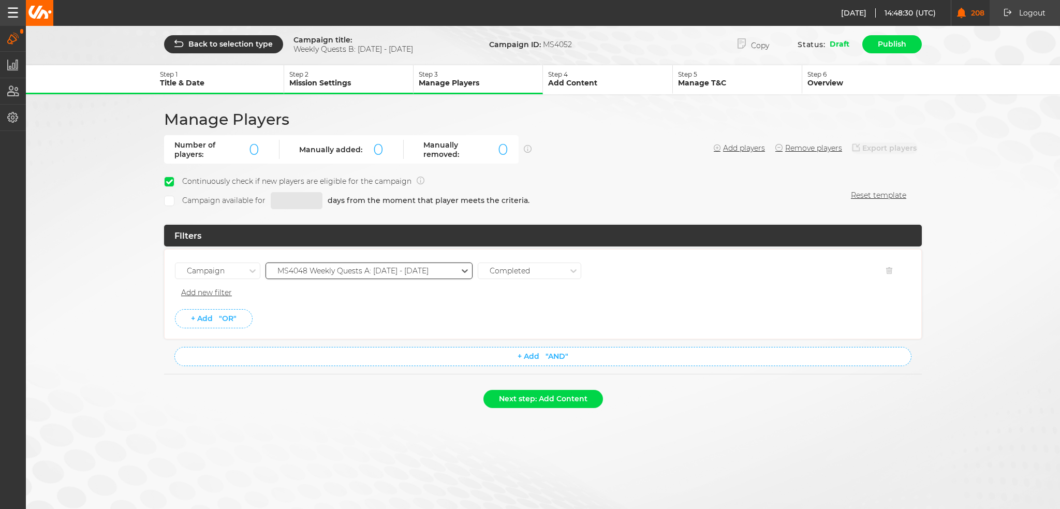
click at [391, 315] on li "+ Add "OR"" at bounding box center [543, 318] width 736 height 19
click at [403, 429] on div "Back to selection type Campaign title: Weekly Quests B: [DATE] - [DATE] Campaig…" at bounding box center [530, 219] width 1060 height 439
click at [402, 295] on li "Add new filter" at bounding box center [543, 292] width 736 height 17
click at [517, 394] on button "Next step: Add Content" at bounding box center [543, 399] width 120 height 18
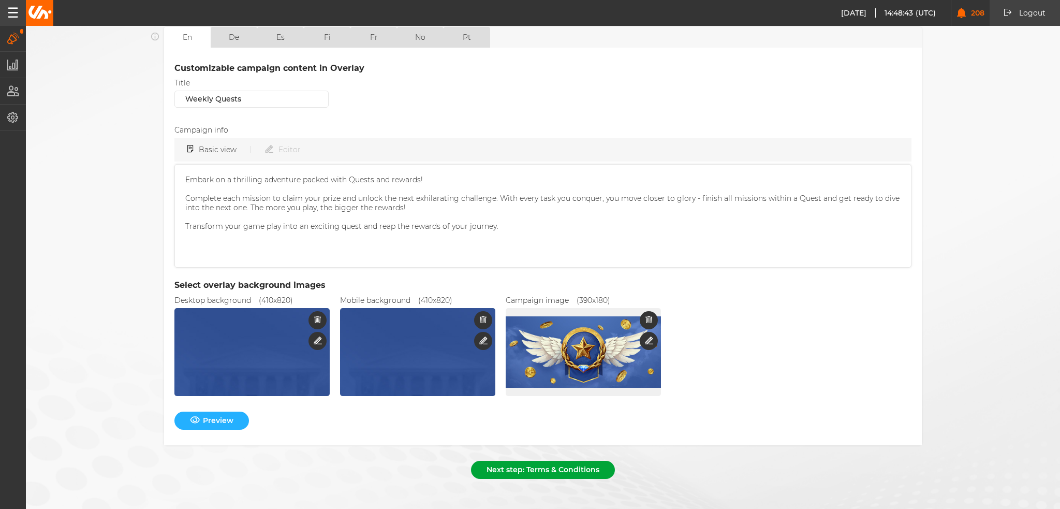
click at [515, 460] on button "Next step: Terms & Conditions" at bounding box center [543, 469] width 144 height 18
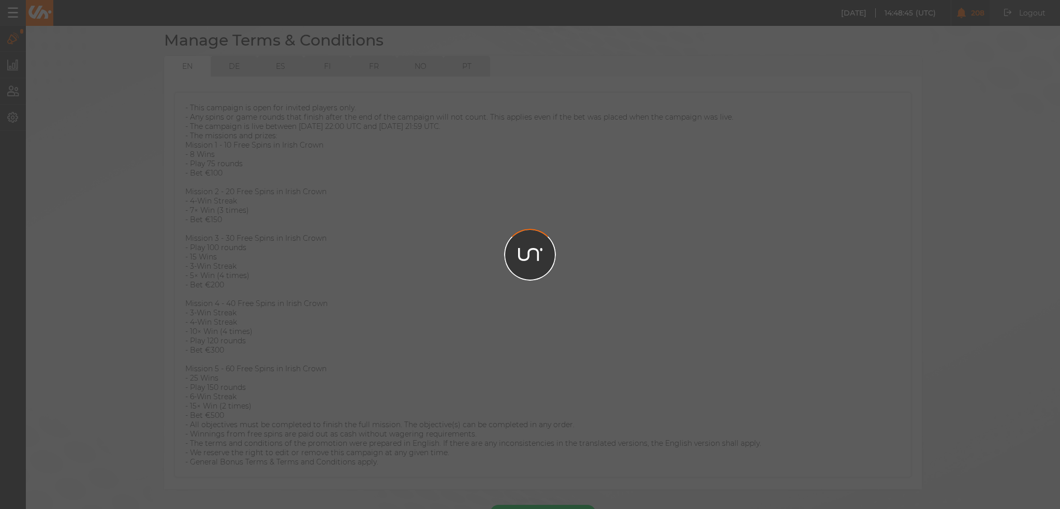
scroll to position [106, 0]
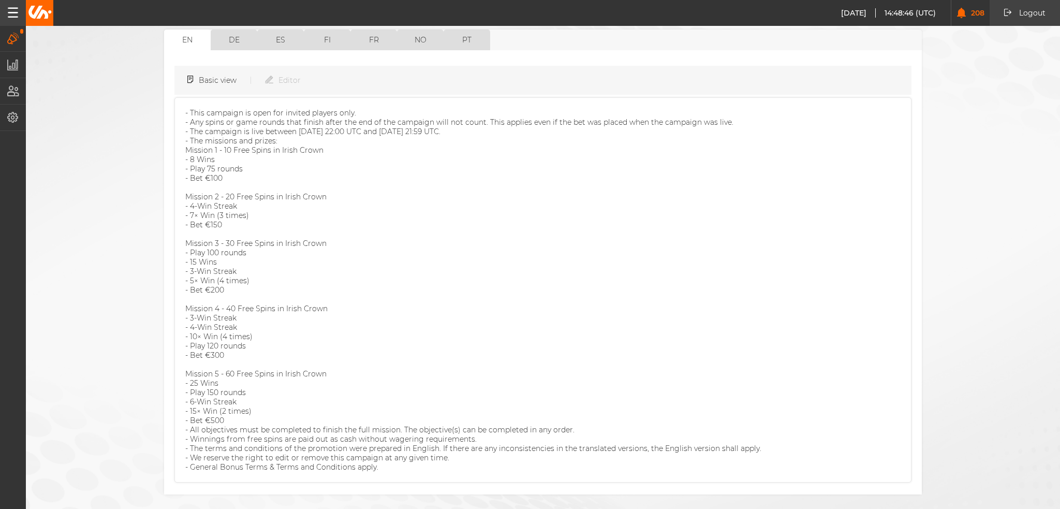
click at [527, 508] on button "Next step: Overview" at bounding box center [542, 519] width 107 height 18
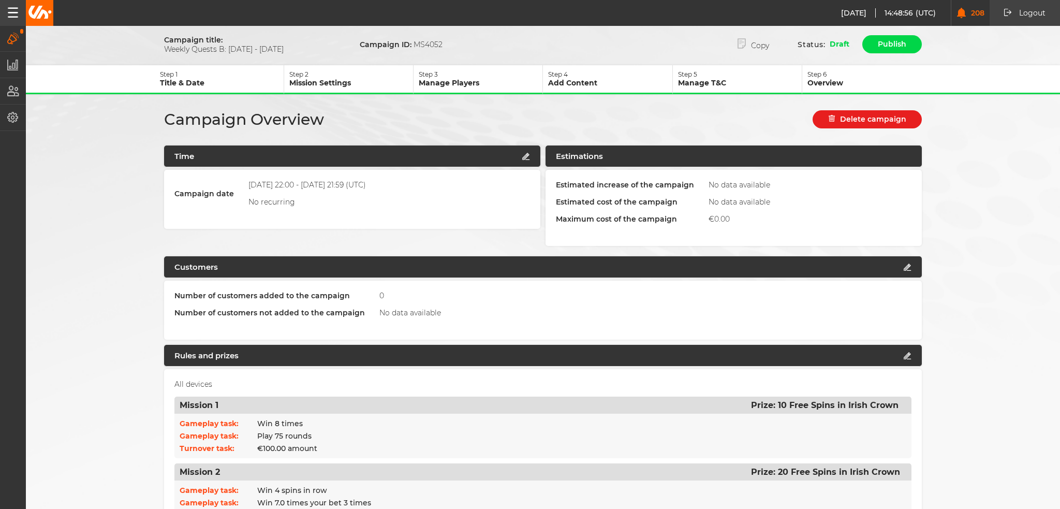
scroll to position [655, 0]
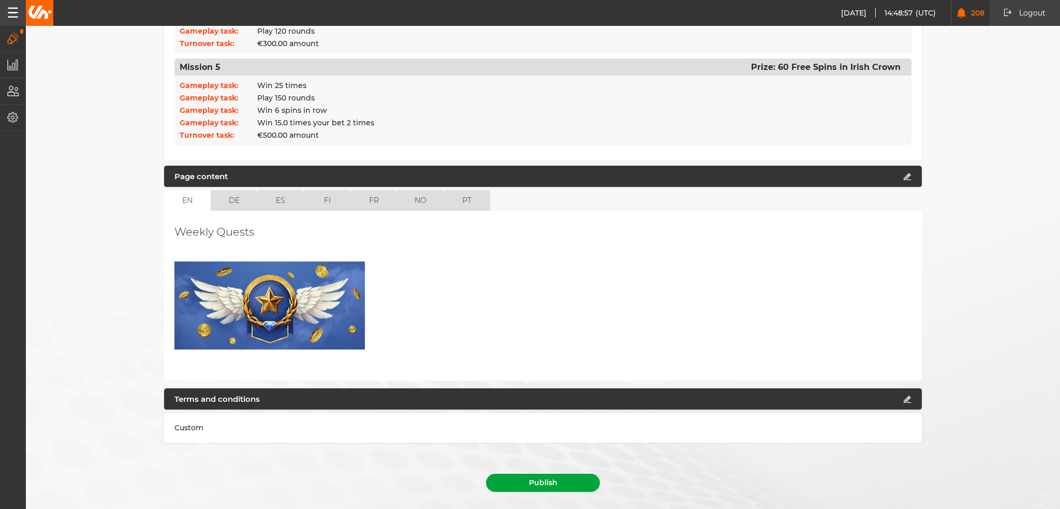
click at [577, 473] on button "Publish" at bounding box center [543, 482] width 114 height 18
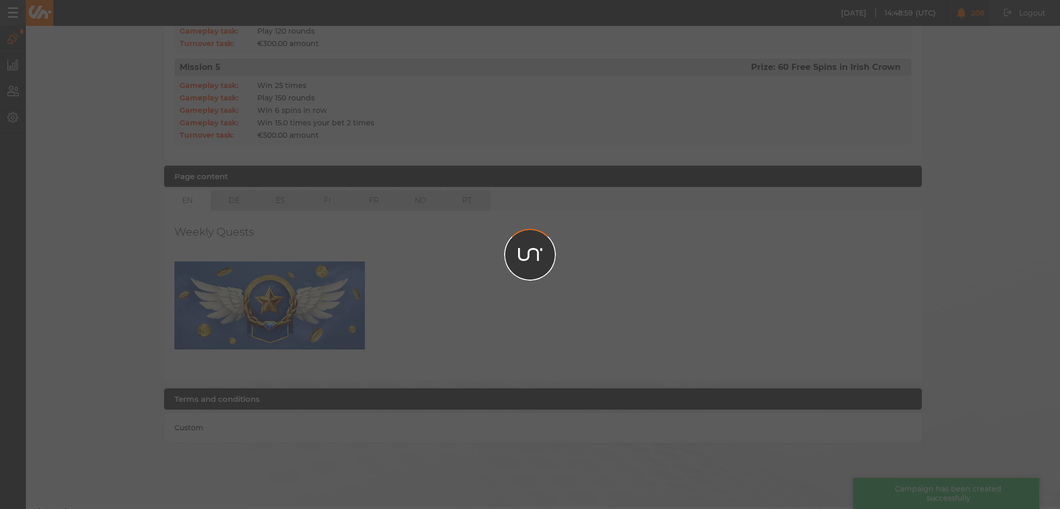
scroll to position [631, 0]
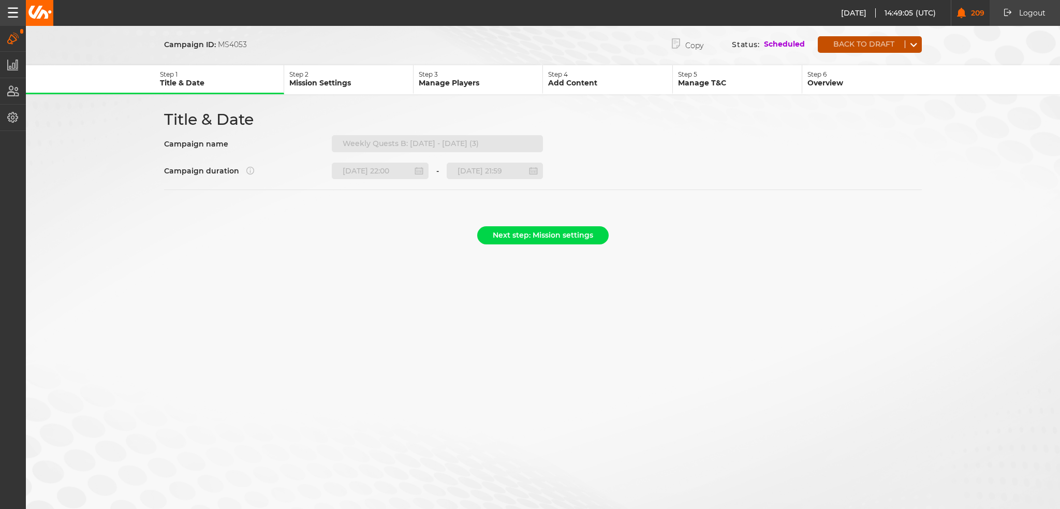
click at [878, 42] on button "Back to draft" at bounding box center [860, 44] width 87 height 8
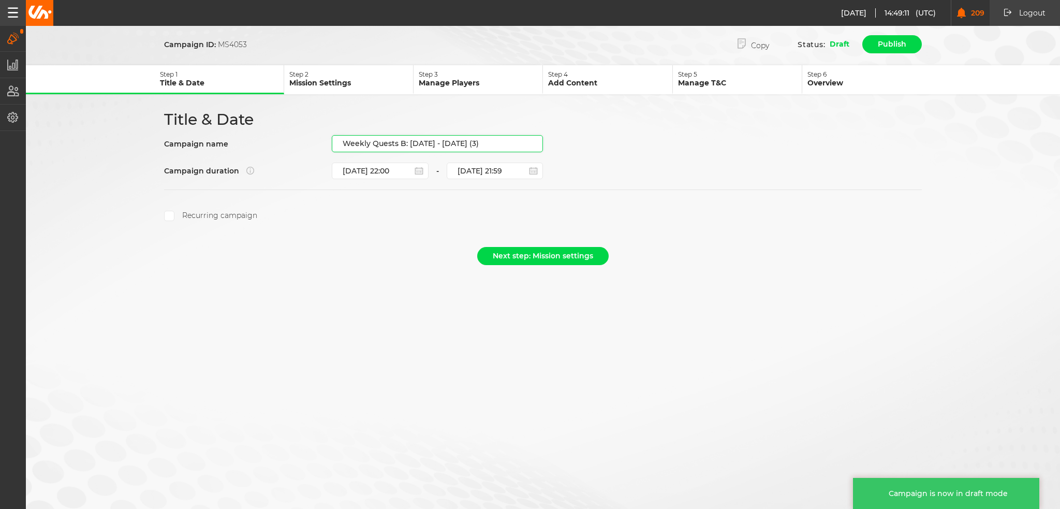
click at [411, 142] on input "Weekly Quests B: [DATE] - [DATE] (3)" at bounding box center [437, 143] width 211 height 17
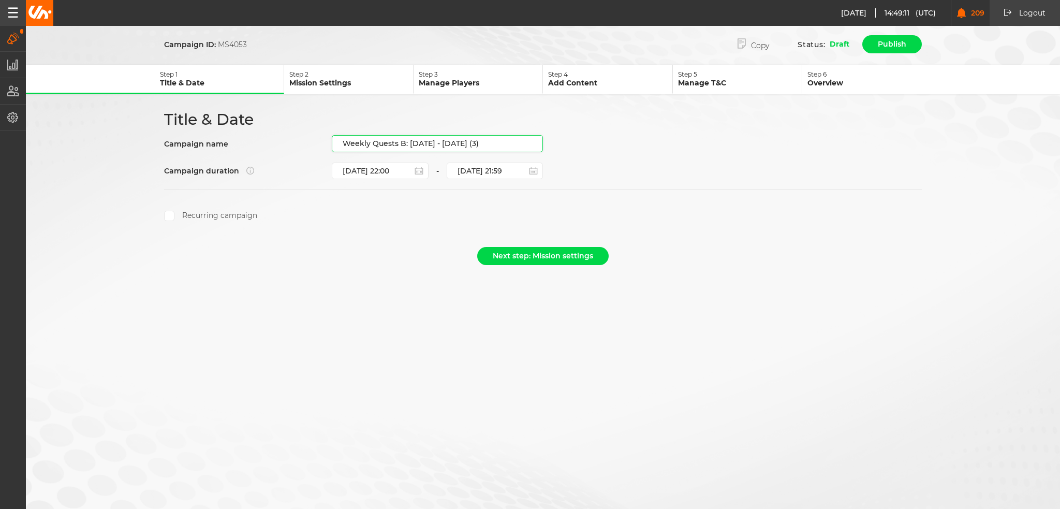
click at [408, 141] on input "Weekly Quests B: [DATE] - [DATE] (3)" at bounding box center [437, 143] width 211 height 17
drag, startPoint x: 410, startPoint y: 141, endPoint x: 526, endPoint y: 145, distance: 116.0
click at [526, 145] on input "Weekly Quests B: [DATE] - [DATE] (3)" at bounding box center [437, 143] width 211 height 17
paste input "[DATE] - [DATE]"
type input "Weekly Quests B: [DATE] - [DATE]"
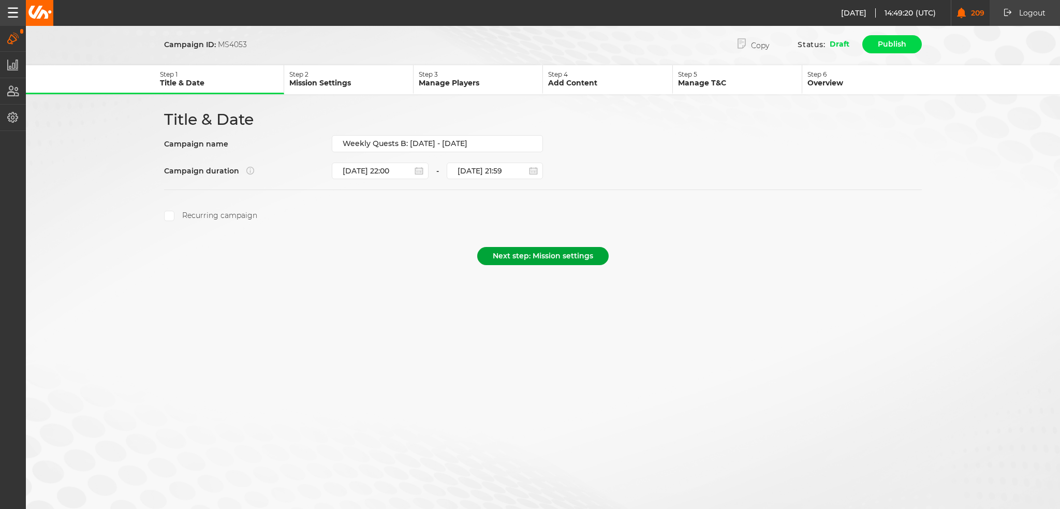
click at [528, 254] on button "Next step: Mission settings" at bounding box center [542, 256] width 131 height 18
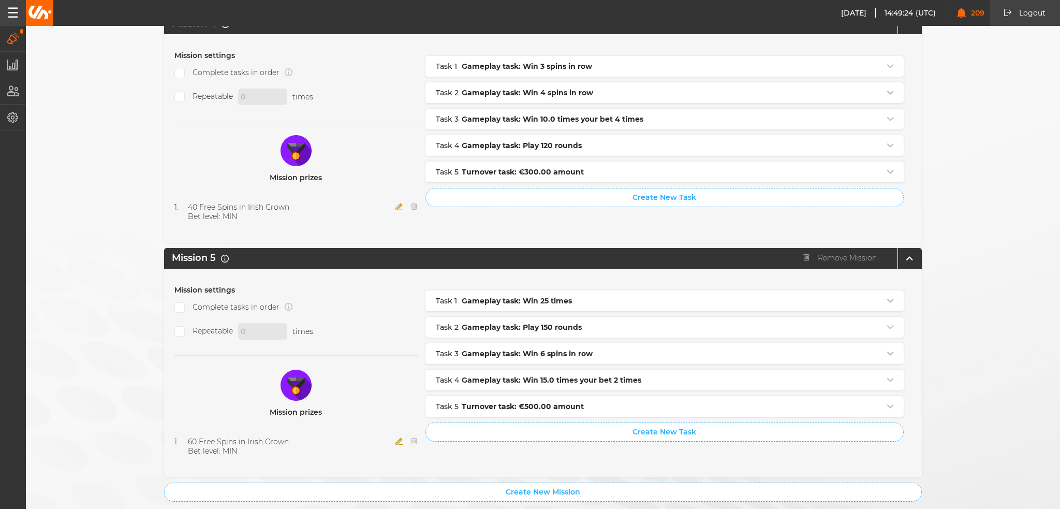
scroll to position [1028, 0]
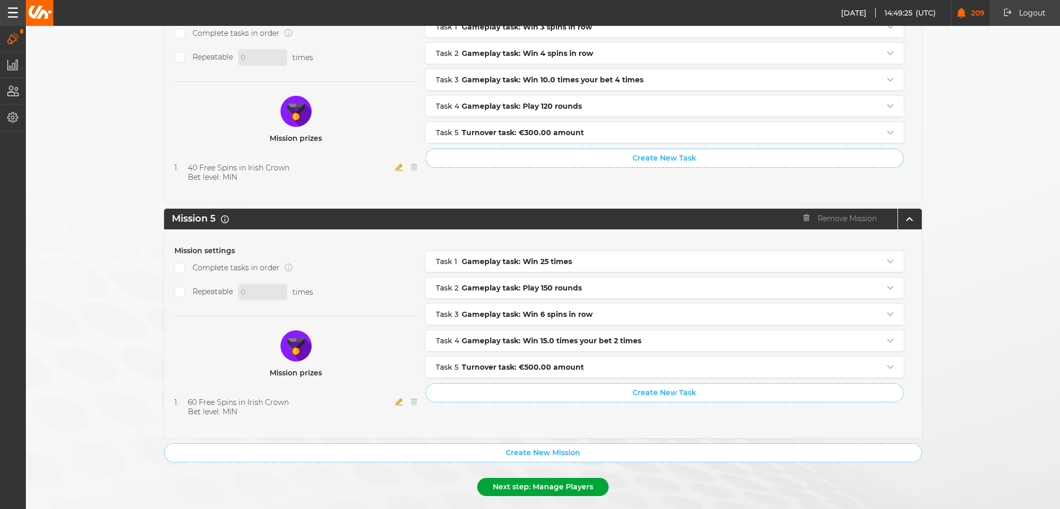
click at [534, 478] on button "Next step: Manage Players" at bounding box center [542, 487] width 131 height 18
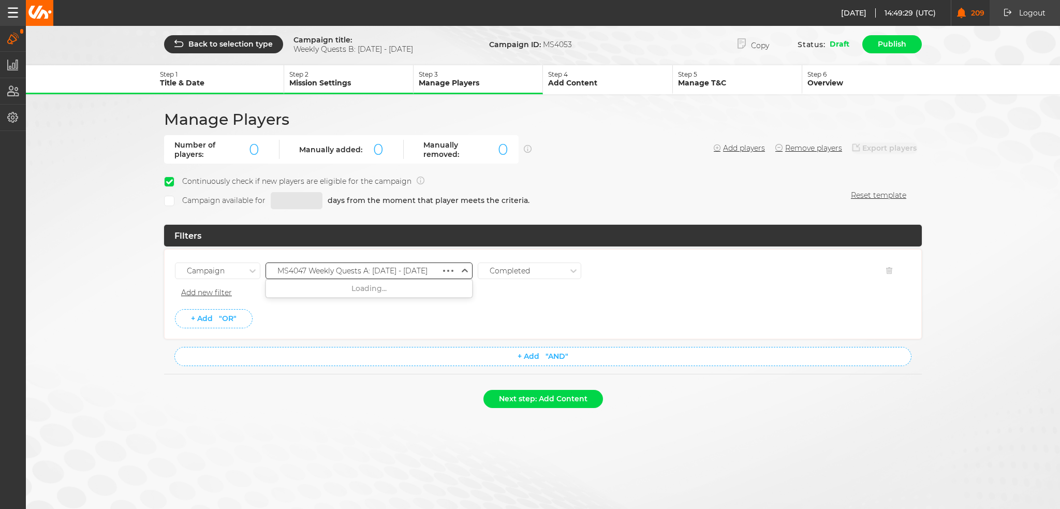
click at [400, 269] on div "MS4047 Weekly Quests A: [DATE] - [DATE]" at bounding box center [352, 270] width 150 height 9
click at [414, 373] on div "MS4049 Weekly Quests A: [DATE] - [DATE]" at bounding box center [369, 382] width 206 height 19
click at [413, 315] on li "+ Add "OR"" at bounding box center [543, 318] width 736 height 19
click at [463, 309] on li "+ Add "OR"" at bounding box center [543, 318] width 736 height 19
click at [533, 397] on button "Next step: Add Content" at bounding box center [543, 399] width 120 height 18
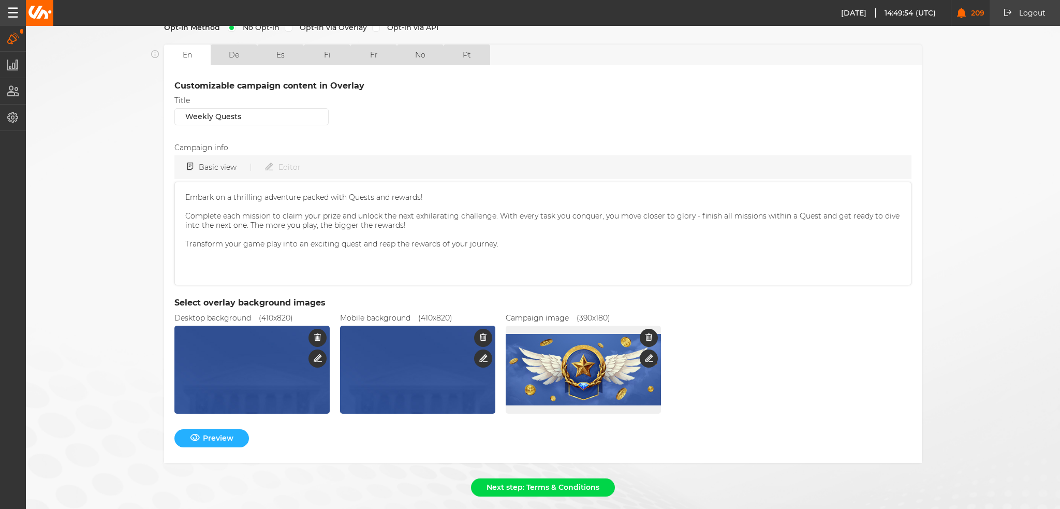
scroll to position [250, 0]
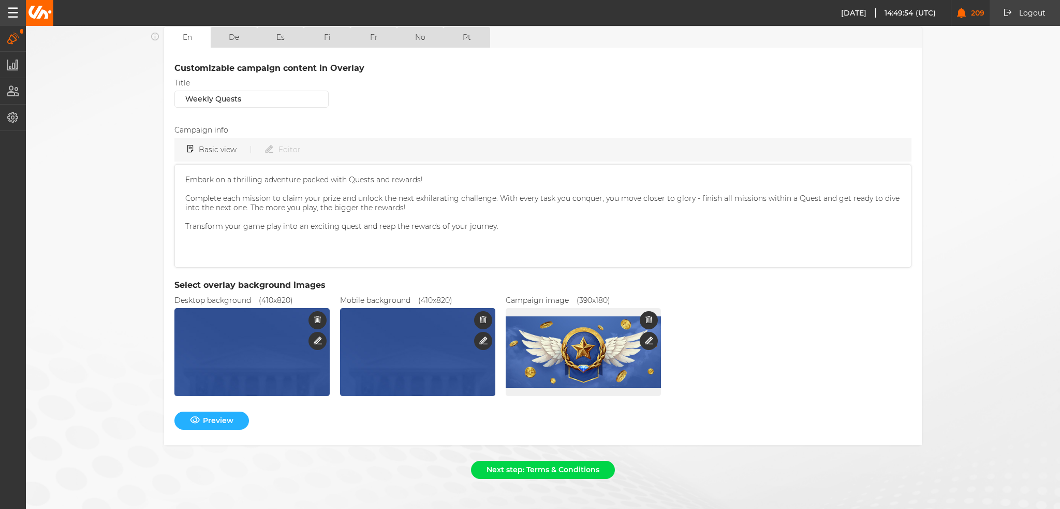
click at [610, 466] on div "Next step: Terms & Conditions" at bounding box center [542, 471] width 757 height 23
click at [536, 461] on button "Next step: Terms & Conditions" at bounding box center [543, 469] width 144 height 18
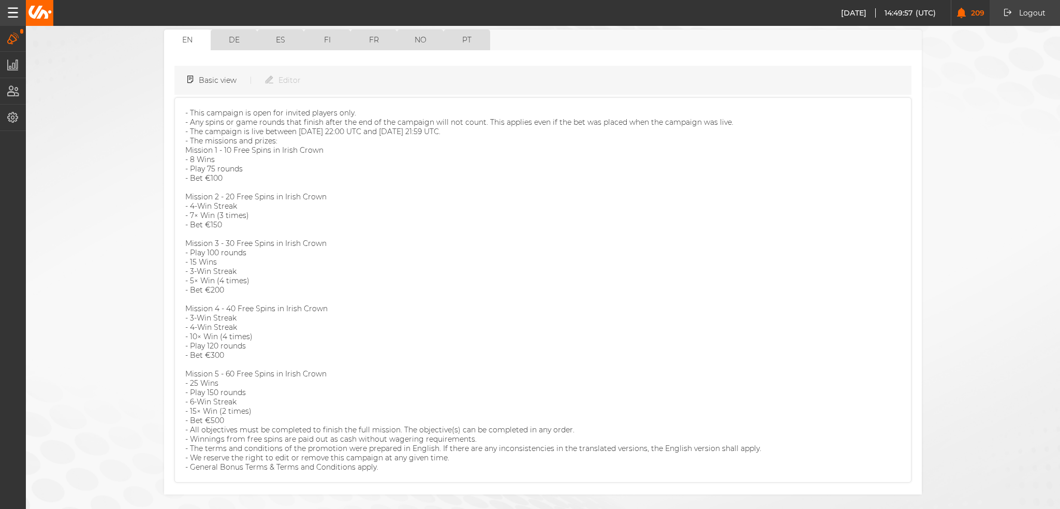
scroll to position [137, 0]
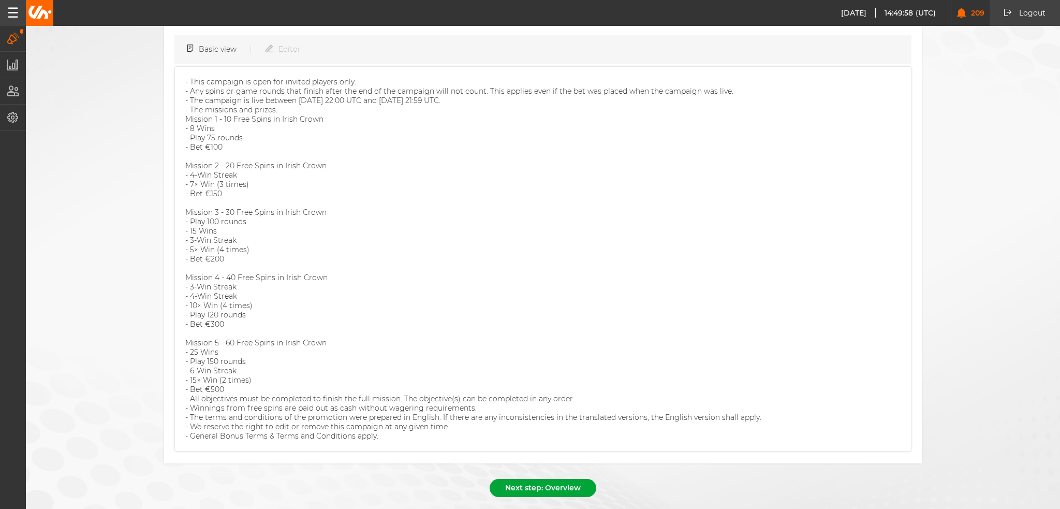
click at [515, 479] on button "Next step: Overview" at bounding box center [542, 488] width 107 height 18
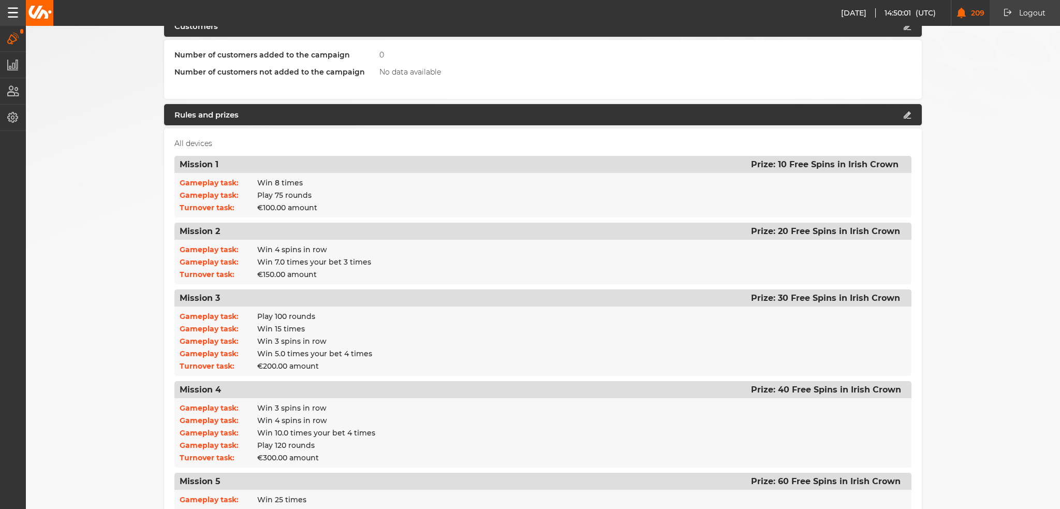
scroll to position [0, 0]
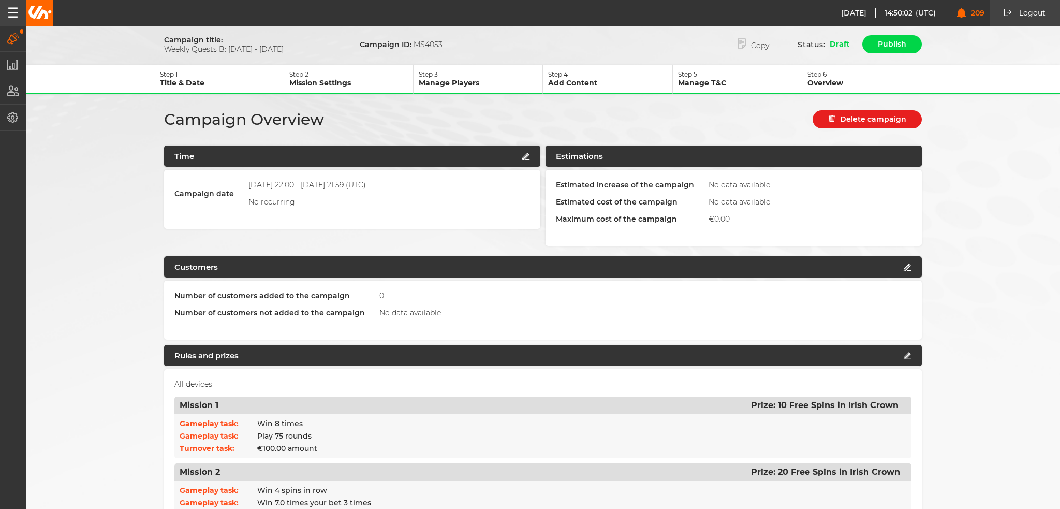
click at [447, 87] on button "Step 3 Manage Players" at bounding box center [477, 79] width 129 height 29
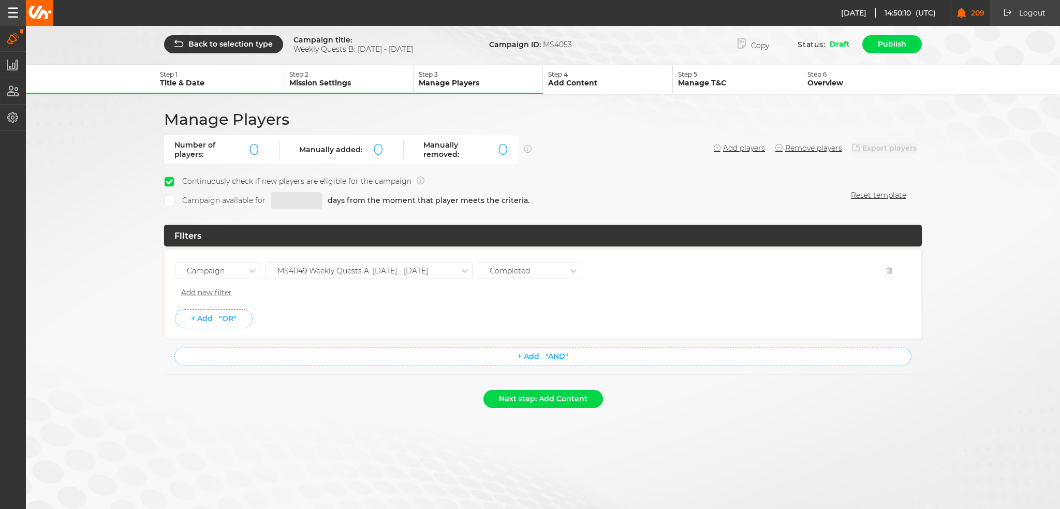
click at [359, 412] on div "Back to selection type Campaign title: Weekly Quests B: [DATE] - [DATE] Campaig…" at bounding box center [530, 219] width 1060 height 439
click at [519, 400] on button "Next step: Add Content" at bounding box center [543, 399] width 120 height 18
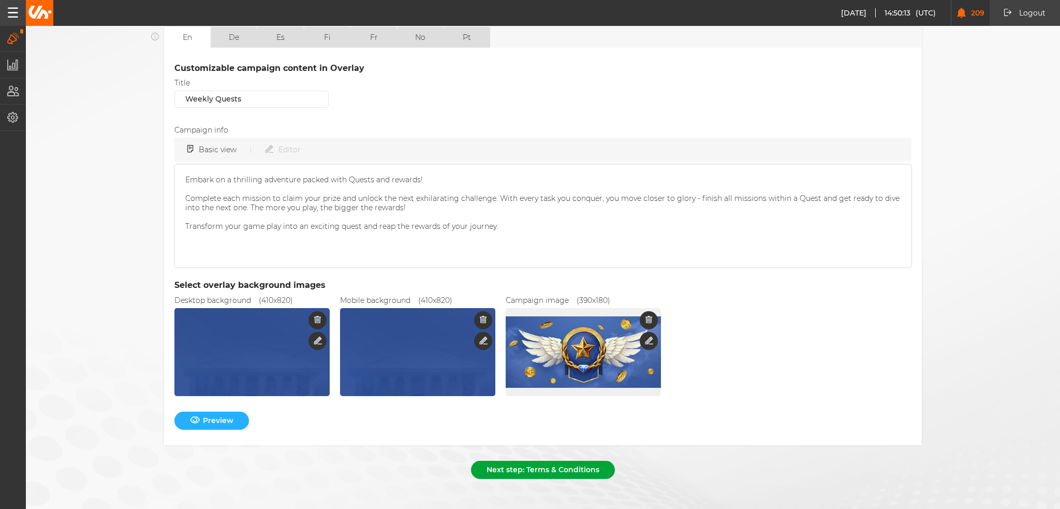
click at [547, 460] on button "Next step: Terms & Conditions" at bounding box center [543, 469] width 144 height 18
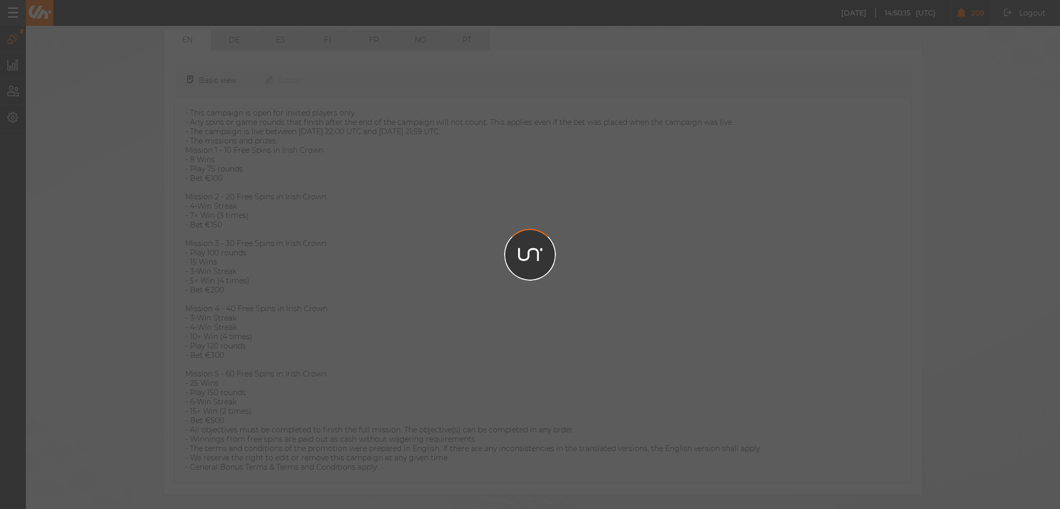
scroll to position [137, 0]
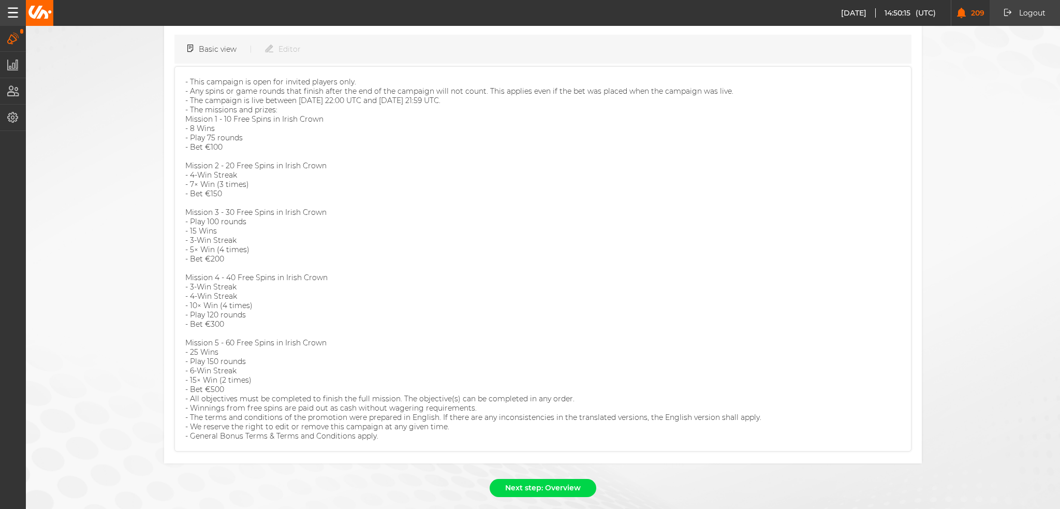
click at [555, 479] on div "Next step: Overview" at bounding box center [542, 490] width 757 height 23
click at [555, 479] on button "Next step: Overview" at bounding box center [542, 488] width 107 height 18
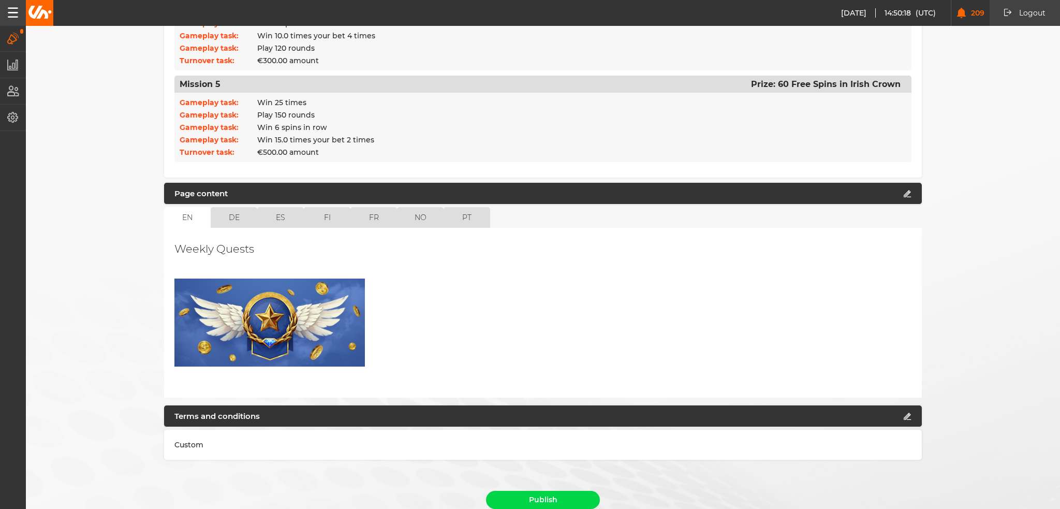
scroll to position [655, 0]
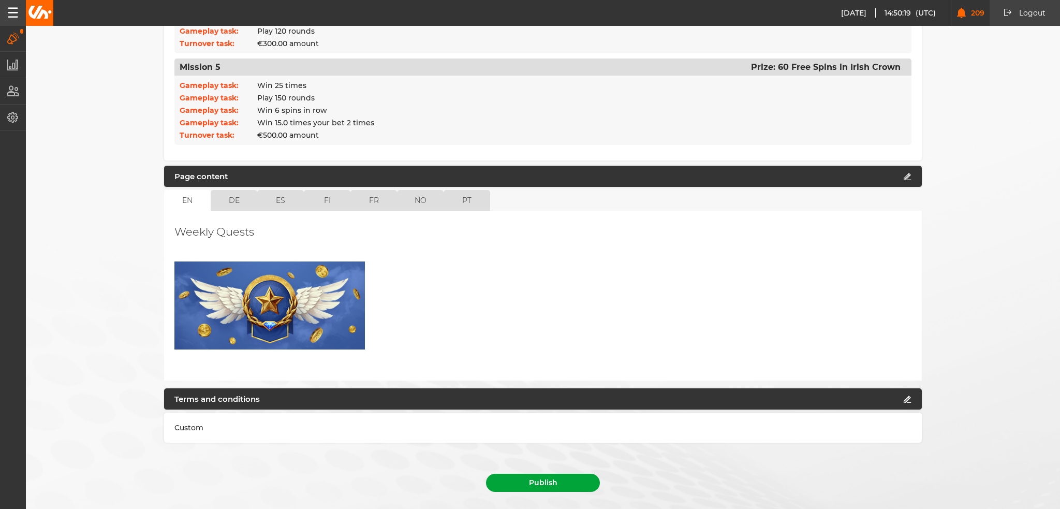
click at [540, 473] on button "Publish" at bounding box center [543, 482] width 114 height 18
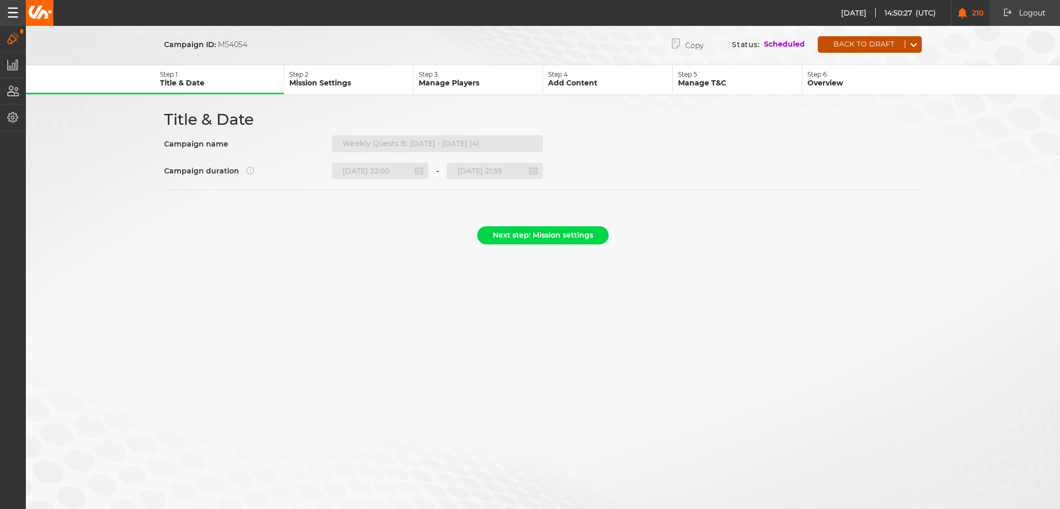
click at [865, 42] on button "Back to draft" at bounding box center [860, 44] width 87 height 8
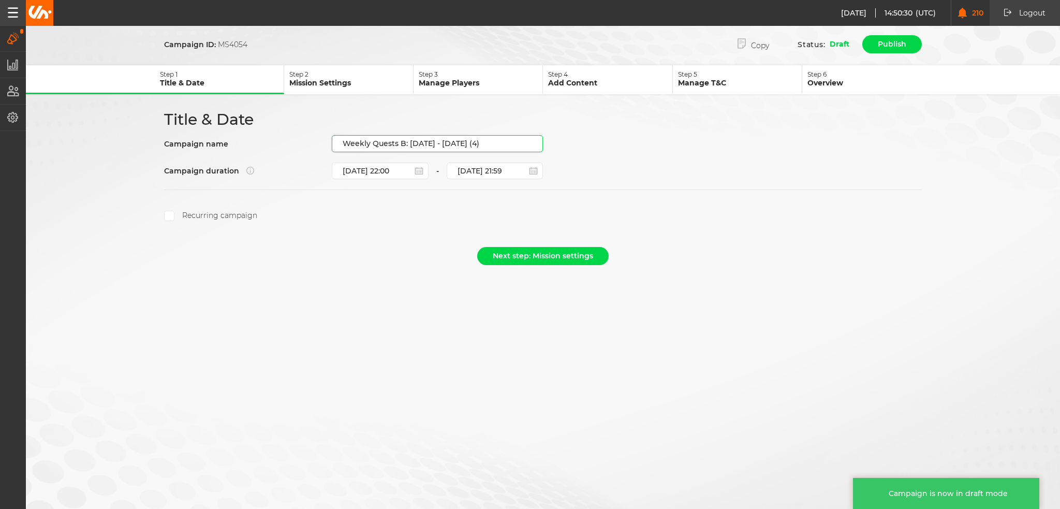
click at [410, 143] on input "Weekly Quests B: [DATE] - [DATE] (4)" at bounding box center [437, 143] width 211 height 17
click at [405, 138] on input "Weekly Quests B: [DATE] - [DATE] (4)" at bounding box center [437, 143] width 211 height 17
drag, startPoint x: 408, startPoint y: 140, endPoint x: 713, endPoint y: 148, distance: 305.4
click at [713, 148] on div "Title & Date Campaign name Weekly Quests B: [DATE] - [DATE] (4) Campaign durati…" at bounding box center [543, 165] width 776 height 111
paste input "[DATE] - [DATE]"
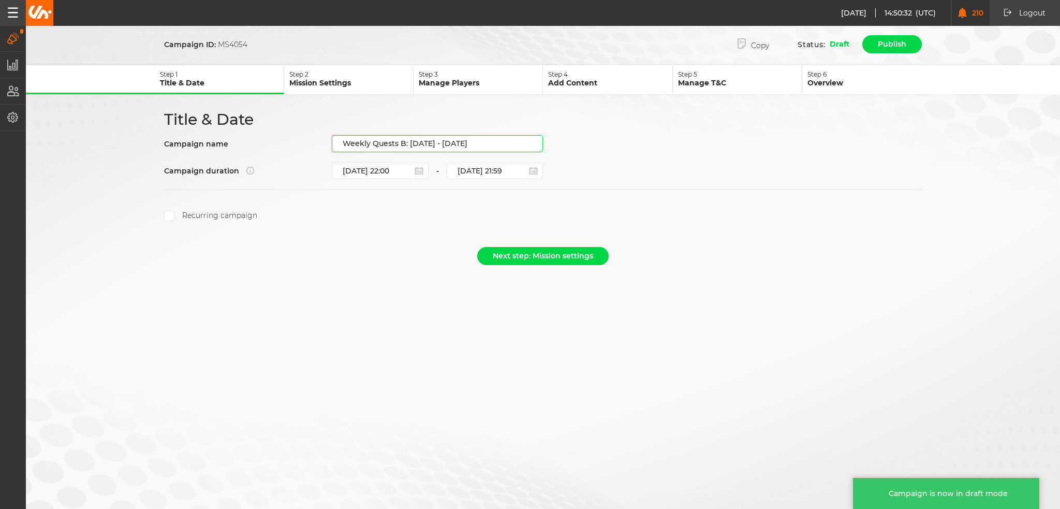
type input "Weekly Quests B: [DATE] - [DATE]"
click at [406, 294] on div "Campaign ID: MS4054 Copy Status: Draft Publish Step 1 Title & Date Step 2 Missi…" at bounding box center [530, 254] width 1060 height 509
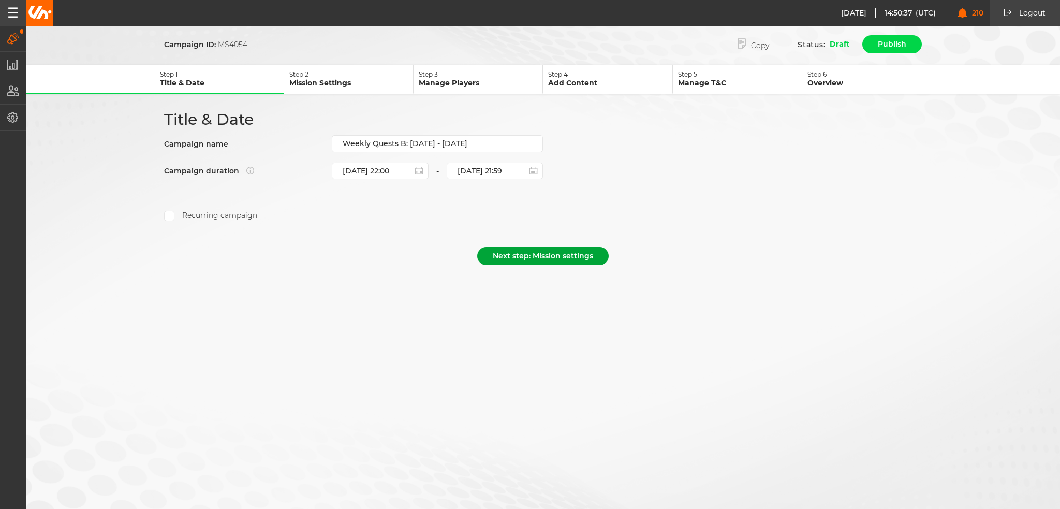
click at [534, 255] on button "Next step: Mission settings" at bounding box center [542, 256] width 131 height 18
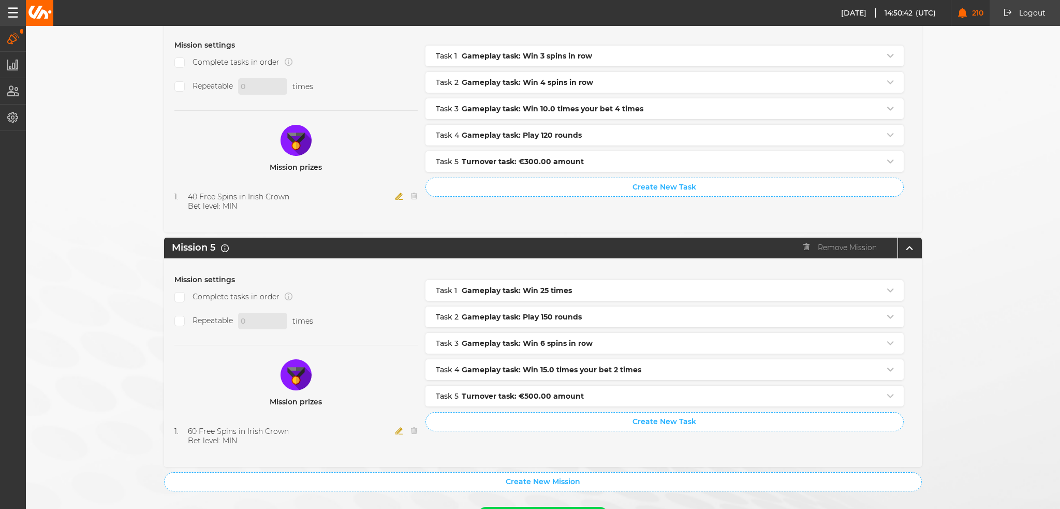
scroll to position [1028, 0]
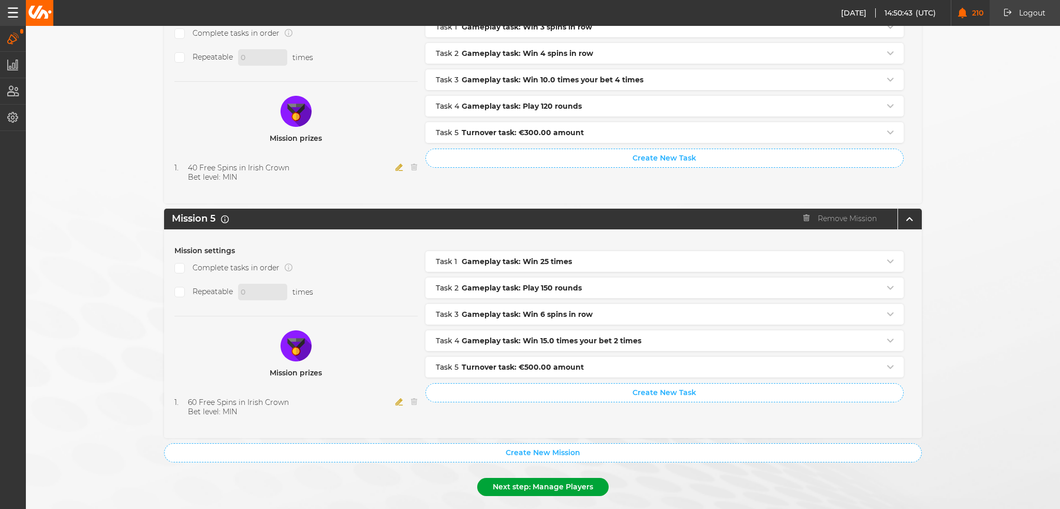
click at [590, 478] on button "Next step: Manage Players" at bounding box center [542, 487] width 131 height 18
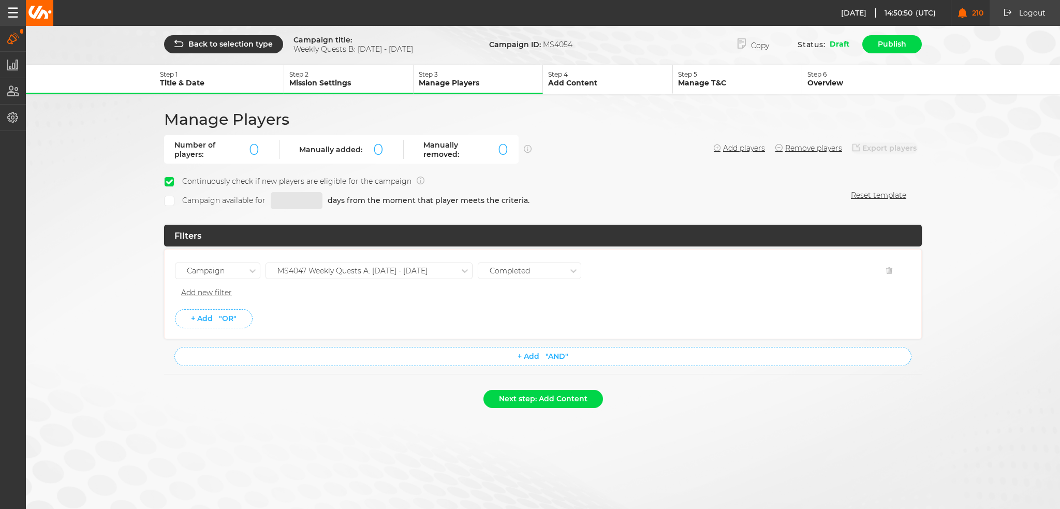
click at [351, 268] on div "MS4047 Weekly Quests A: [DATE] - [DATE]" at bounding box center [352, 270] width 150 height 9
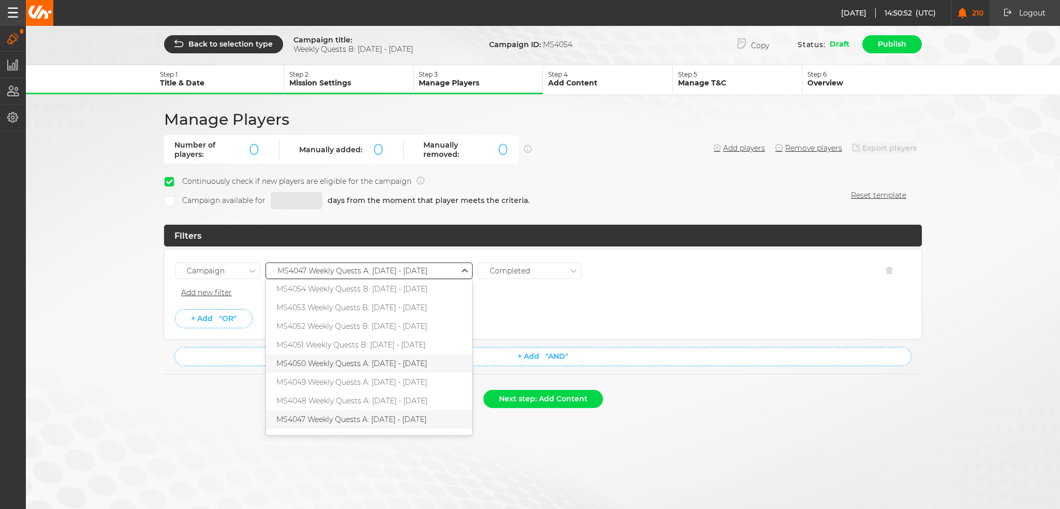
click at [385, 358] on div "MS4050 Weekly Quests A: [DATE] - [DATE]" at bounding box center [369, 363] width 206 height 19
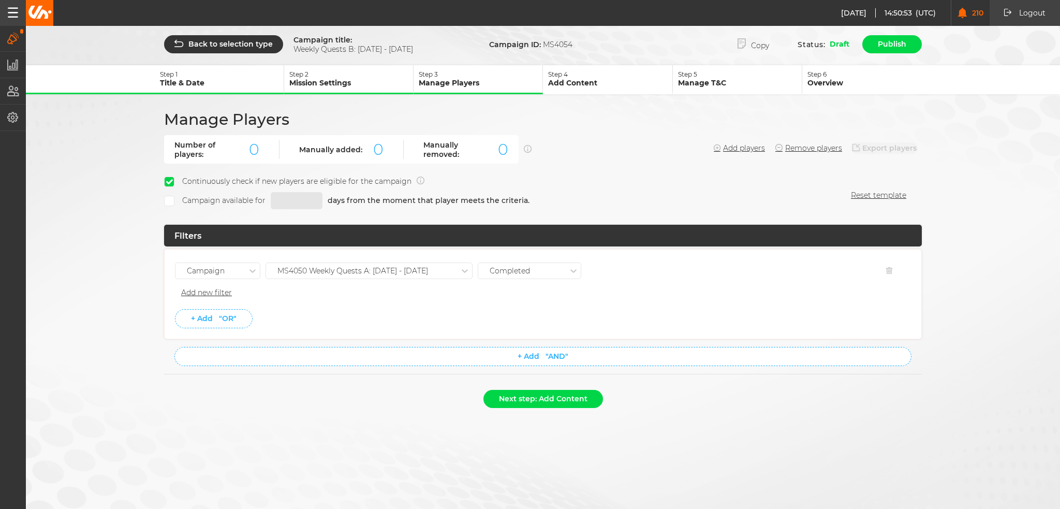
click at [387, 324] on li "+ Add "OR"" at bounding box center [543, 318] width 736 height 19
click at [536, 396] on button "Next step: Add Content" at bounding box center [543, 399] width 120 height 18
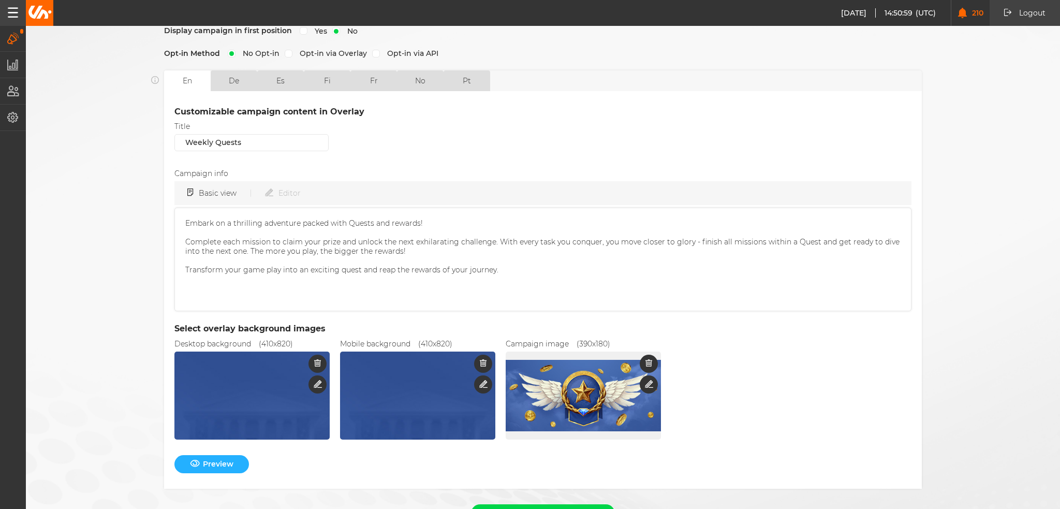
scroll to position [250, 0]
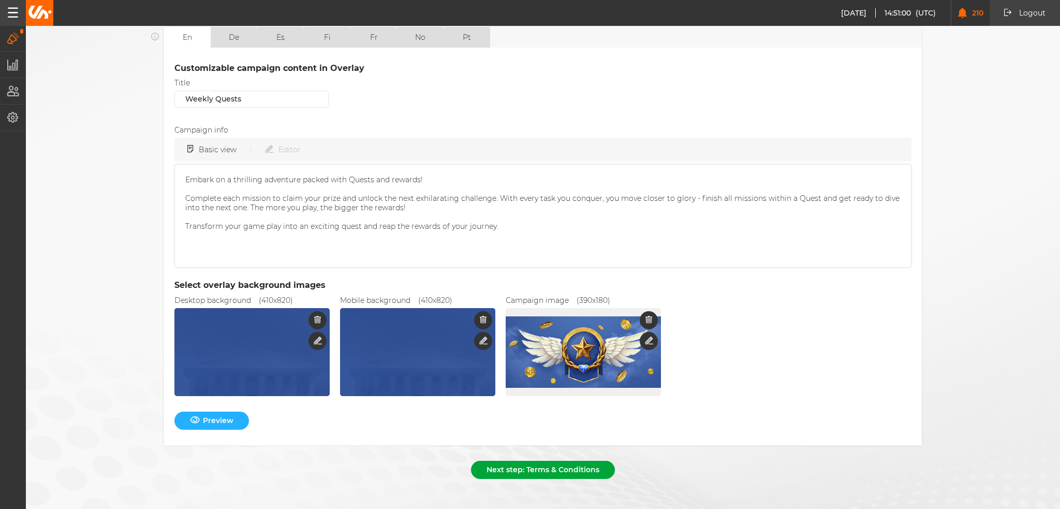
click at [514, 464] on button "Next step: Terms & Conditions" at bounding box center [543, 469] width 144 height 18
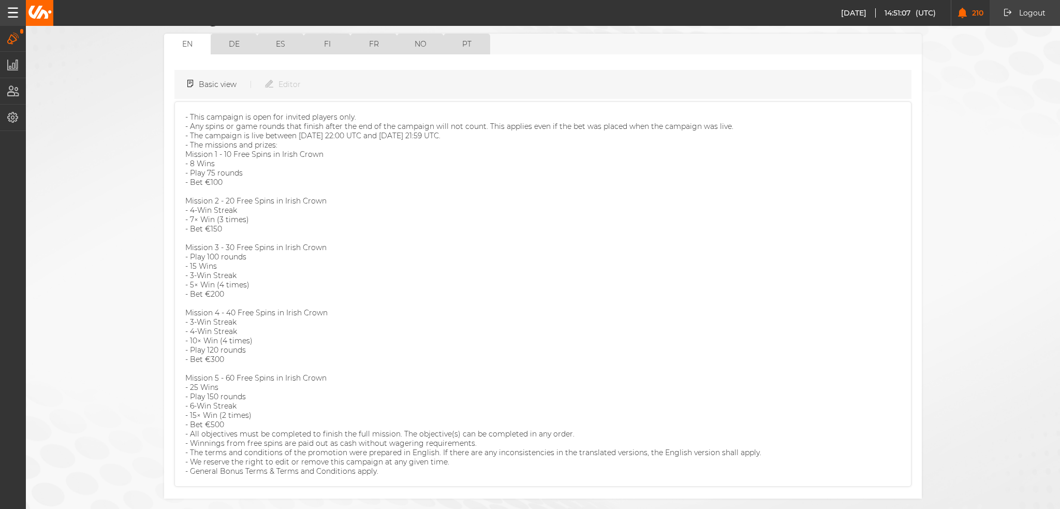
scroll to position [137, 0]
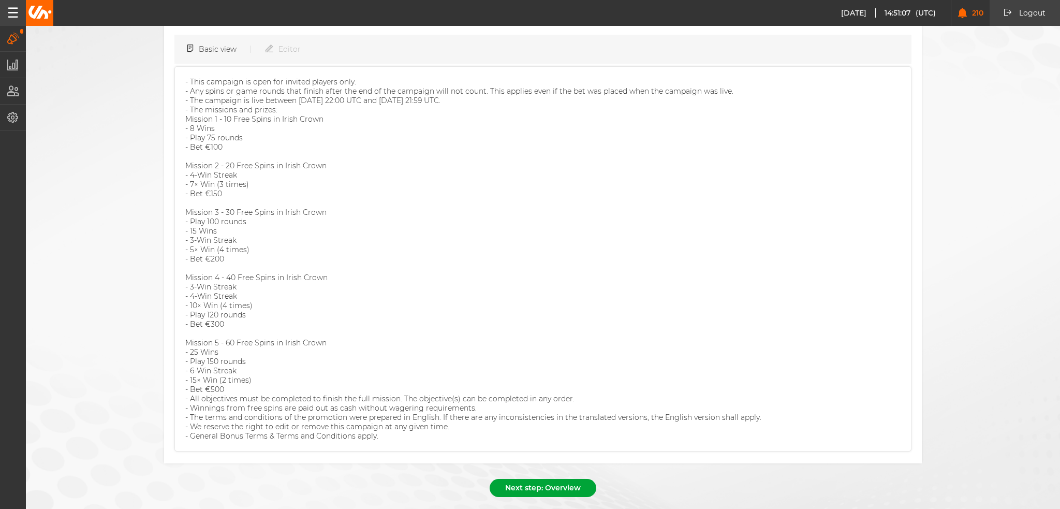
click at [531, 479] on button "Next step: Overview" at bounding box center [542, 488] width 107 height 18
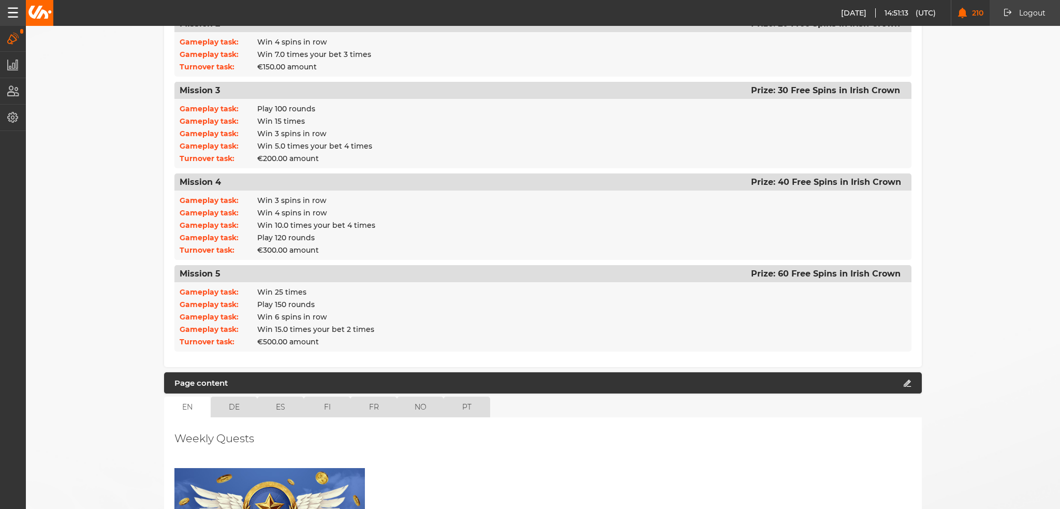
scroll to position [655, 0]
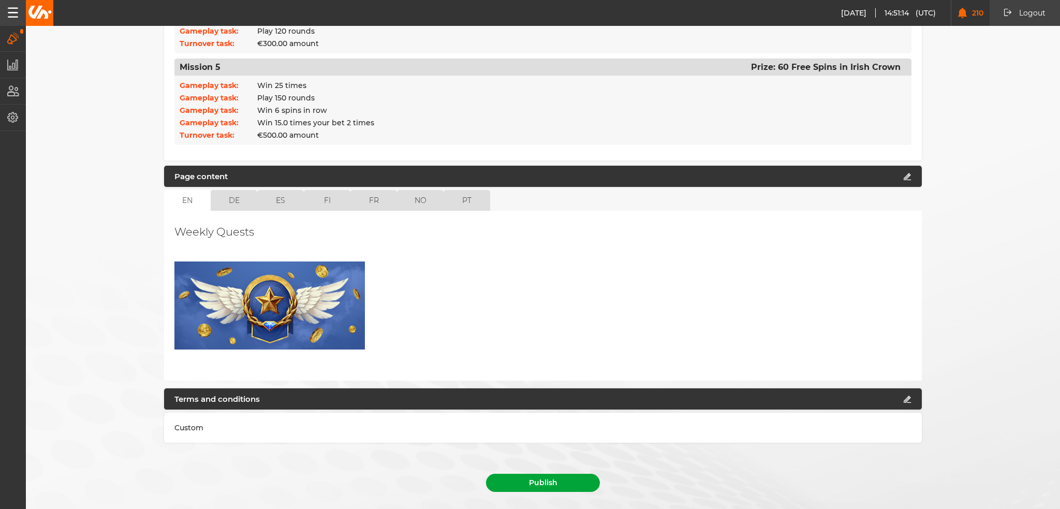
click at [542, 473] on button "Publish" at bounding box center [543, 482] width 114 height 18
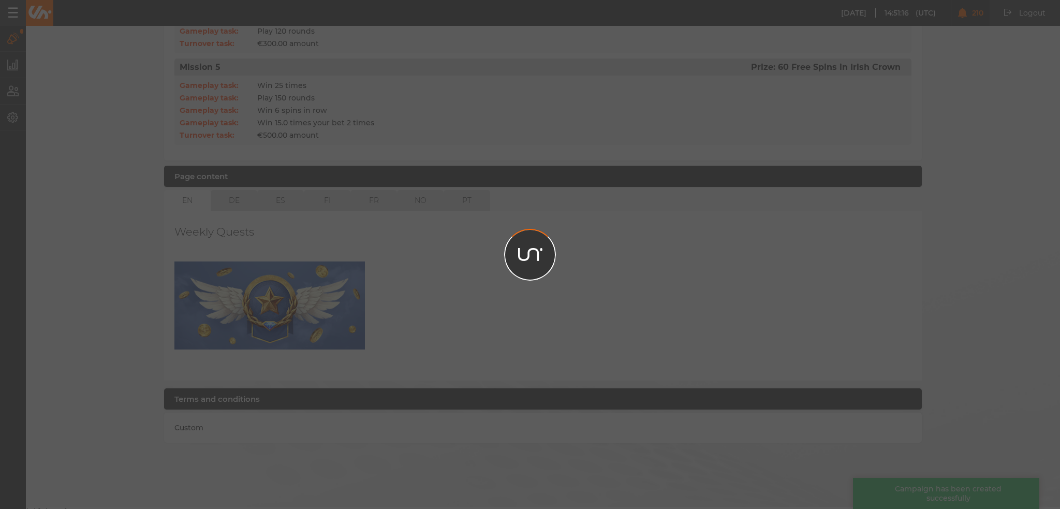
scroll to position [631, 0]
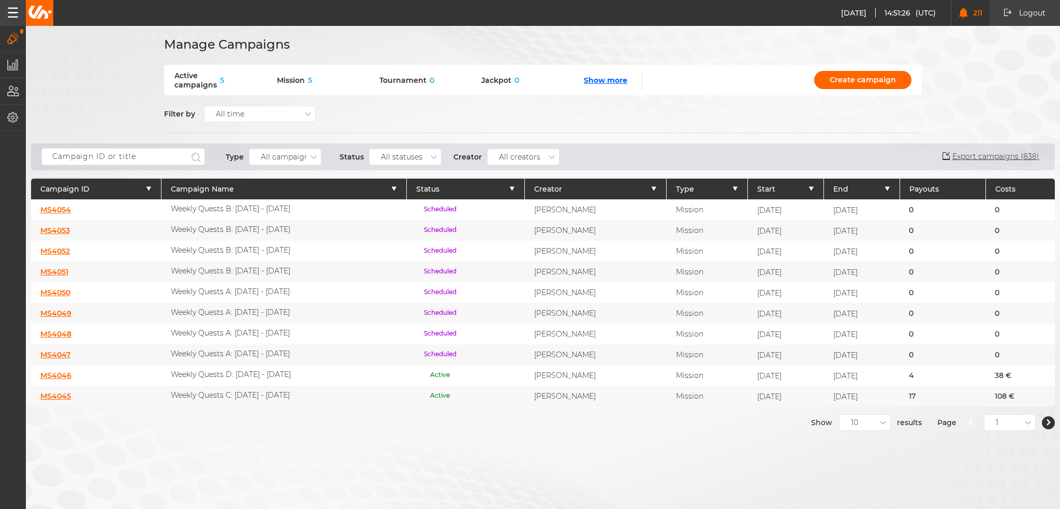
click at [233, 208] on p "Weekly Quests B: [DATE] - [DATE]" at bounding box center [231, 208] width 120 height 9
click at [65, 207] on link "MS4054" at bounding box center [55, 209] width 31 height 9
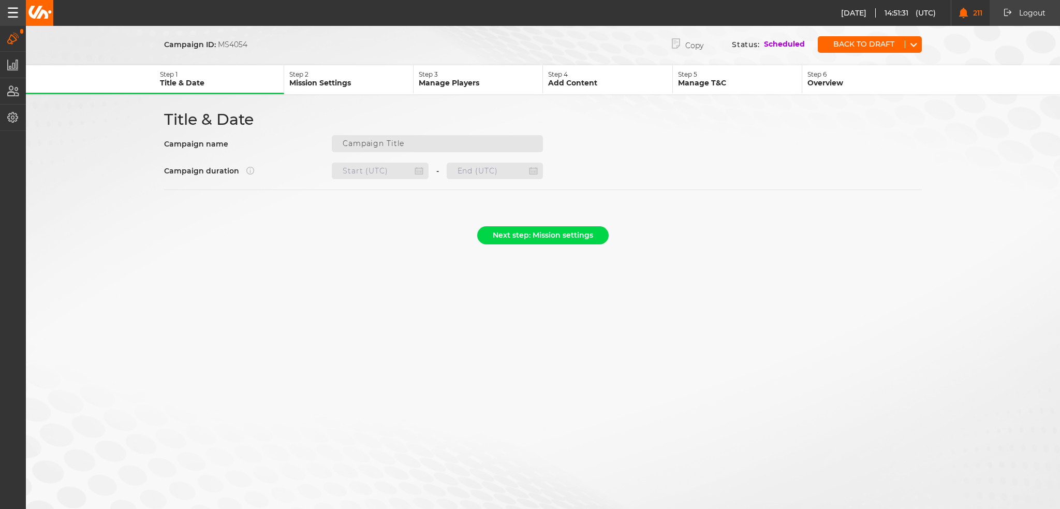
type input "Weekly Quests B: [DATE] - [DATE]"
type input "[DATE] 22:00"
type input "[DATE] 21:59"
click at [451, 63] on form "Campaign ID: MS4054 Copy Status: Scheduled Back to draft Step 1 Title & Date St…" at bounding box center [543, 142] width 1034 height 216
click at [453, 70] on p "Step 3" at bounding box center [481, 74] width 124 height 8
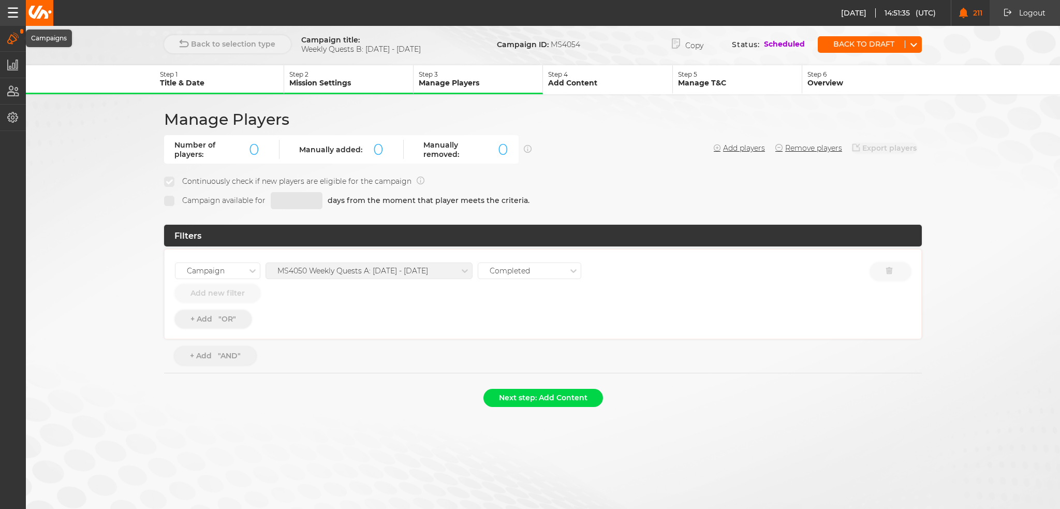
click at [16, 38] on icon "button" at bounding box center [13, 38] width 12 height 11
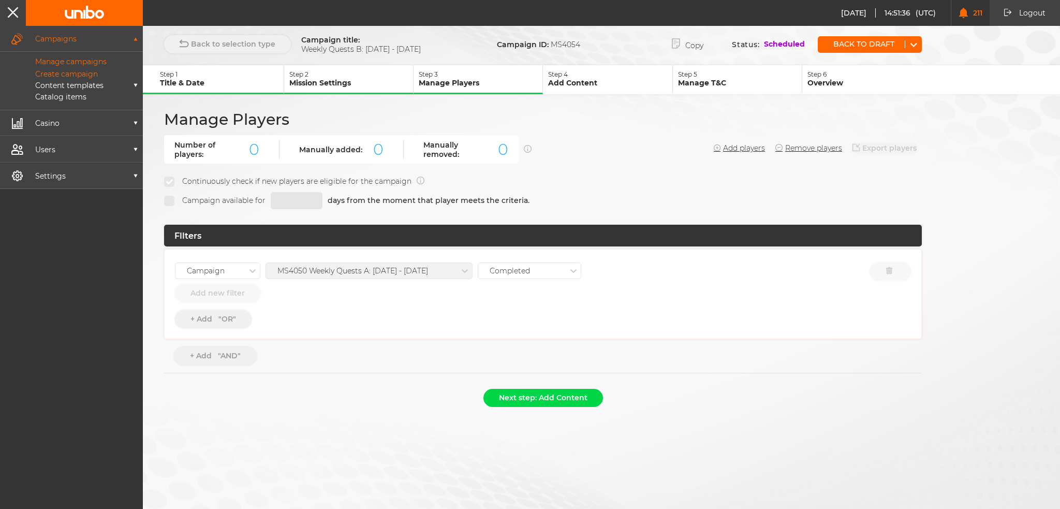
click at [43, 60] on p "Manage campaigns" at bounding box center [59, 61] width 95 height 9
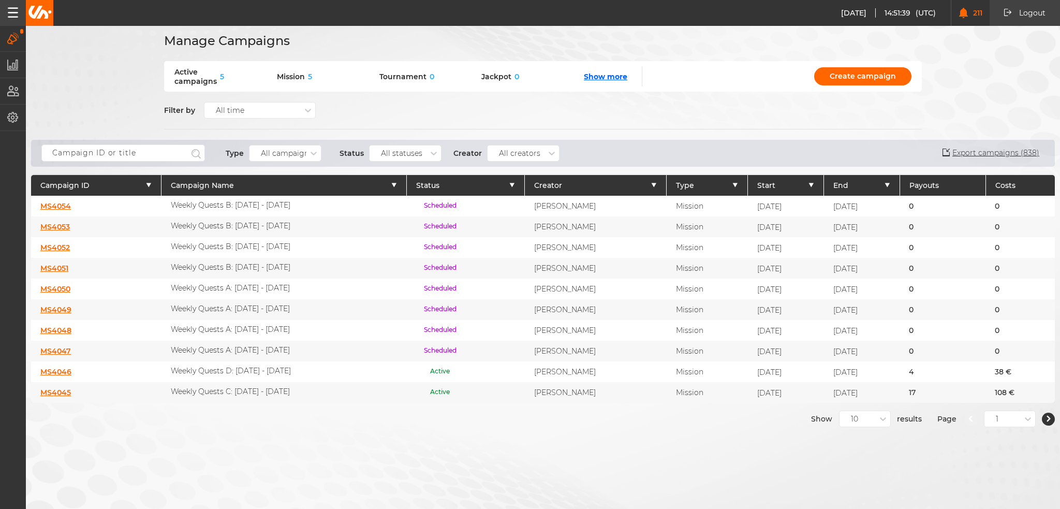
scroll to position [7, 0]
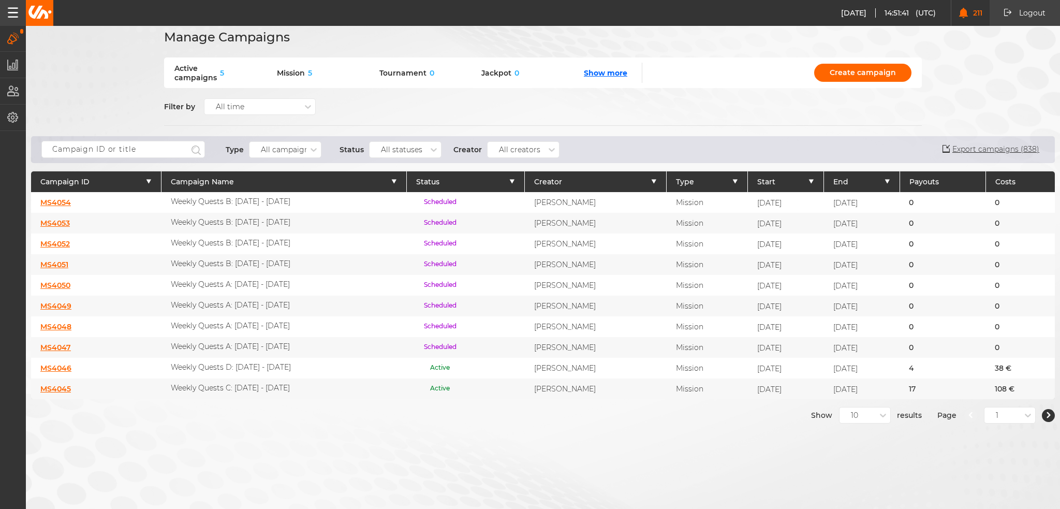
click at [65, 384] on link "MS4045" at bounding box center [55, 388] width 31 height 9
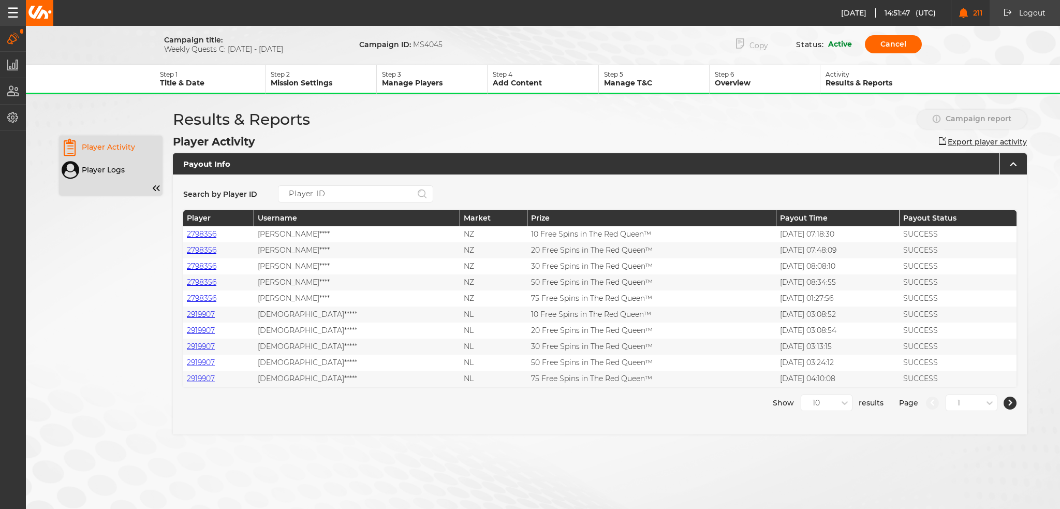
click at [754, 47] on button "Copy" at bounding box center [751, 44] width 63 height 21
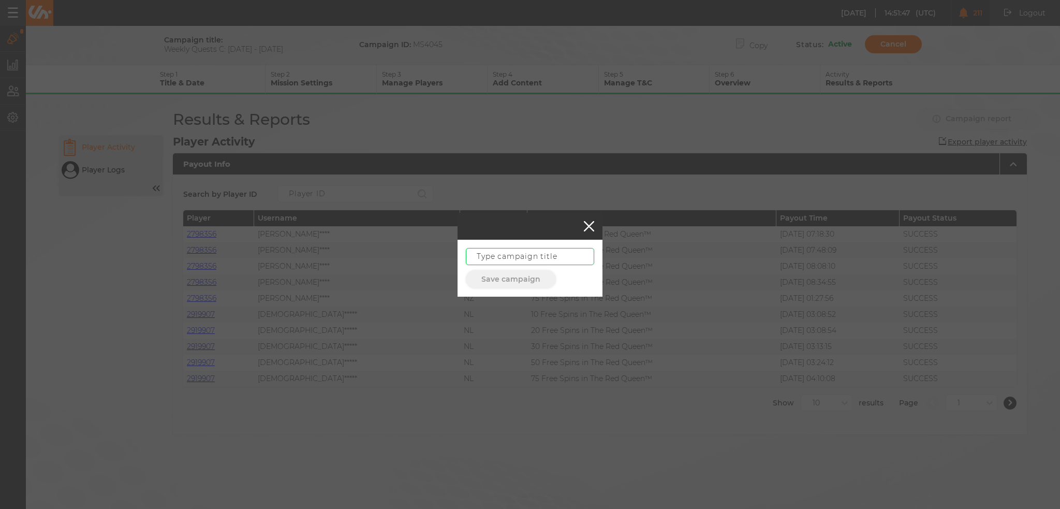
click at [496, 249] on input "text" at bounding box center [530, 256] width 128 height 17
paste input "Weekly Quests C: [DATE] - [DATE]"
click at [544, 255] on input "Weekly Quests C: [DATE] - [DATE]" at bounding box center [530, 256] width 128 height 17
drag, startPoint x: 549, startPoint y: 256, endPoint x: 652, endPoint y: 263, distance: 103.2
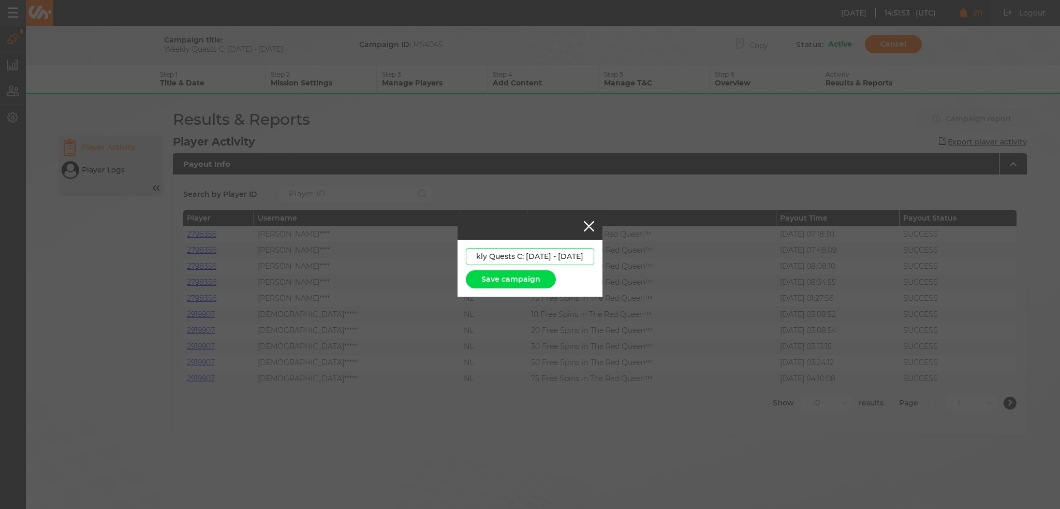
click at [652, 263] on div "Weekly Quests C: [DATE] - [DATE] Save campaign" at bounding box center [530, 254] width 1060 height 509
paste input "[DATE] - [DATE]"
type input "Weekly Quests C: [DATE] - [DATE]"
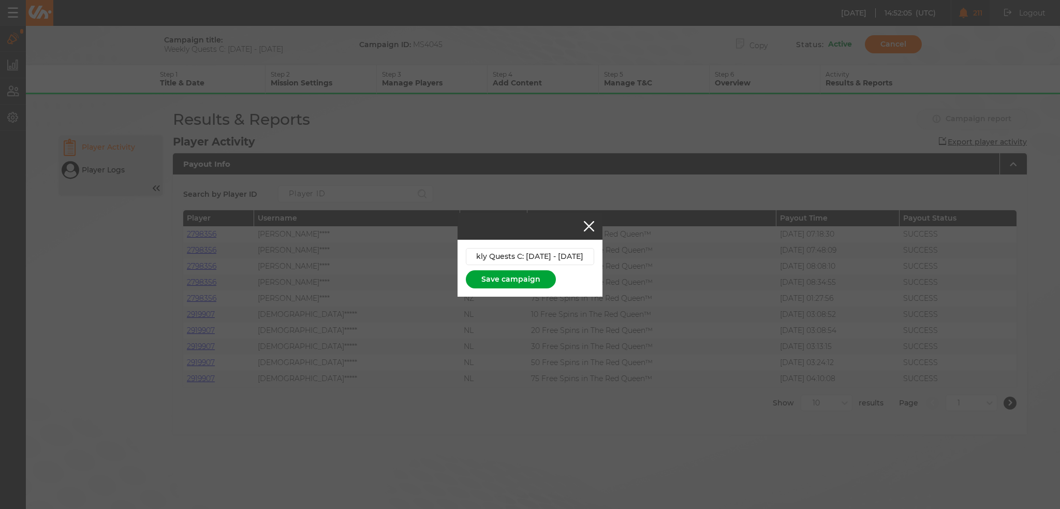
click at [511, 272] on button "Save campaign" at bounding box center [511, 279] width 90 height 18
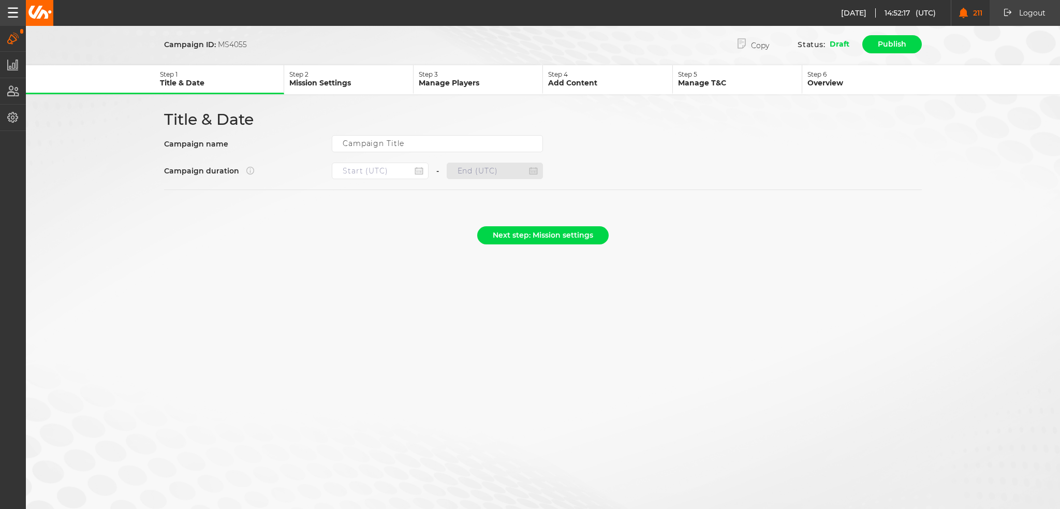
type input "Weekly Quests C: [DATE] - [DATE]"
type input "[DATE] 22:00"
type input "[DATE] 21:59"
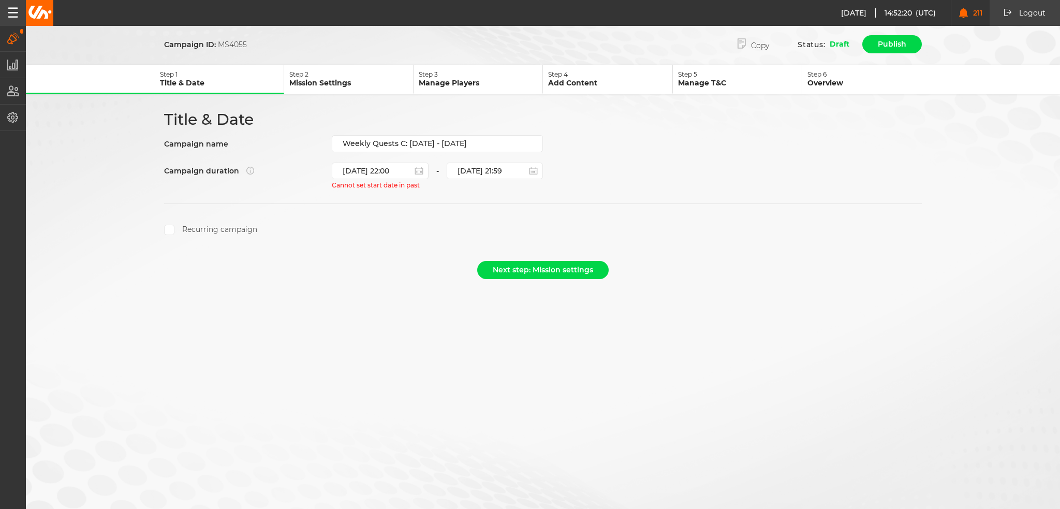
click at [190, 225] on label "Recurring campaign" at bounding box center [210, 230] width 93 height 10
click at [174, 225] on input "Recurring campaign" at bounding box center [169, 230] width 10 height 10
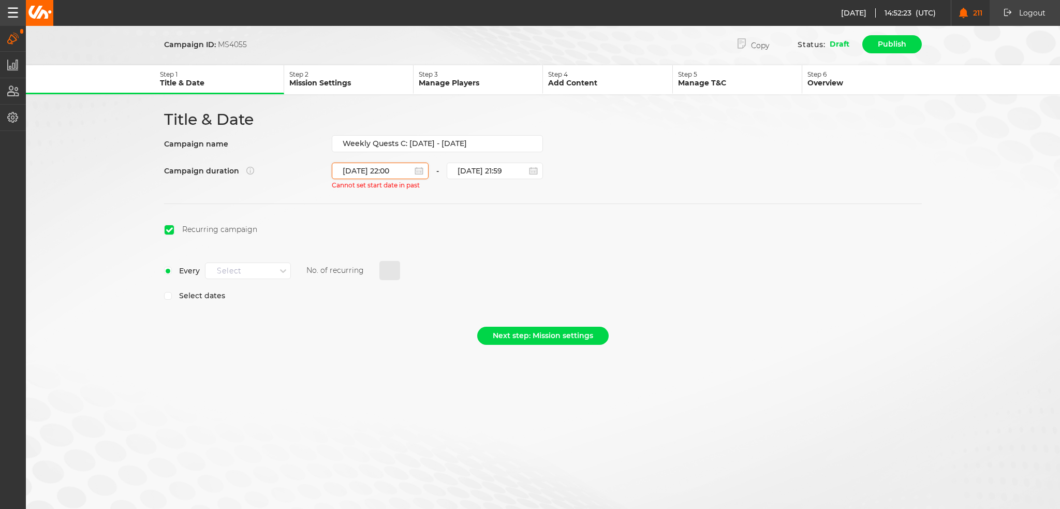
click at [392, 173] on input "[DATE] 22:00" at bounding box center [380, 170] width 97 height 17
click at [390, 306] on div "3" at bounding box center [394, 309] width 14 height 14
type input "[DATE] 22:00"
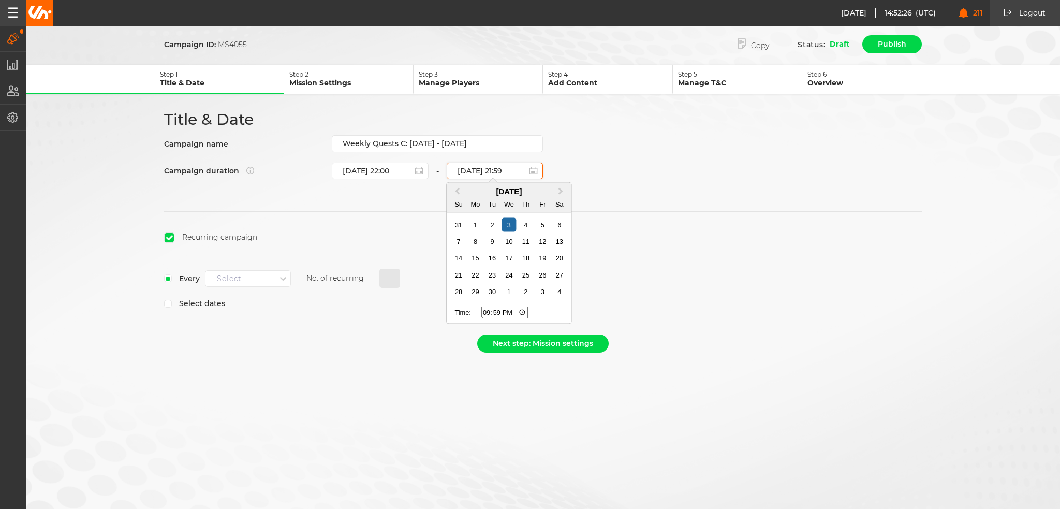
click at [479, 171] on input "[DATE] 21:59" at bounding box center [495, 170] width 97 height 17
click at [511, 240] on div "10" at bounding box center [509, 241] width 14 height 14
type input "[DATE] 21:59"
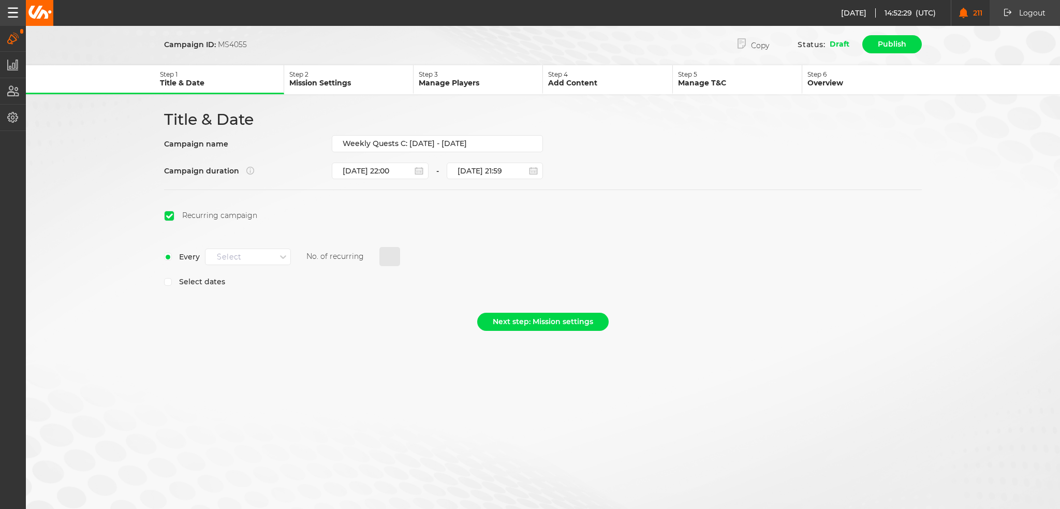
click at [251, 256] on div "Select" at bounding box center [240, 256] width 70 height 13
click at [246, 273] on span "Every week" at bounding box center [236, 274] width 40 height 9
click at [388, 251] on input "0" at bounding box center [389, 257] width 21 height 20
type input "3"
select select "8"
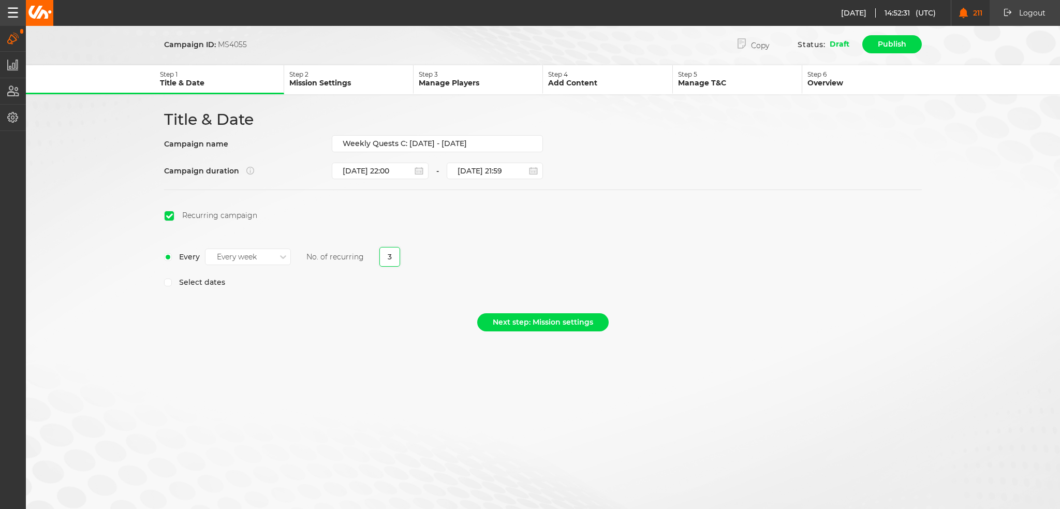
select select "2025"
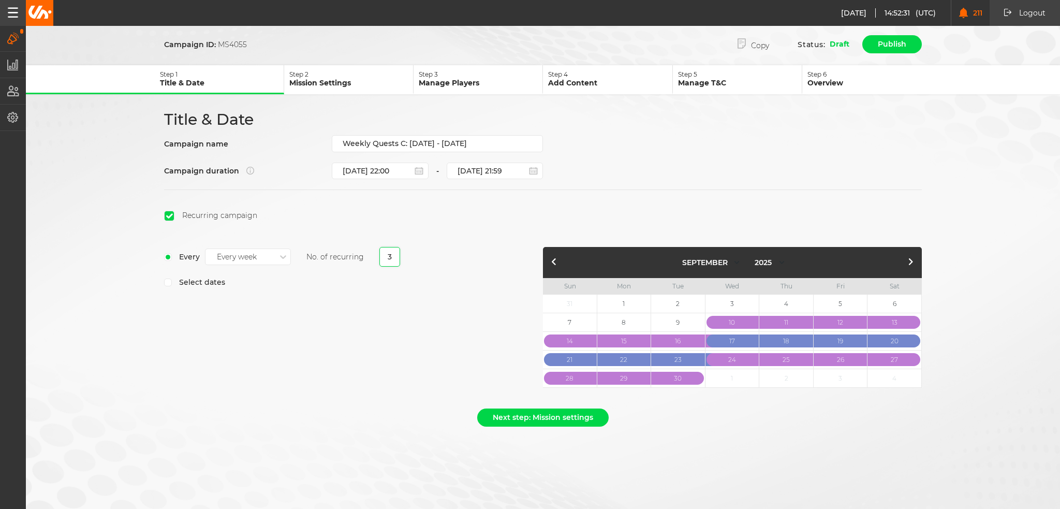
type input "3"
click at [383, 304] on div "Every Every week No. of recurring 3 Select dates" at bounding box center [353, 320] width 379 height 146
click at [915, 259] on button "button" at bounding box center [910, 262] width 12 height 12
select select "9"
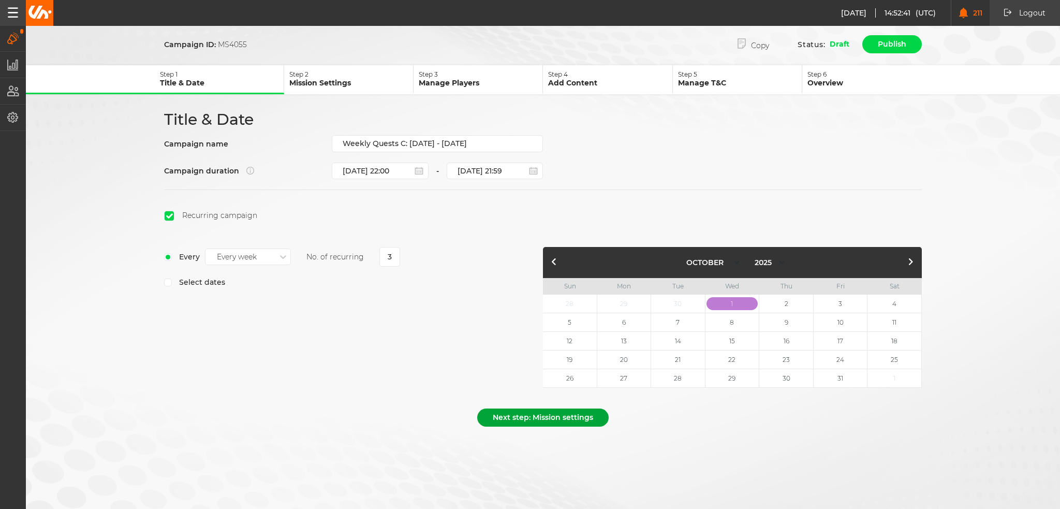
click at [536, 418] on button "Next step: Mission settings" at bounding box center [542, 417] width 131 height 18
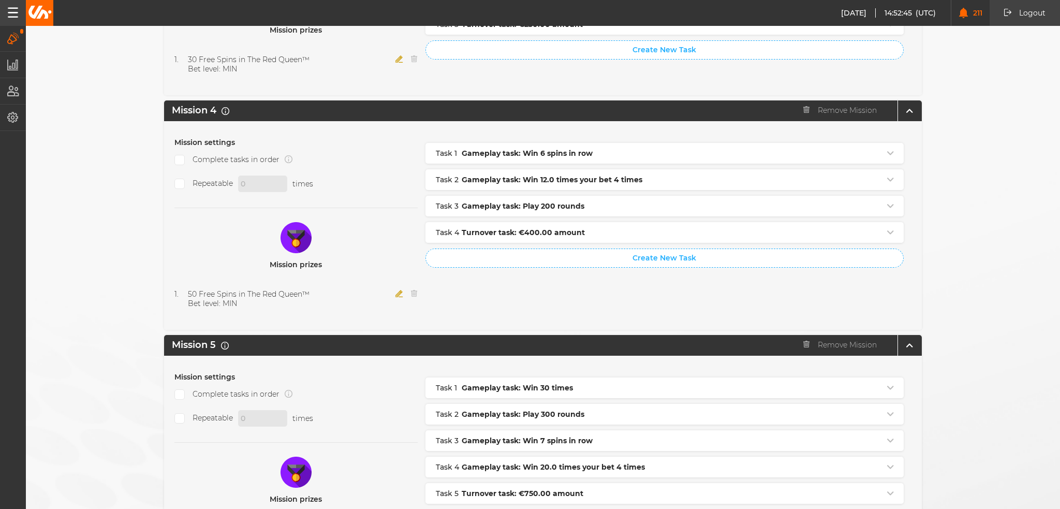
scroll to position [1028, 0]
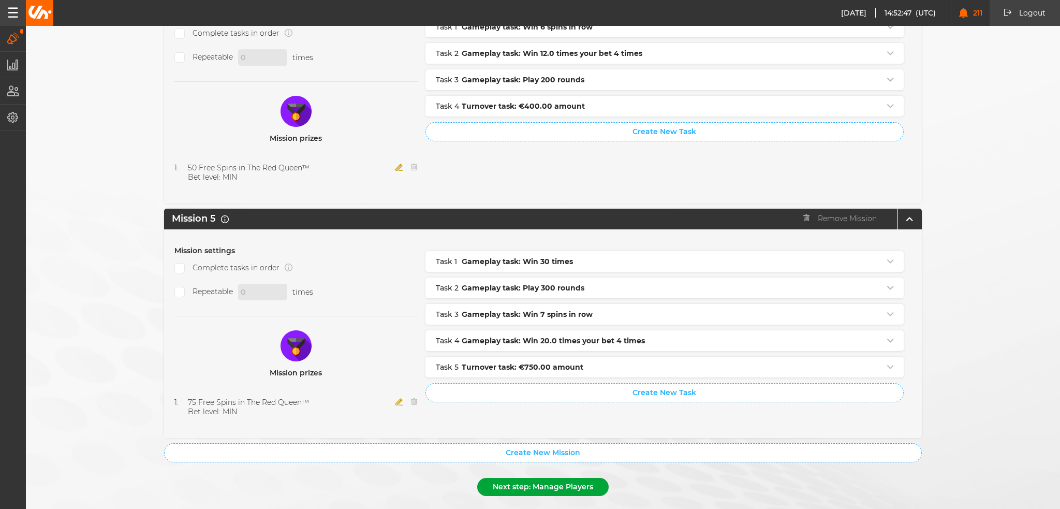
click at [519, 478] on button "Next step: Manage Players" at bounding box center [542, 487] width 131 height 18
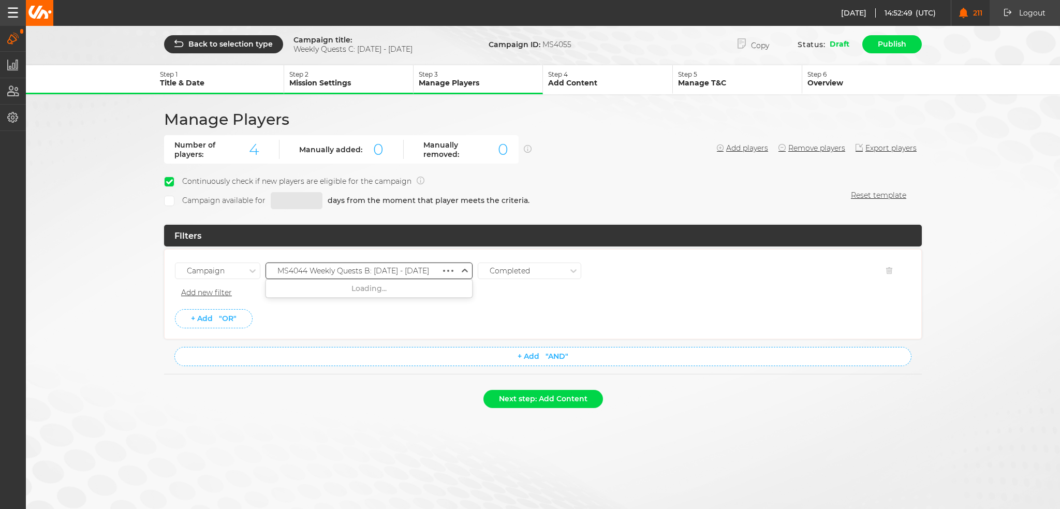
click at [387, 266] on div "MS4044 Weekly Quests B: [DATE] - [DATE]" at bounding box center [353, 270] width 152 height 9
click at [387, 359] on div "MS4051 Weekly Quests B: [DATE] - [DATE]" at bounding box center [369, 363] width 206 height 19
click at [396, 313] on li "+ Add "OR"" at bounding box center [543, 318] width 736 height 19
drag, startPoint x: 555, startPoint y: 395, endPoint x: 555, endPoint y: 403, distance: 7.3
click at [555, 403] on button "Next step: Add Content" at bounding box center [543, 399] width 120 height 18
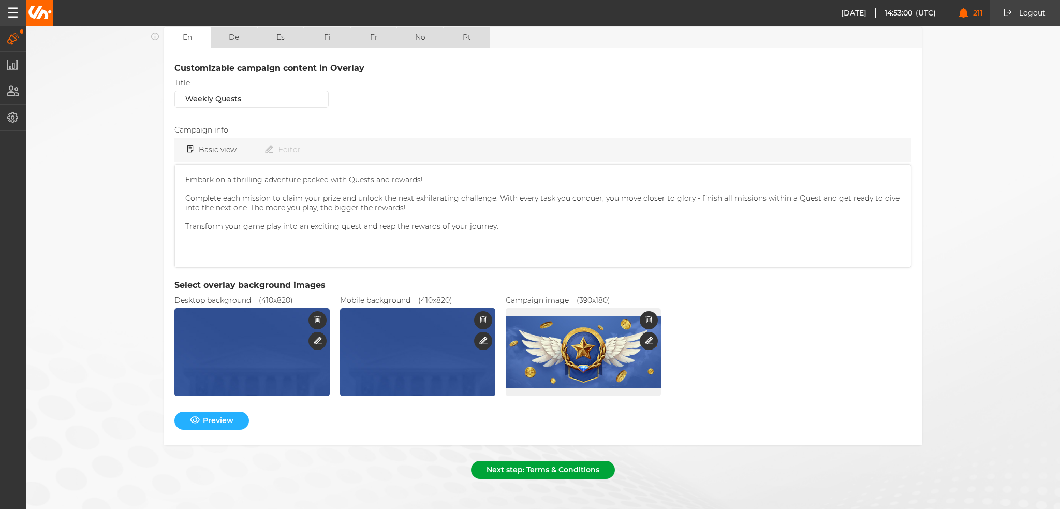
click at [549, 462] on button "Next step: Terms & Conditions" at bounding box center [543, 469] width 144 height 18
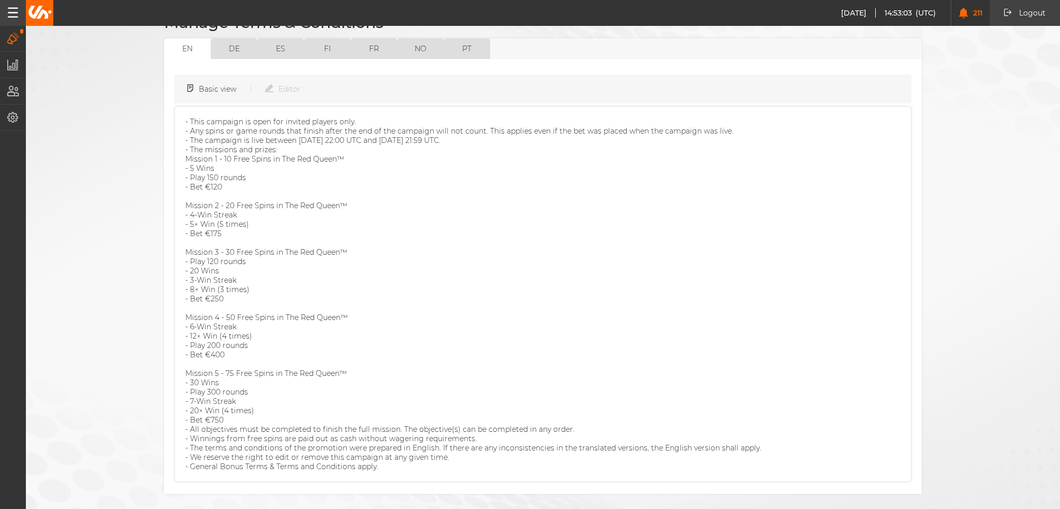
scroll to position [128, 0]
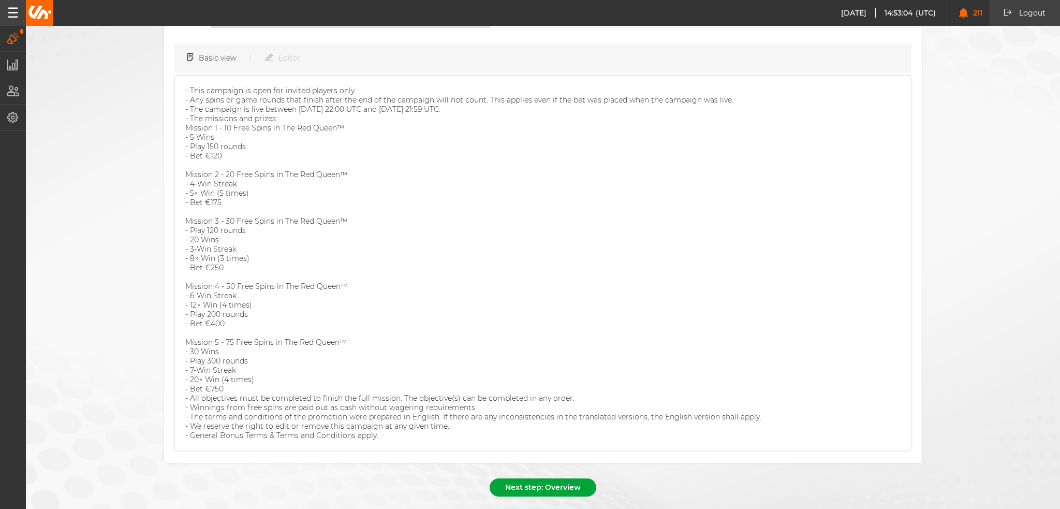
click at [562, 478] on button "Next step: Overview" at bounding box center [542, 487] width 107 height 18
select select "8"
select select "2025"
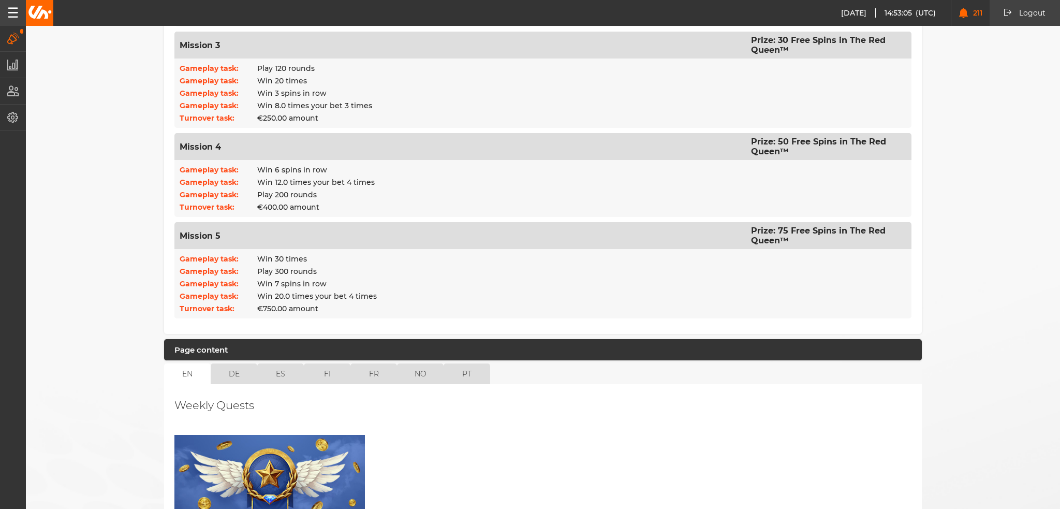
scroll to position [822, 0]
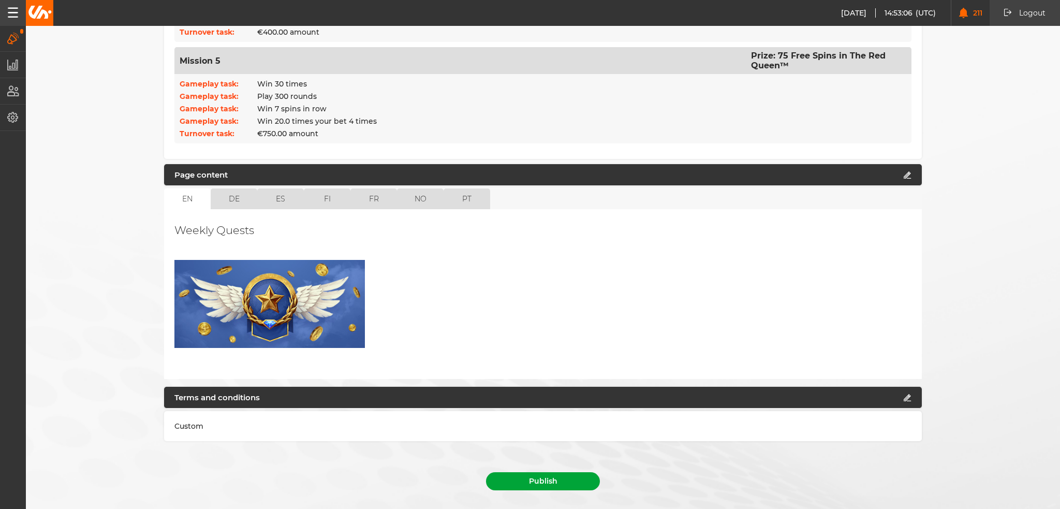
click at [529, 472] on button "Publish" at bounding box center [543, 481] width 114 height 18
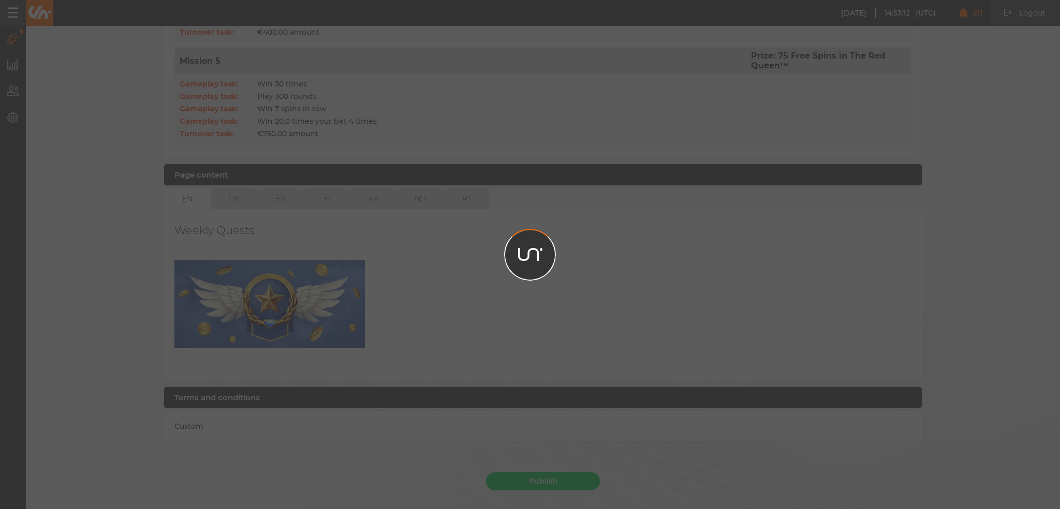
scroll to position [798, 0]
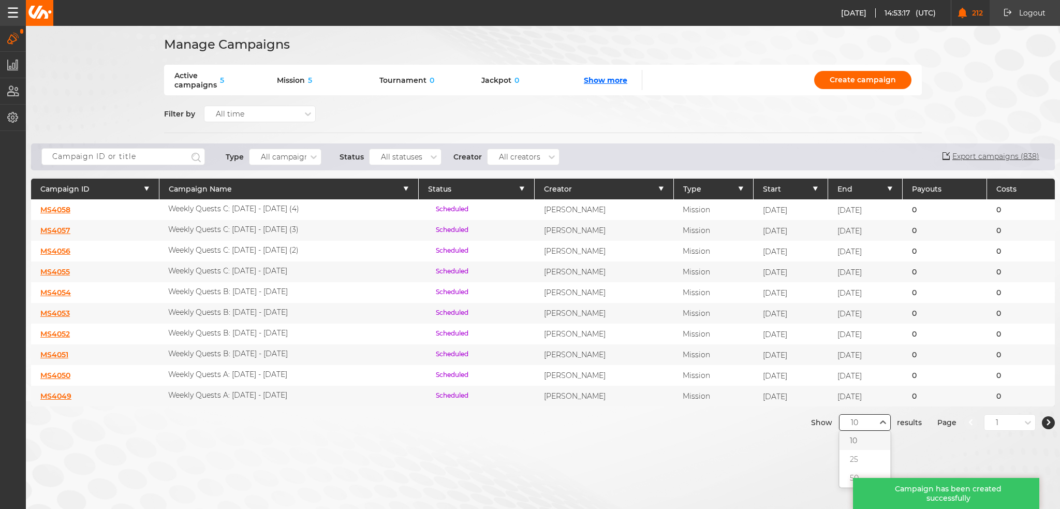
click at [841, 425] on div "10" at bounding box center [865, 422] width 52 height 17
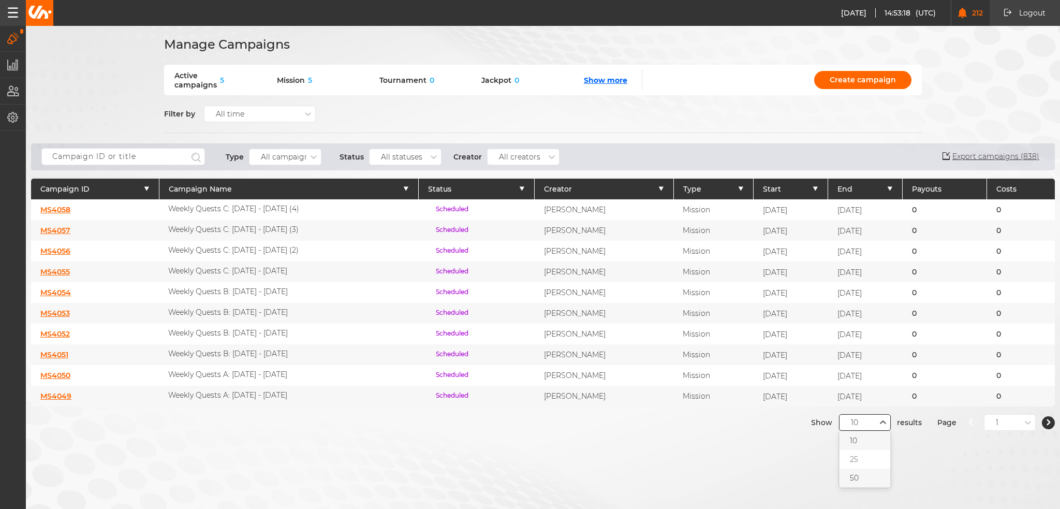
click at [845, 475] on div "50" at bounding box center [864, 477] width 51 height 19
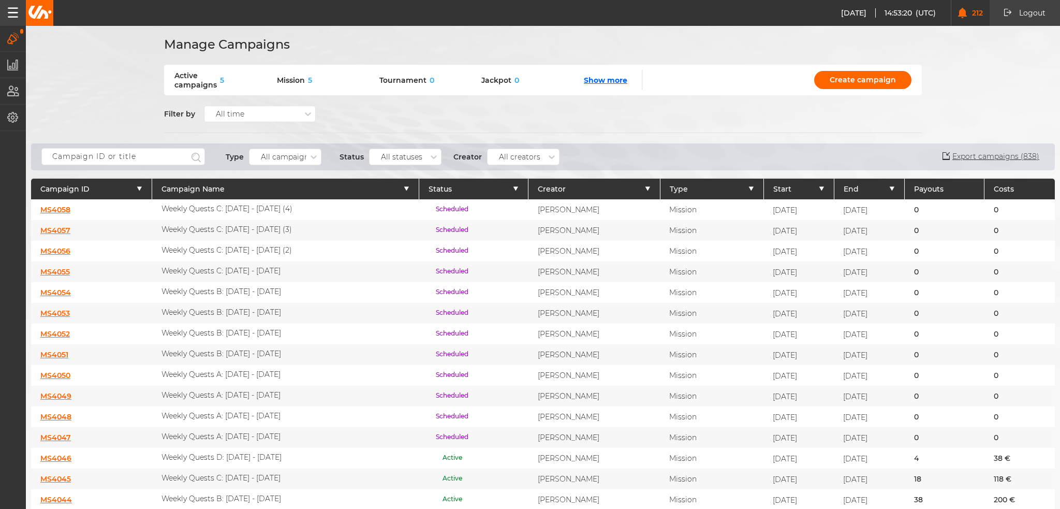
scroll to position [52, 0]
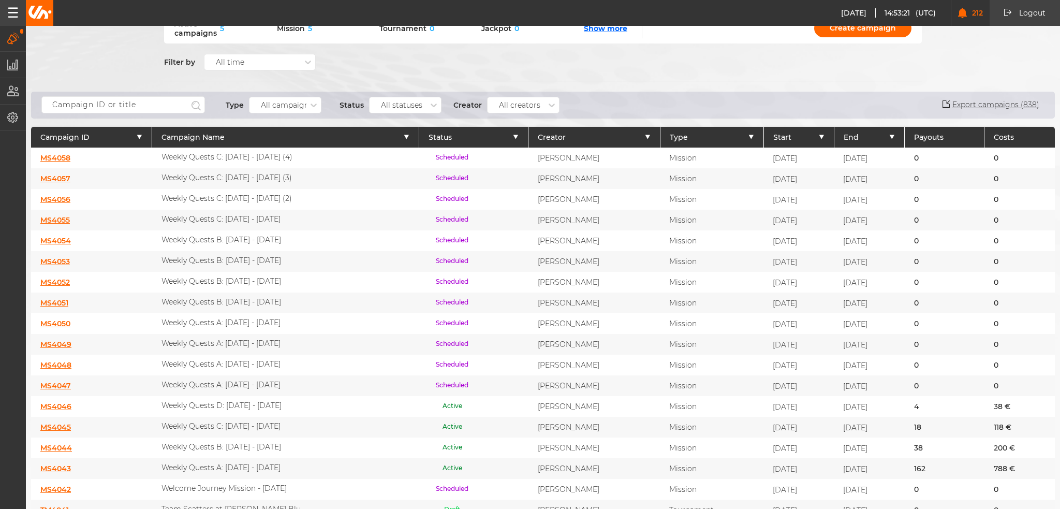
click at [48, 402] on link "MS4046" at bounding box center [55, 406] width 31 height 9
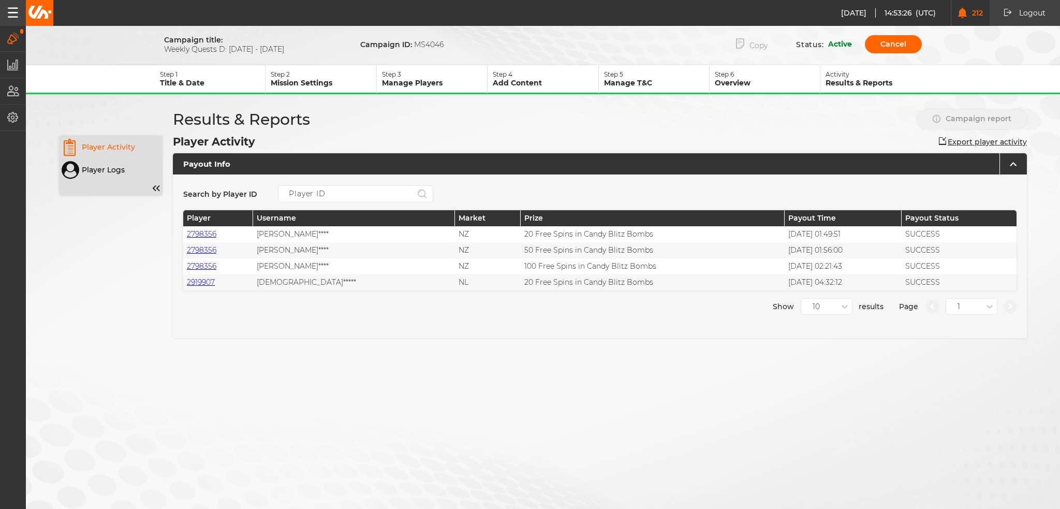
click at [753, 41] on button "Copy" at bounding box center [751, 44] width 63 height 21
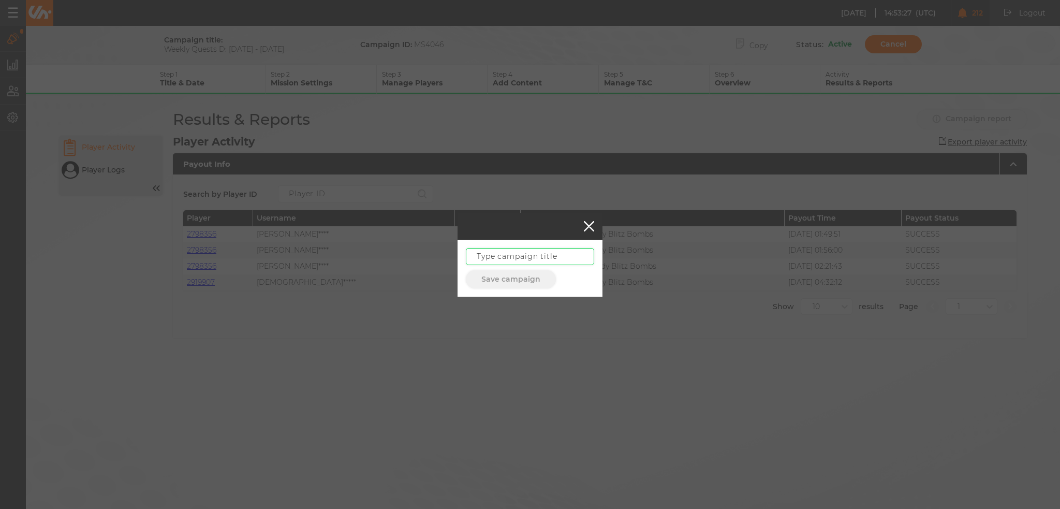
click at [506, 250] on input "text" at bounding box center [530, 256] width 128 height 17
paste input "[DATE] - [DATE]"
click at [474, 255] on input "[DATE] - [DATE]" at bounding box center [530, 256] width 128 height 17
paste input "Weekly Quests D:"
type input "Weekly Quests D: [DATE] - [DATE]"
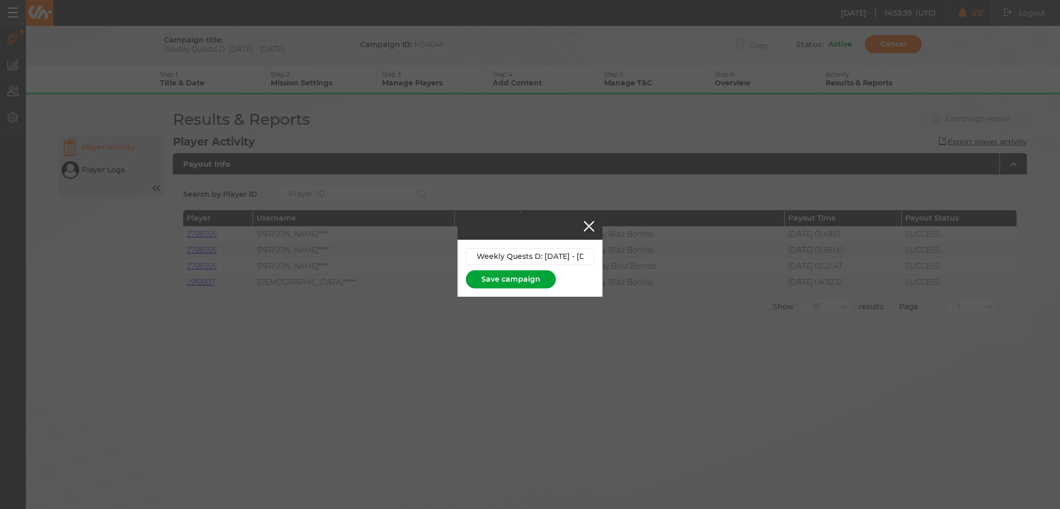
click at [528, 275] on button "Save campaign" at bounding box center [511, 279] width 90 height 18
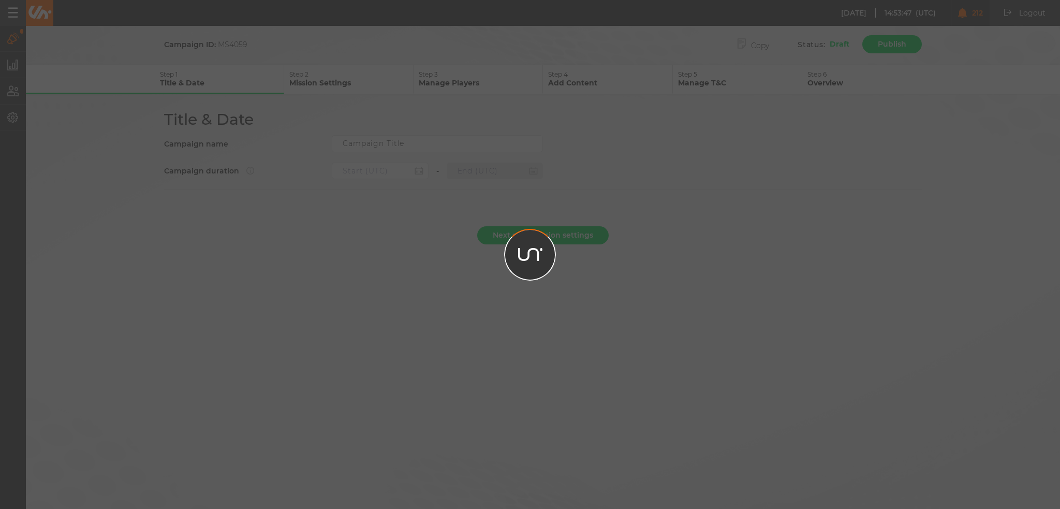
type input "Weekly Quests D: [DATE] - [DATE]"
type input "[DATE] 22:00"
type input "[DATE] 21:59"
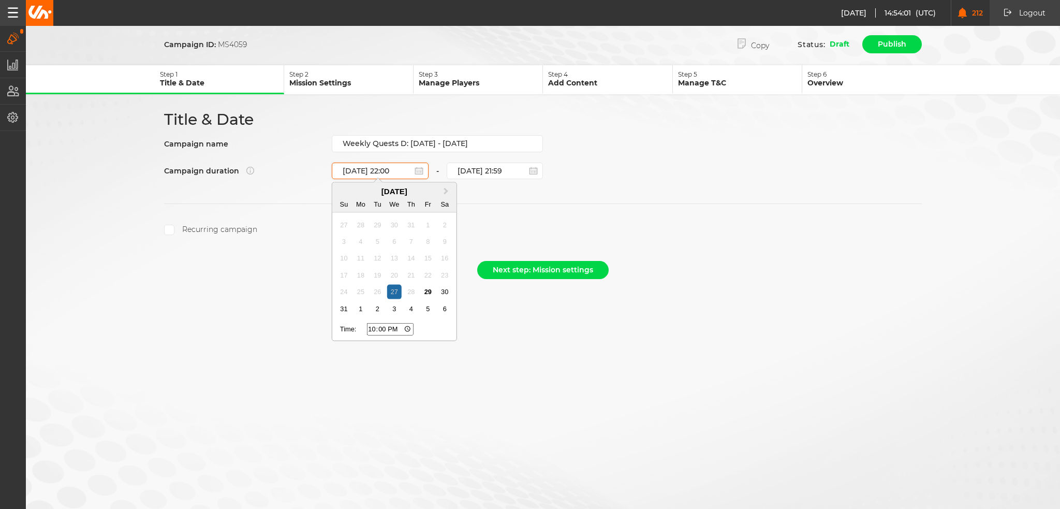
click at [405, 169] on input "[DATE] 22:00" at bounding box center [380, 170] width 97 height 17
click at [394, 311] on div "3" at bounding box center [394, 309] width 14 height 14
type input "[DATE] 22:00"
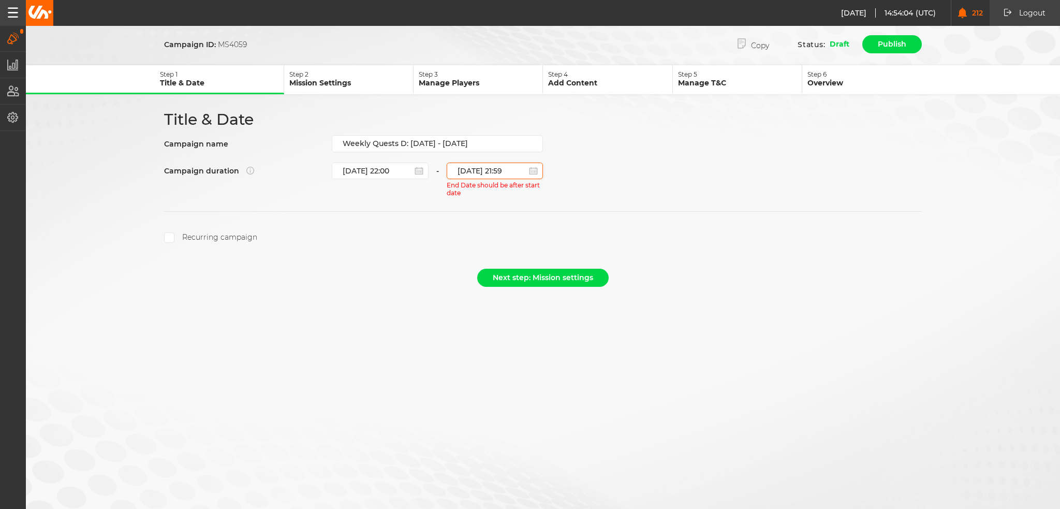
click at [471, 169] on input "[DATE] 21:59" at bounding box center [495, 170] width 97 height 17
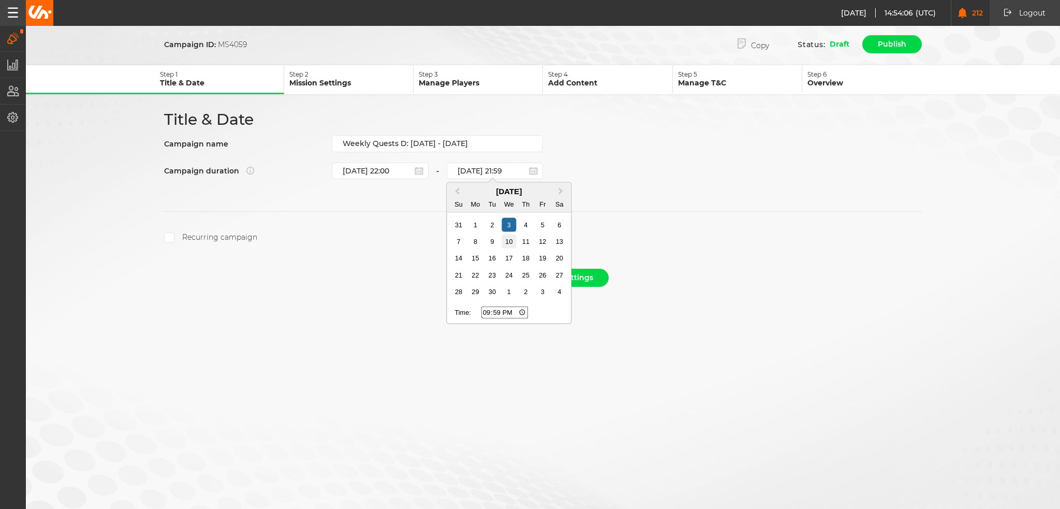
click at [508, 241] on div "10" at bounding box center [509, 241] width 14 height 14
type input "[DATE] 21:59"
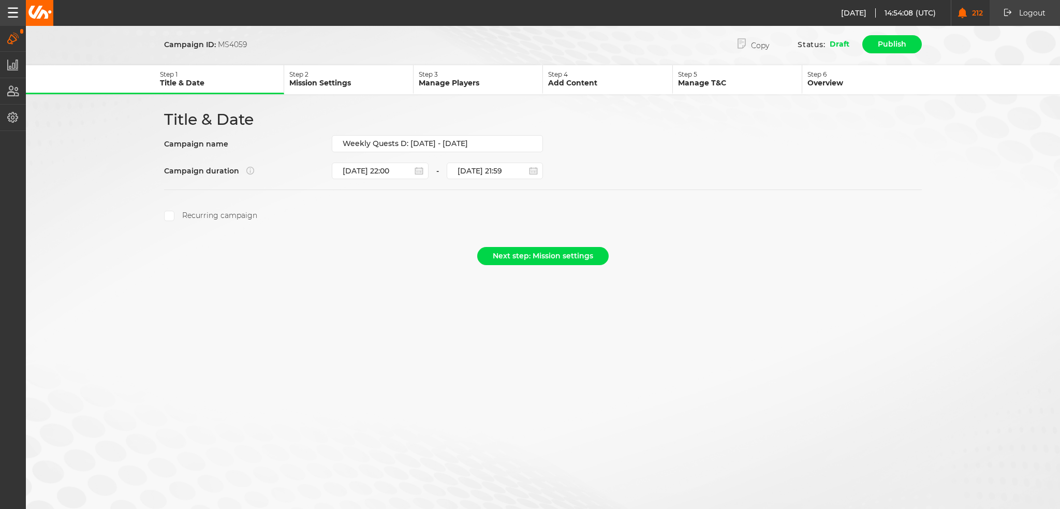
click at [197, 211] on label "Recurring campaign" at bounding box center [210, 216] width 93 height 10
click at [174, 211] on input "Recurring campaign" at bounding box center [169, 216] width 10 height 10
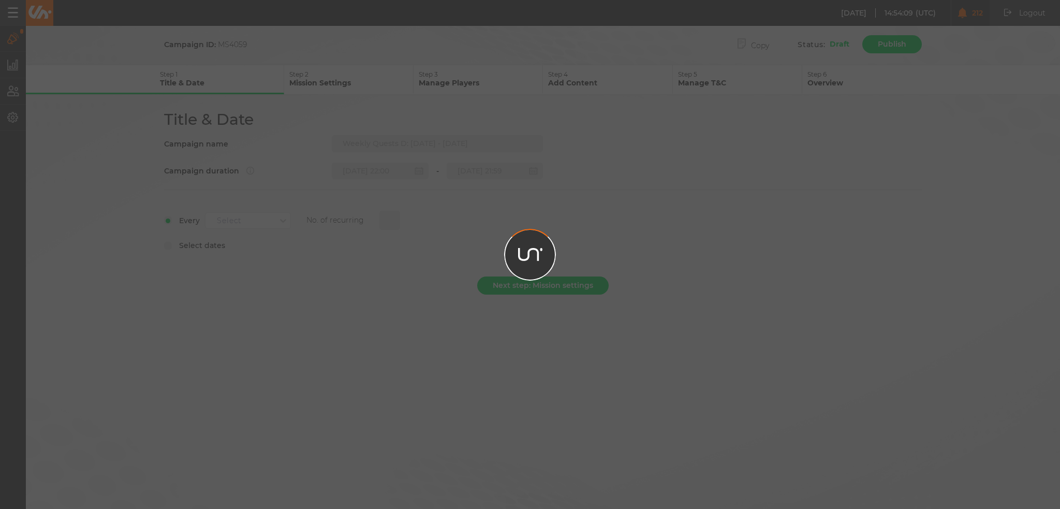
click at [273, 214] on div at bounding box center [530, 254] width 1060 height 509
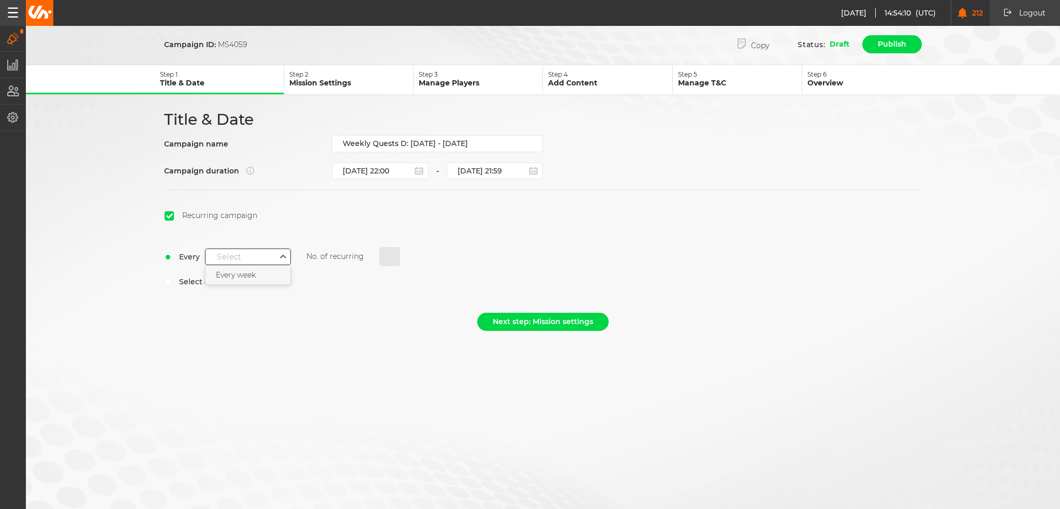
click at [272, 257] on div "Select" at bounding box center [240, 256] width 70 height 13
click at [252, 276] on div "Every week" at bounding box center [247, 274] width 85 height 19
click at [393, 257] on input "0" at bounding box center [389, 257] width 21 height 20
type input "3"
select select "8"
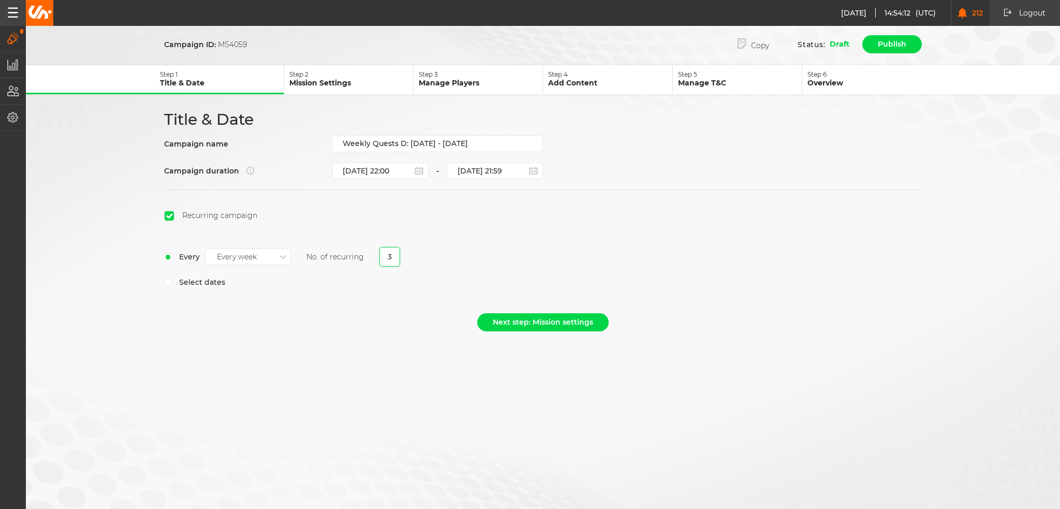
select select "2025"
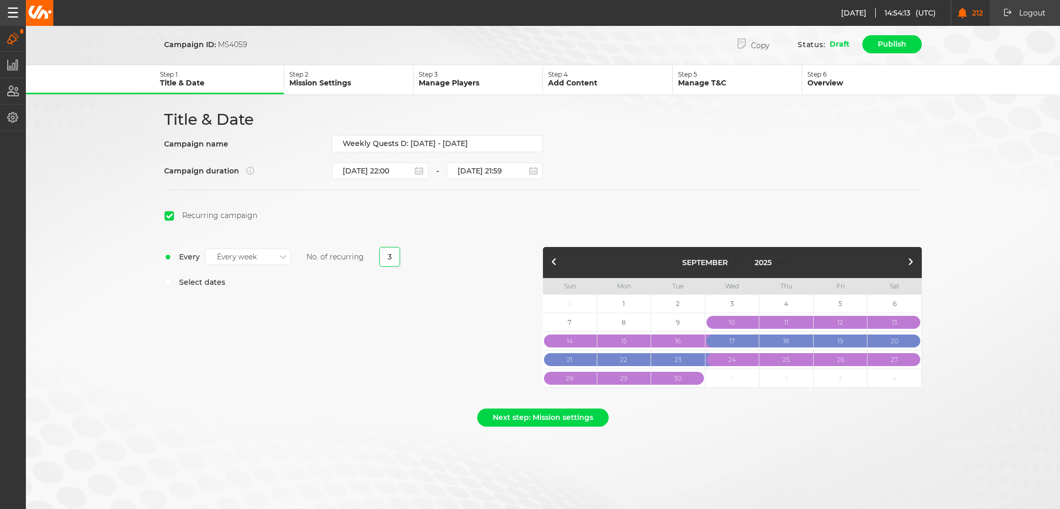
type input "3"
drag, startPoint x: 391, startPoint y: 308, endPoint x: 386, endPoint y: 315, distance: 8.1
click at [390, 316] on div "Every Every week No. of recurring 3 Select dates" at bounding box center [353, 320] width 379 height 146
click at [909, 257] on button "button" at bounding box center [910, 262] width 12 height 12
select select "9"
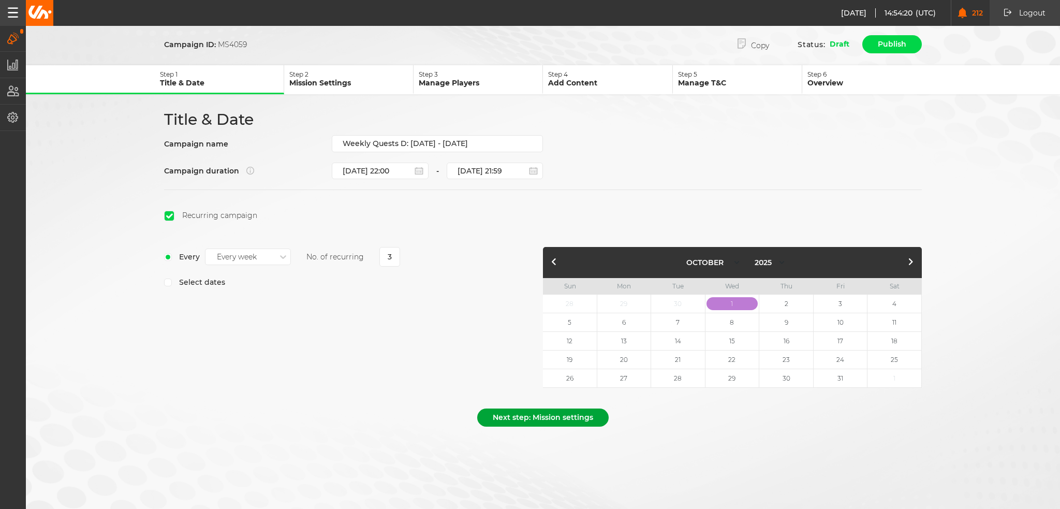
click at [565, 410] on button "Next step: Mission settings" at bounding box center [542, 417] width 131 height 18
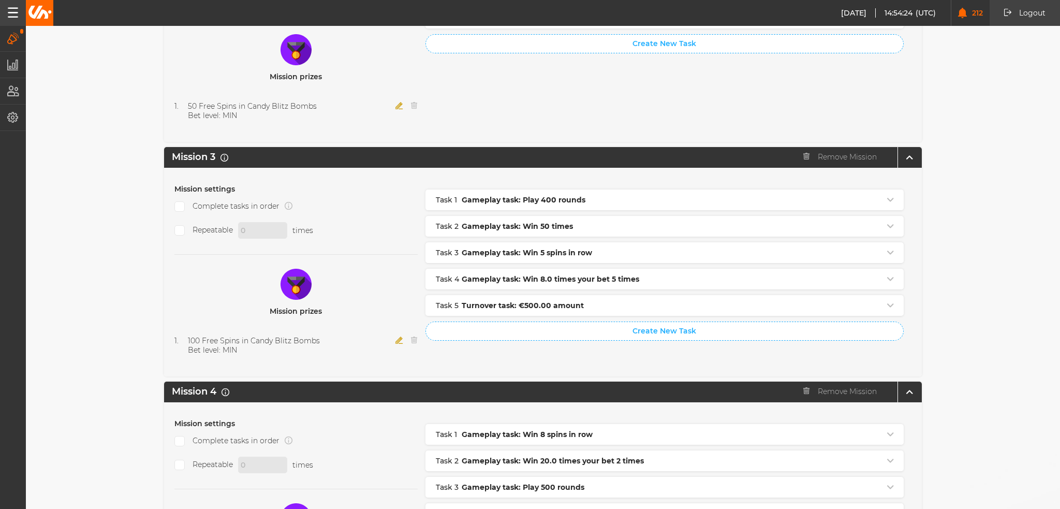
scroll to position [1028, 0]
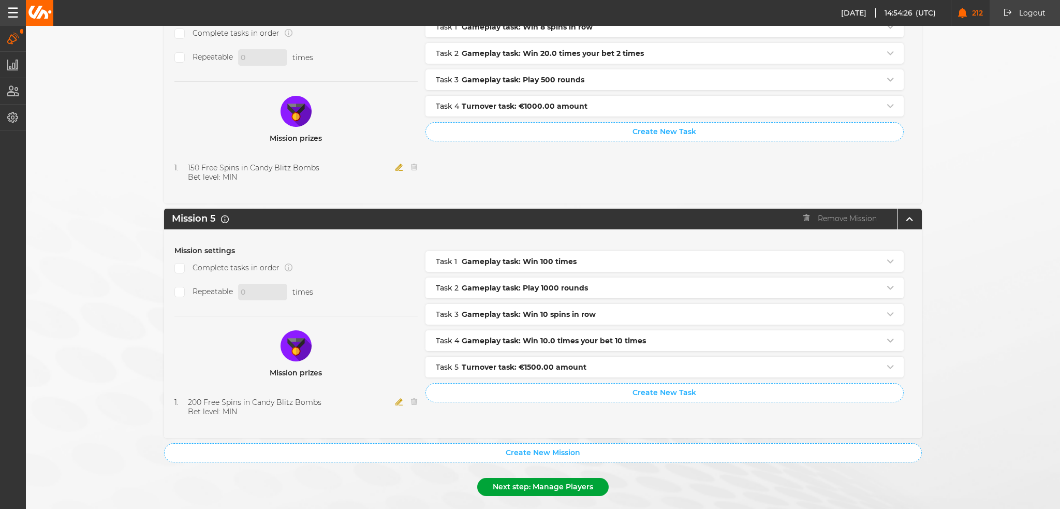
click at [560, 478] on button "Next step: Manage Players" at bounding box center [542, 487] width 131 height 18
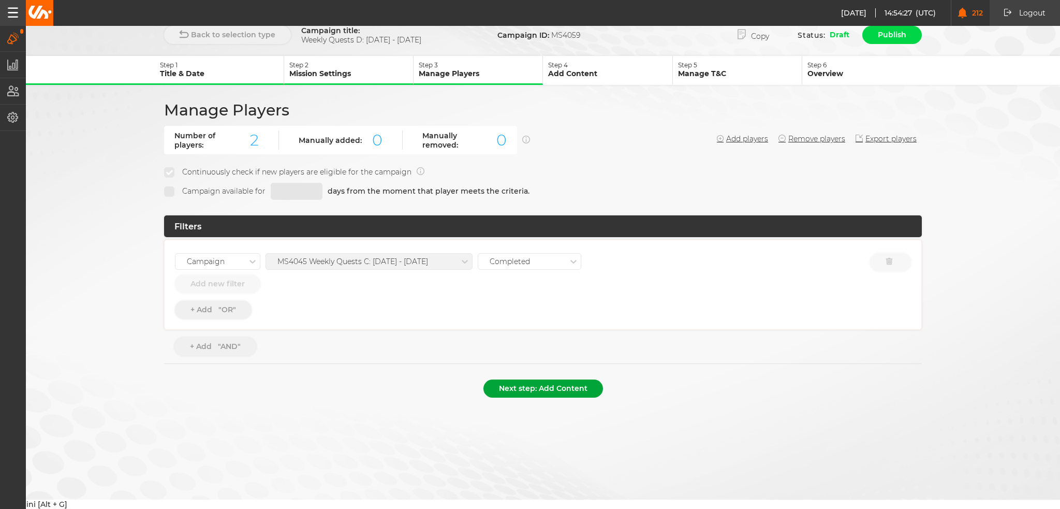
scroll to position [0, 0]
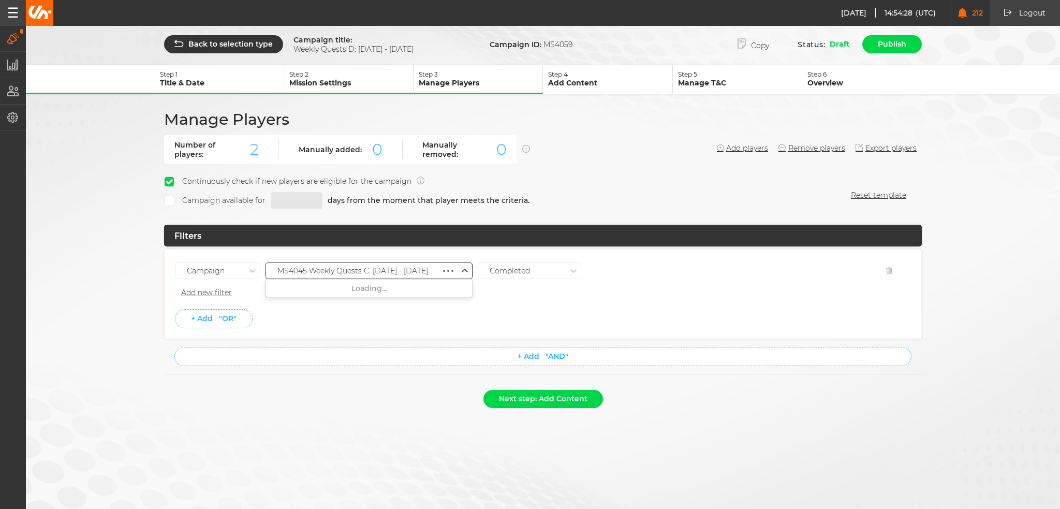
click at [370, 268] on div "MS4045 Weekly Quests C: [DATE] - [DATE]" at bounding box center [352, 270] width 151 height 9
click at [382, 358] on div "MS4055 Weekly Quests C: [DATE] - [DATE]" at bounding box center [369, 363] width 206 height 19
click at [393, 316] on li "+ Add "OR"" at bounding box center [543, 318] width 736 height 19
click at [547, 398] on button "Next step: Add Content" at bounding box center [543, 399] width 120 height 18
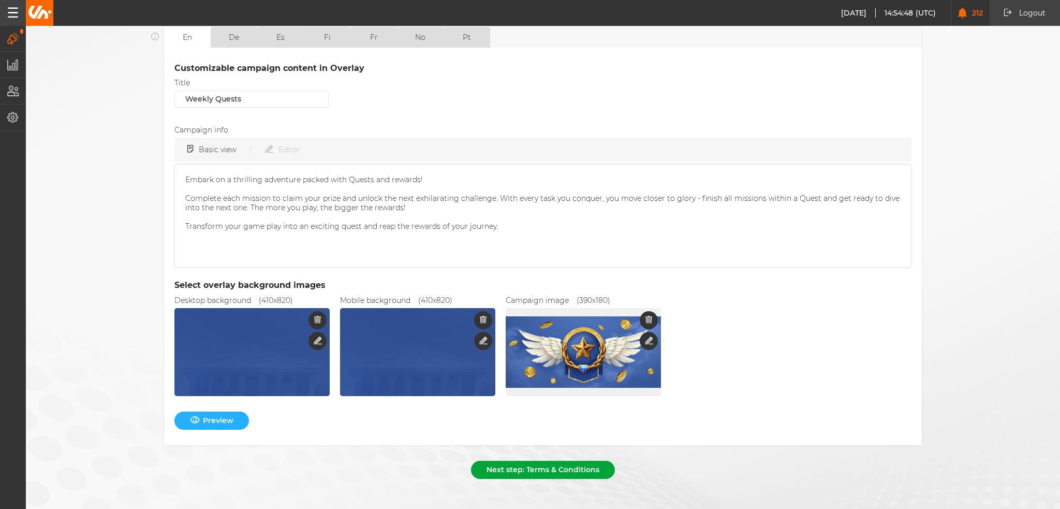
click at [504, 465] on button "Next step: Terms & Conditions" at bounding box center [543, 469] width 144 height 18
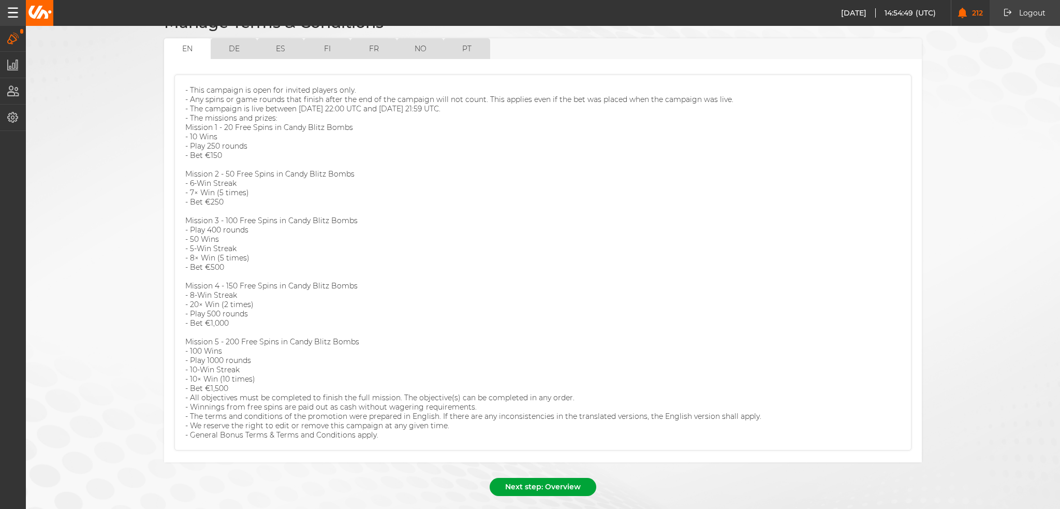
click at [545, 478] on button "Next step: Overview" at bounding box center [542, 487] width 107 height 18
select select "8"
select select "2025"
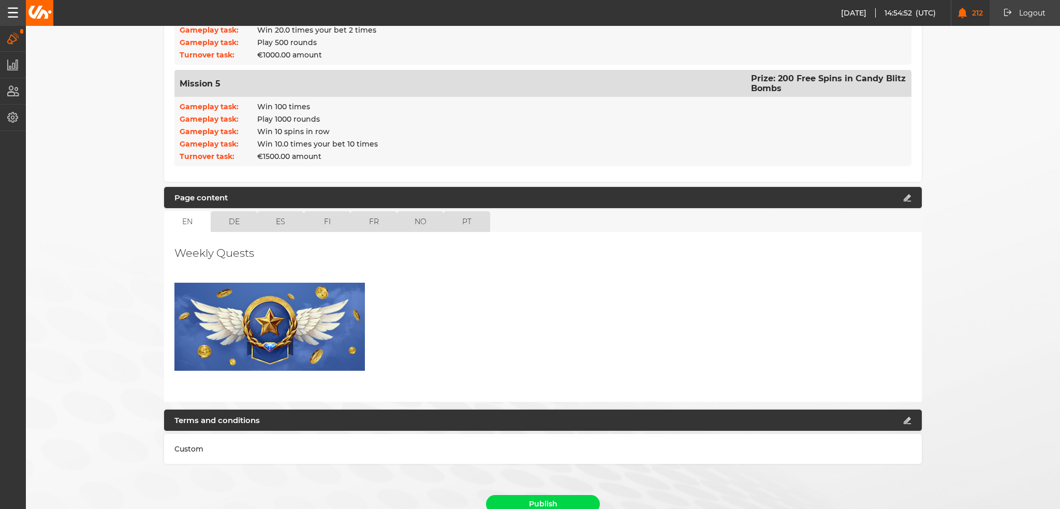
scroll to position [822, 0]
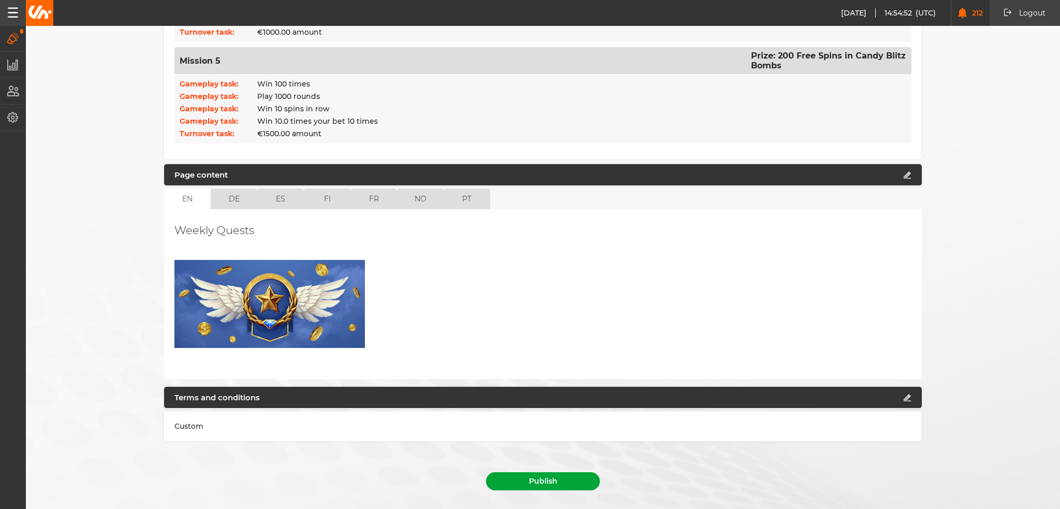
click at [555, 472] on button "Publish" at bounding box center [543, 481] width 114 height 18
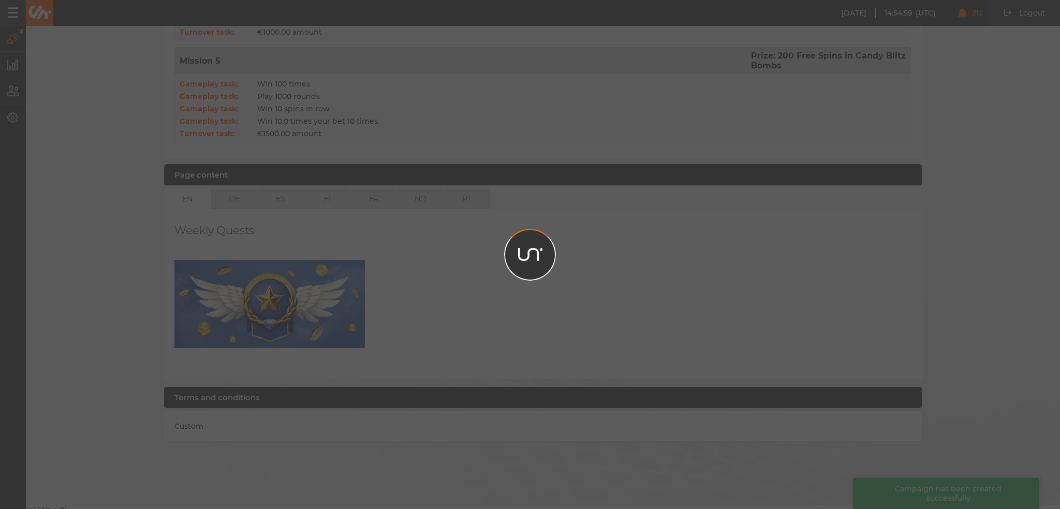
scroll to position [798, 0]
